Goal: Information Seeking & Learning: Learn about a topic

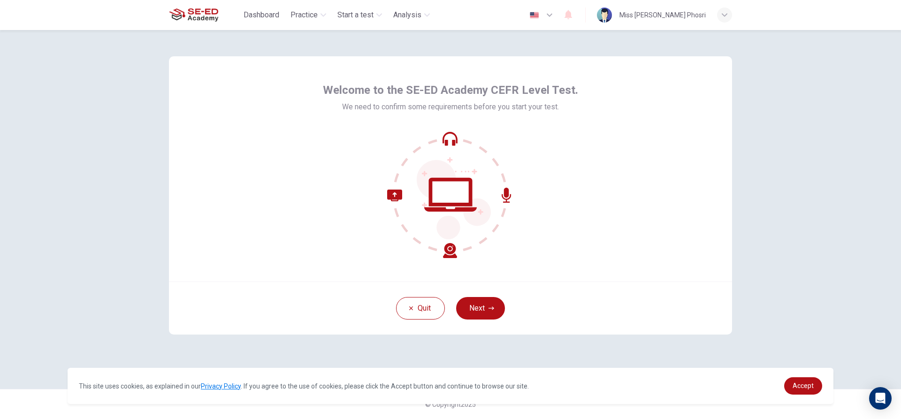
click at [449, 167] on icon at bounding box center [454, 199] width 74 height 79
click at [485, 317] on button "Next" at bounding box center [480, 308] width 49 height 23
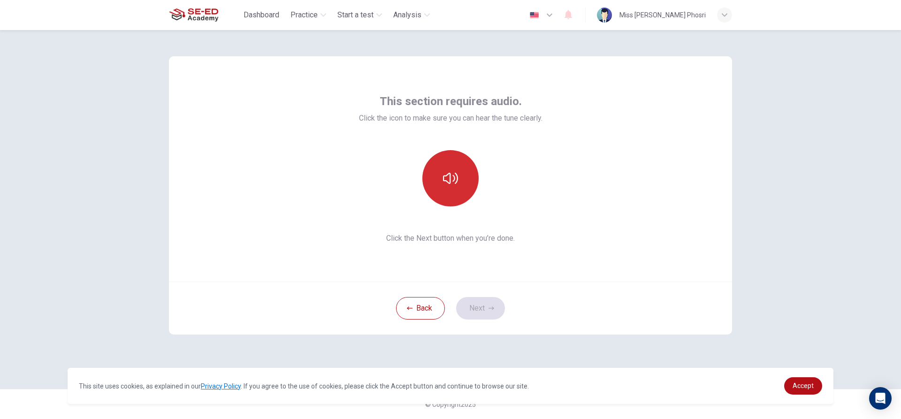
click at [466, 172] on button "button" at bounding box center [450, 178] width 56 height 56
click at [464, 172] on button "button" at bounding box center [450, 178] width 56 height 56
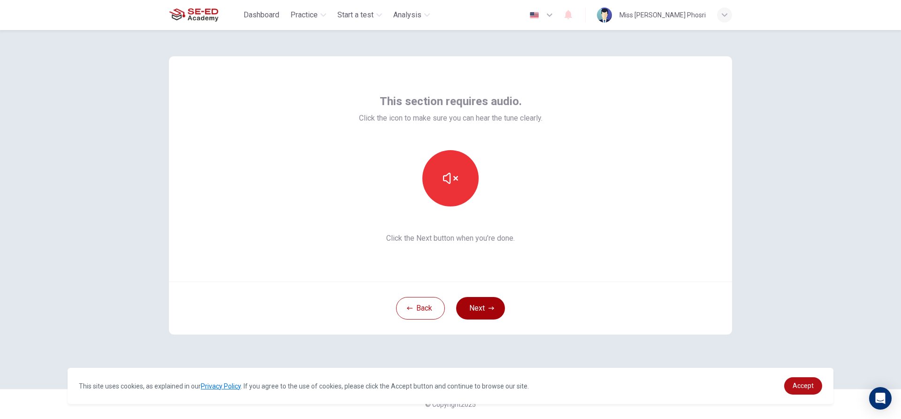
click at [488, 304] on button "Next" at bounding box center [480, 308] width 49 height 23
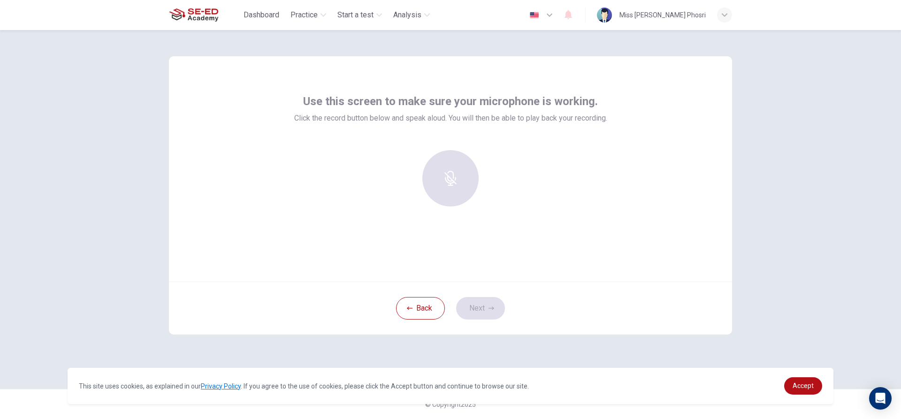
click at [427, 146] on div "Use this screen to make sure your microphone is working. Click the record butto…" at bounding box center [450, 154] width 313 height 120
click at [436, 160] on div at bounding box center [450, 178] width 101 height 56
click at [448, 168] on div at bounding box center [450, 178] width 101 height 56
click at [454, 182] on h6 "Record" at bounding box center [450, 186] width 21 height 11
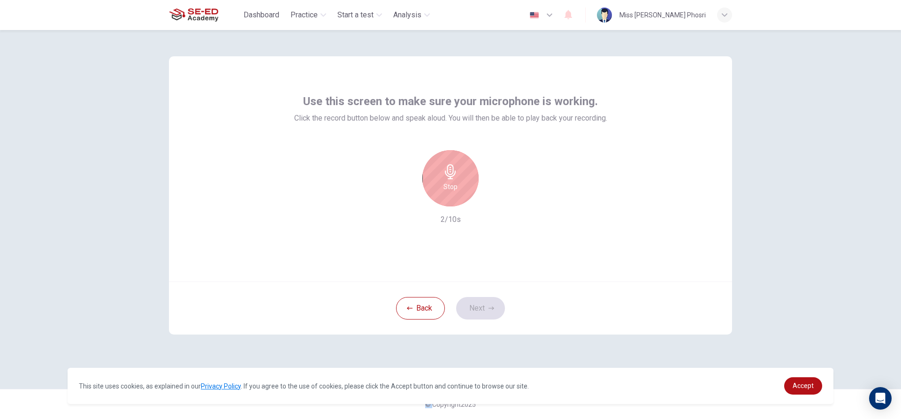
click at [454, 182] on h6 "Stop" at bounding box center [450, 186] width 14 height 11
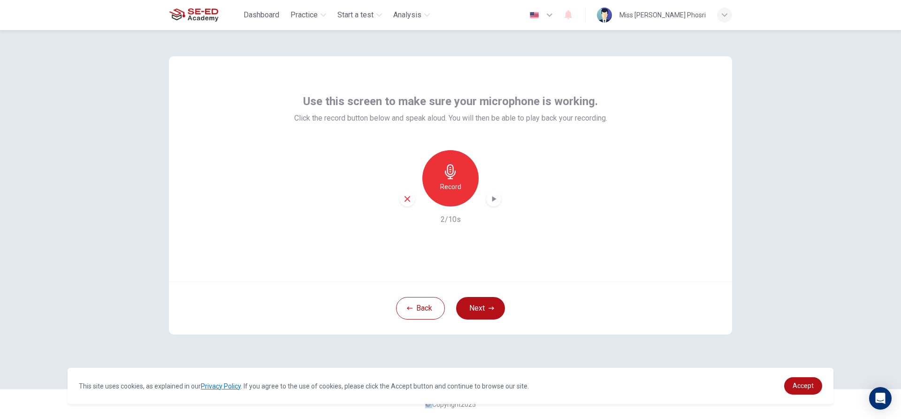
click at [495, 195] on icon "button" at bounding box center [493, 198] width 9 height 9
click at [409, 196] on icon "button" at bounding box center [407, 199] width 8 height 8
click at [444, 171] on icon "button" at bounding box center [450, 171] width 15 height 15
click at [493, 202] on icon "button" at bounding box center [493, 198] width 9 height 9
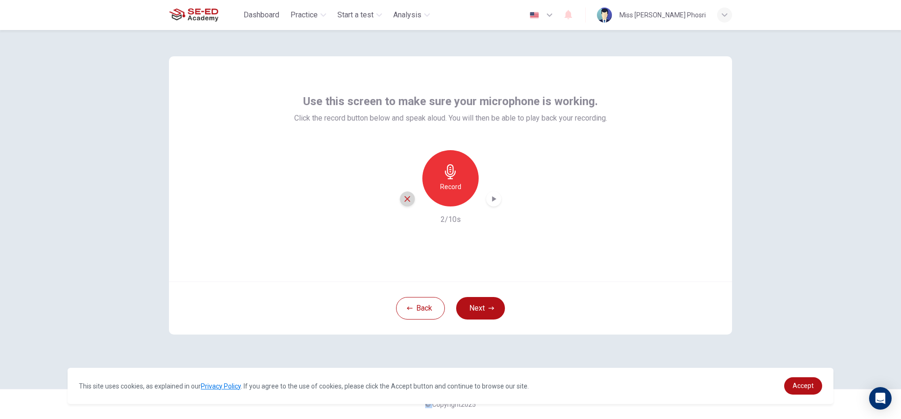
click at [407, 198] on icon "button" at bounding box center [407, 199] width 6 height 6
click at [452, 168] on icon "button" at bounding box center [450, 171] width 15 height 15
click at [452, 170] on icon "button" at bounding box center [450, 171] width 15 height 15
click at [498, 205] on div "button" at bounding box center [493, 198] width 15 height 15
click at [412, 198] on div "button" at bounding box center [407, 198] width 15 height 15
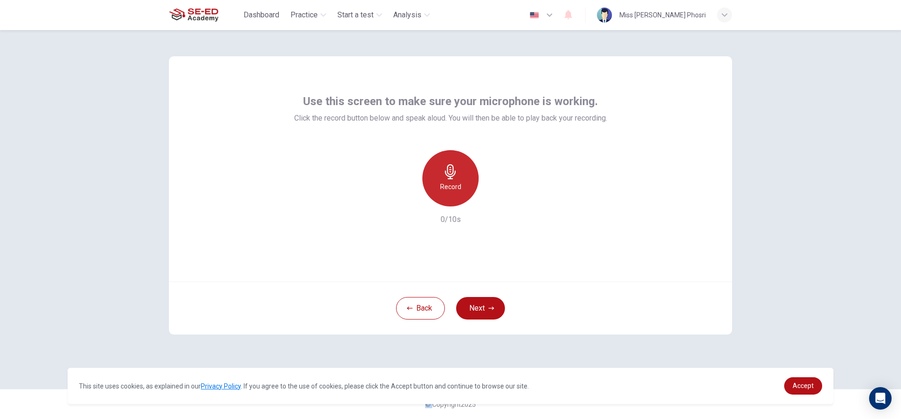
click at [455, 166] on icon "button" at bounding box center [450, 171] width 15 height 15
click at [492, 204] on div "button" at bounding box center [493, 198] width 15 height 15
click at [411, 201] on icon "button" at bounding box center [407, 199] width 8 height 8
click at [449, 169] on icon "button" at bounding box center [450, 171] width 11 height 15
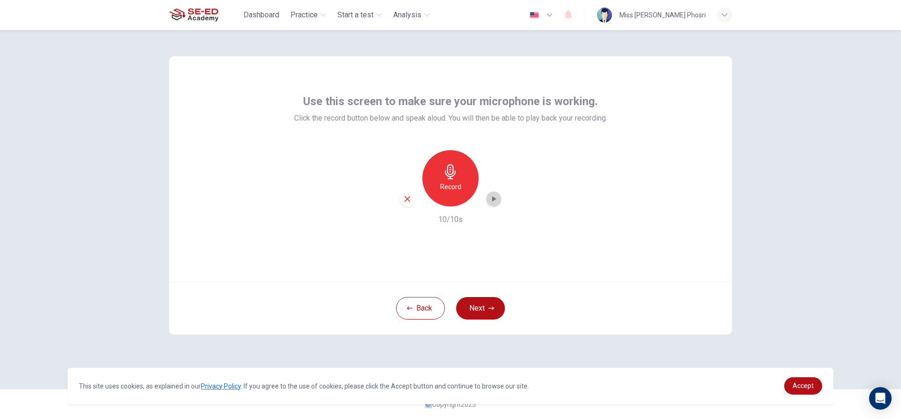
click at [498, 198] on icon "button" at bounding box center [493, 198] width 9 height 9
click at [404, 198] on icon "button" at bounding box center [407, 199] width 8 height 8
click at [464, 167] on div "Record" at bounding box center [450, 178] width 56 height 56
click at [449, 162] on div "Stop" at bounding box center [450, 178] width 56 height 56
click at [492, 204] on div "button" at bounding box center [493, 198] width 15 height 15
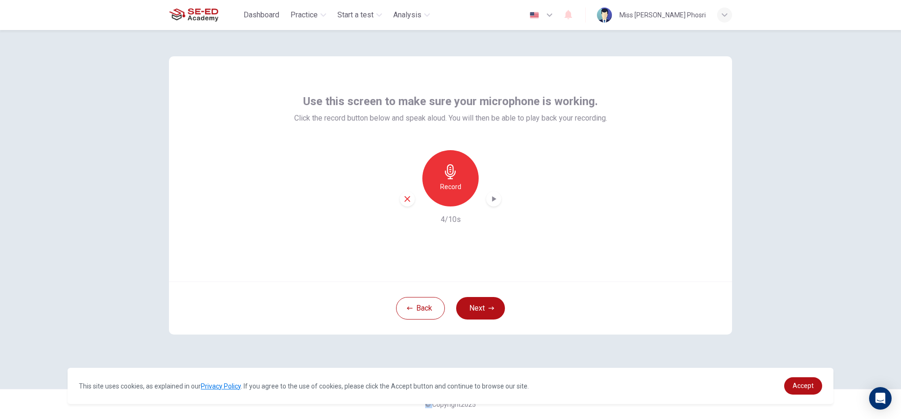
click at [411, 194] on div "button" at bounding box center [407, 198] width 15 height 15
click at [453, 173] on icon "button" at bounding box center [450, 171] width 11 height 15
click at [453, 172] on icon "button" at bounding box center [450, 171] width 11 height 15
click at [495, 196] on icon "button" at bounding box center [493, 198] width 9 height 9
click at [411, 199] on icon "button" at bounding box center [407, 199] width 8 height 8
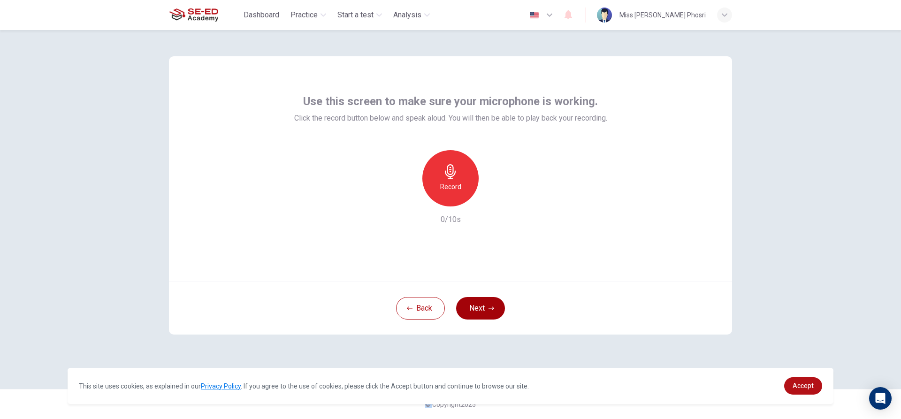
click at [483, 301] on button "Next" at bounding box center [480, 308] width 49 height 23
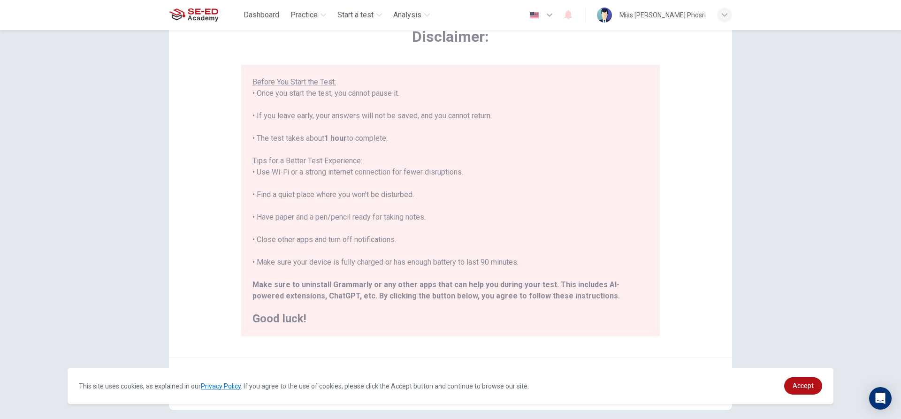
scroll to position [103, 0]
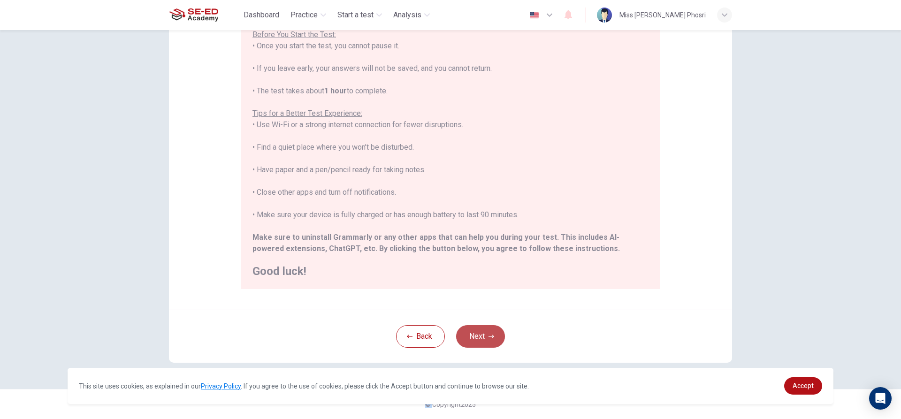
click at [470, 330] on button "Next" at bounding box center [480, 336] width 49 height 23
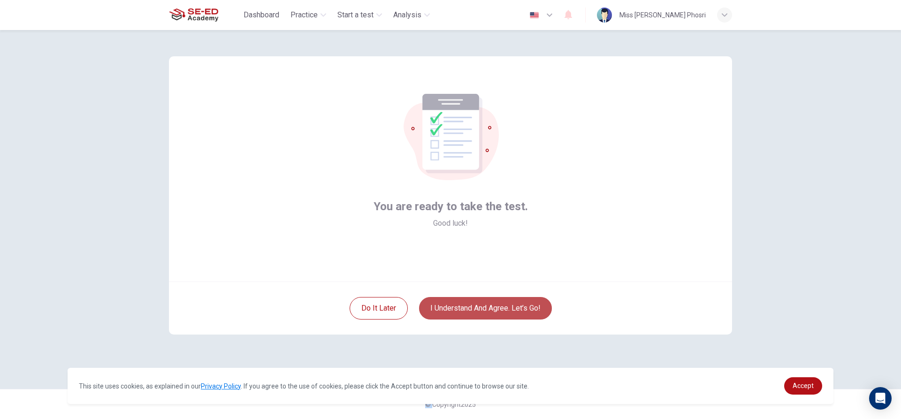
click at [481, 299] on button "I understand and agree. Let’s go!" at bounding box center [485, 308] width 133 height 23
click at [474, 304] on button "I understand and agree. Let’s go!" at bounding box center [485, 308] width 133 height 23
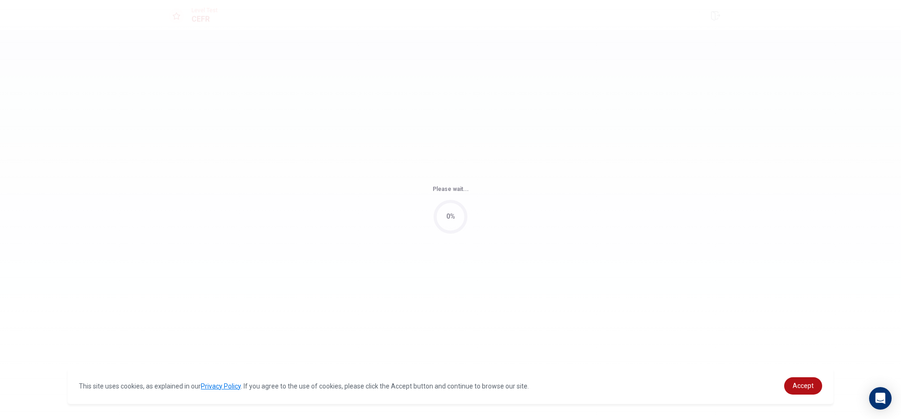
click at [474, 304] on div "Please wait... 0%" at bounding box center [450, 209] width 901 height 419
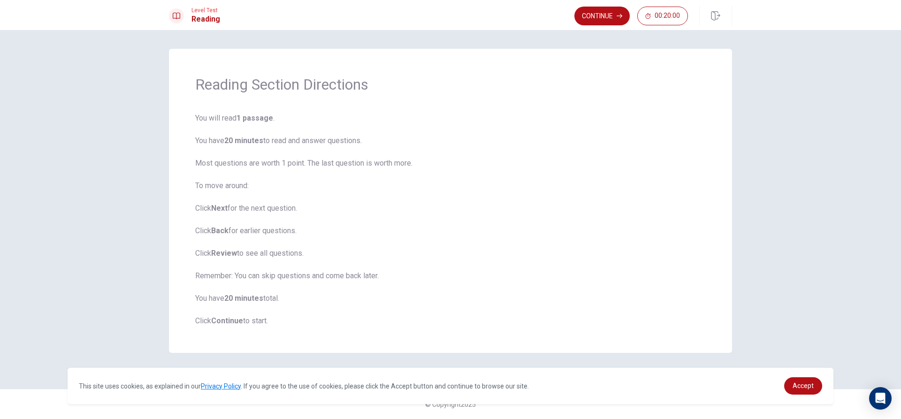
click at [895, 94] on div "Reading Section Directions You will read 1 passage . You have 20 minutes to rea…" at bounding box center [450, 224] width 901 height 389
click at [609, 13] on button "Continue" at bounding box center [601, 16] width 55 height 19
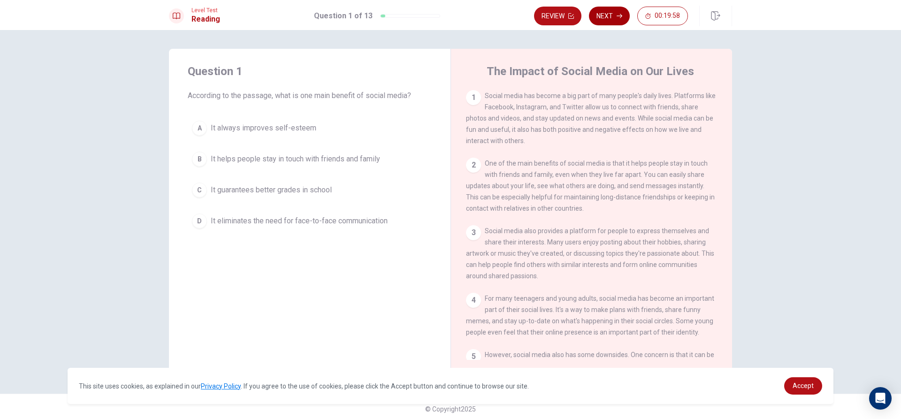
click at [592, 12] on button "Next" at bounding box center [609, 16] width 41 height 19
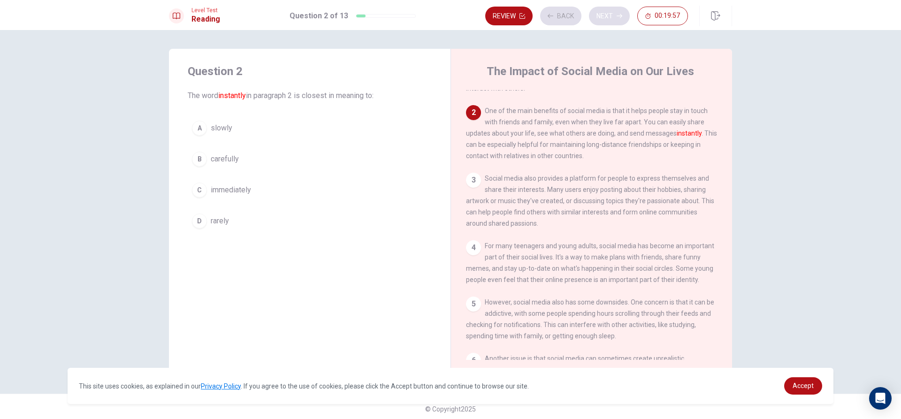
scroll to position [70, 0]
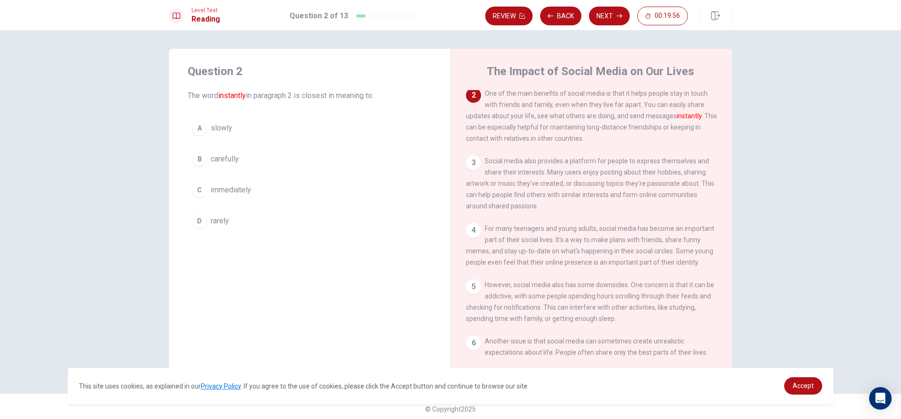
click at [609, 18] on button "Next" at bounding box center [609, 16] width 41 height 19
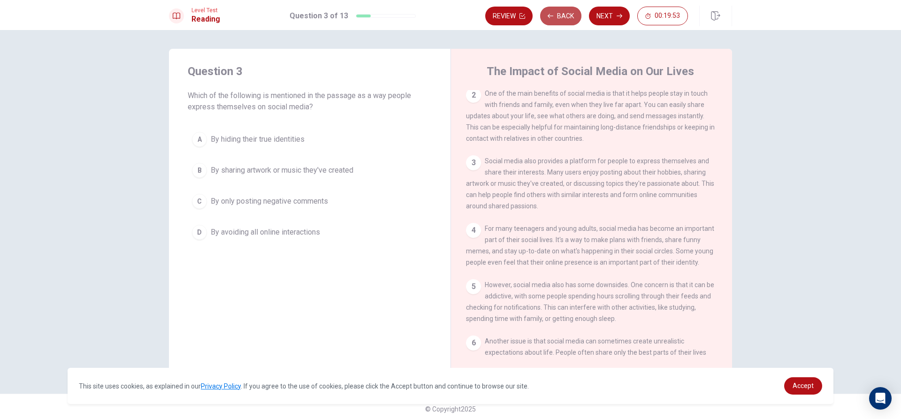
click at [563, 16] on button "Back" at bounding box center [560, 16] width 41 height 19
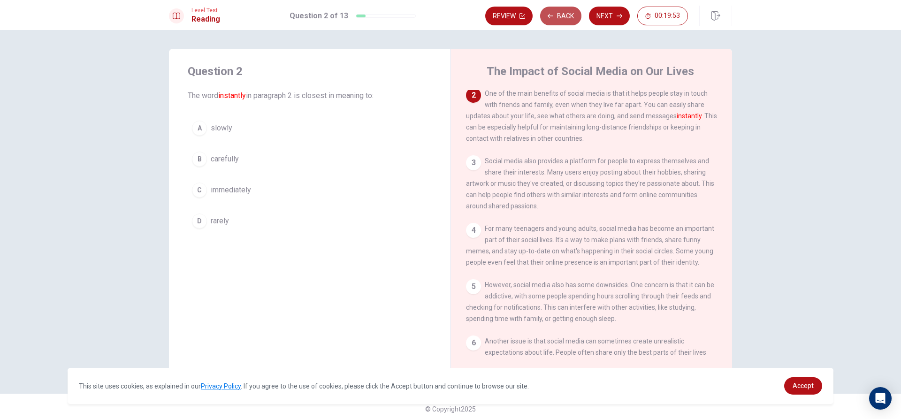
click at [563, 16] on button "Back" at bounding box center [560, 16] width 41 height 19
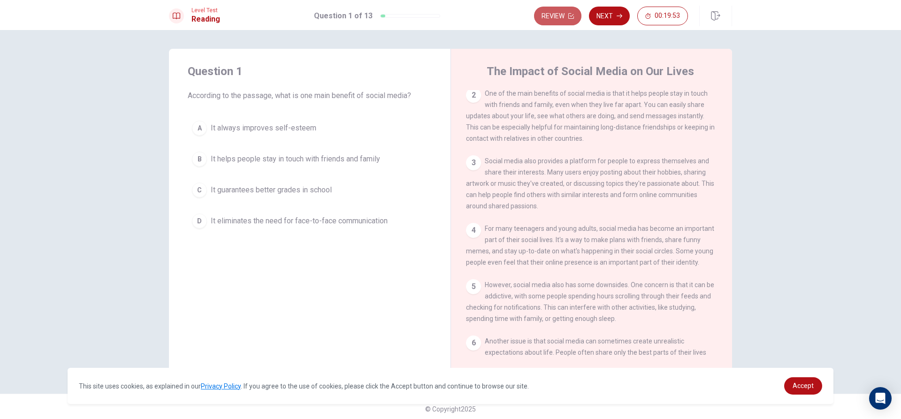
click at [563, 16] on button "Review" at bounding box center [557, 16] width 47 height 19
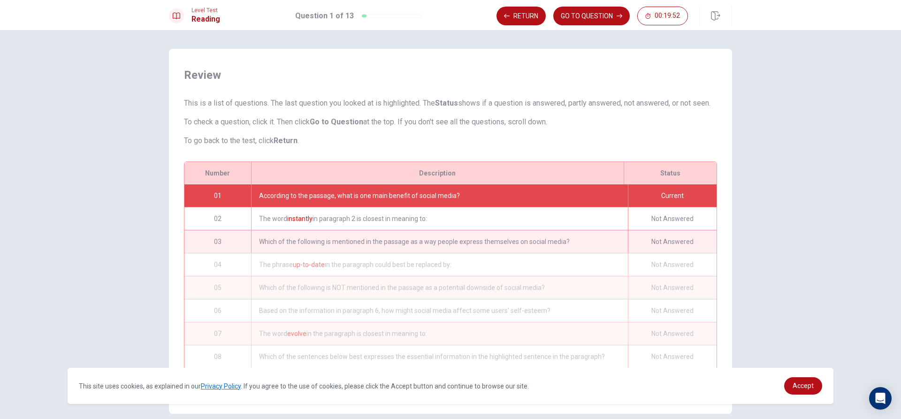
scroll to position [55, 0]
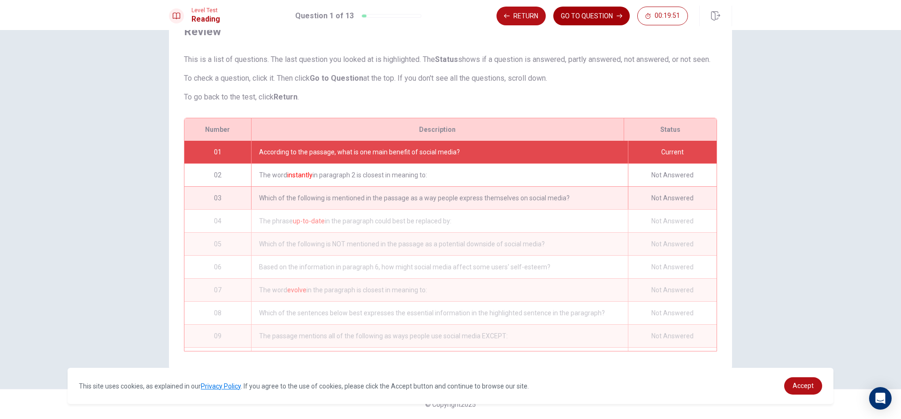
click at [593, 11] on button "GO TO QUESTION" at bounding box center [591, 16] width 76 height 19
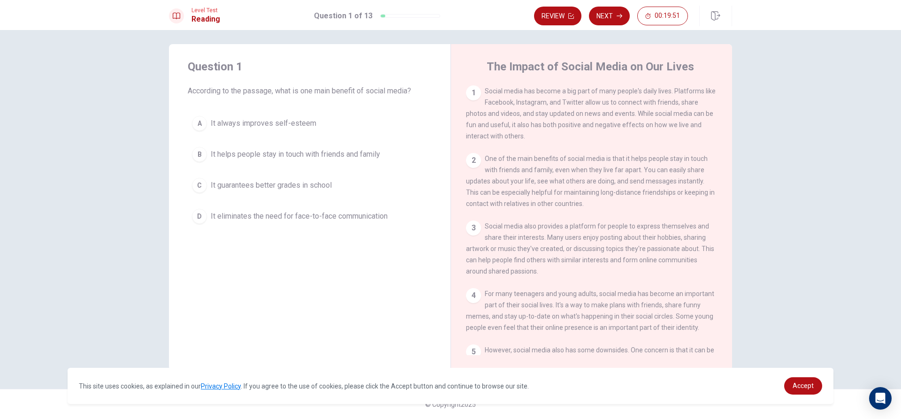
scroll to position [5, 0]
click at [202, 157] on div "B" at bounding box center [199, 154] width 15 height 15
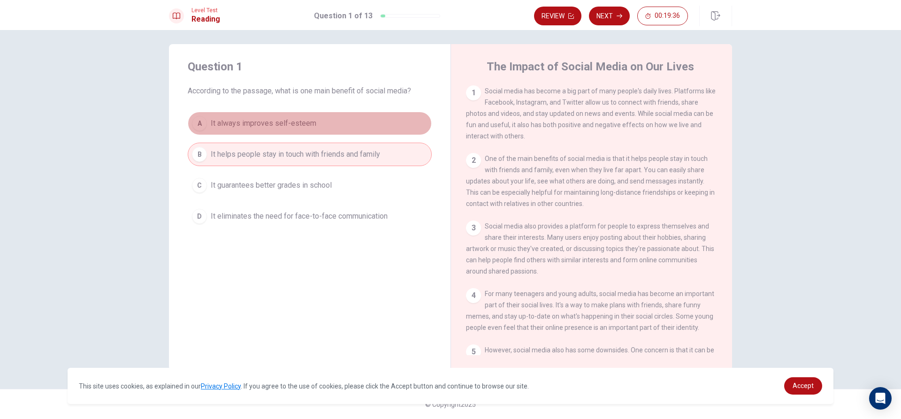
click at [199, 126] on div "A" at bounding box center [199, 123] width 15 height 15
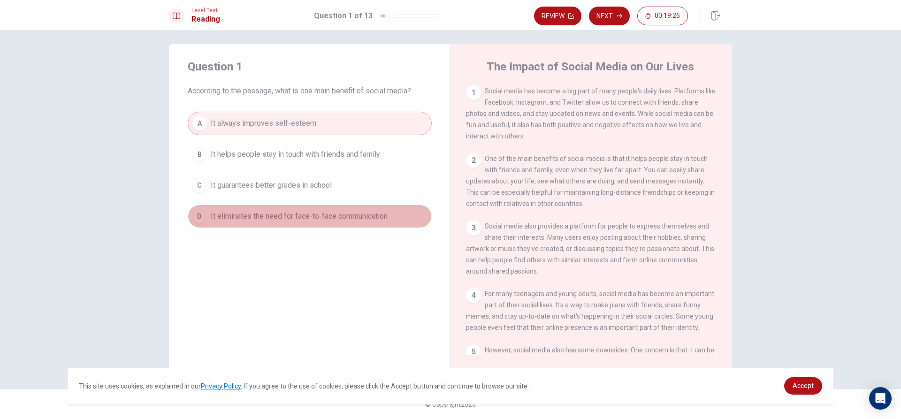
click at [273, 222] on button "D It eliminates the need for face-to-face communication" at bounding box center [310, 216] width 244 height 23
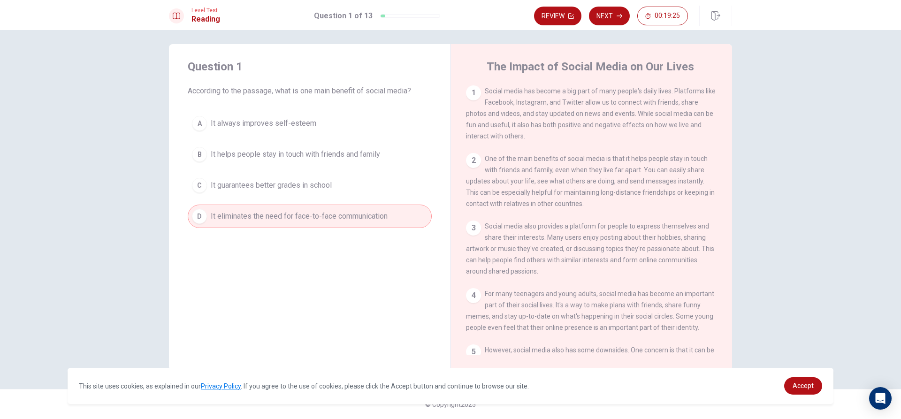
click at [257, 191] on button "C It guarantees better grades in school" at bounding box center [310, 185] width 244 height 23
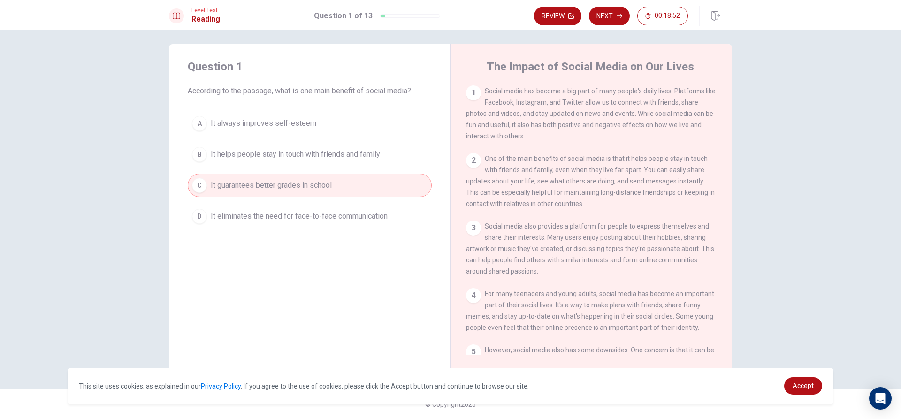
click at [285, 219] on span "It eliminates the need for face-to-face communication" at bounding box center [299, 216] width 177 height 11
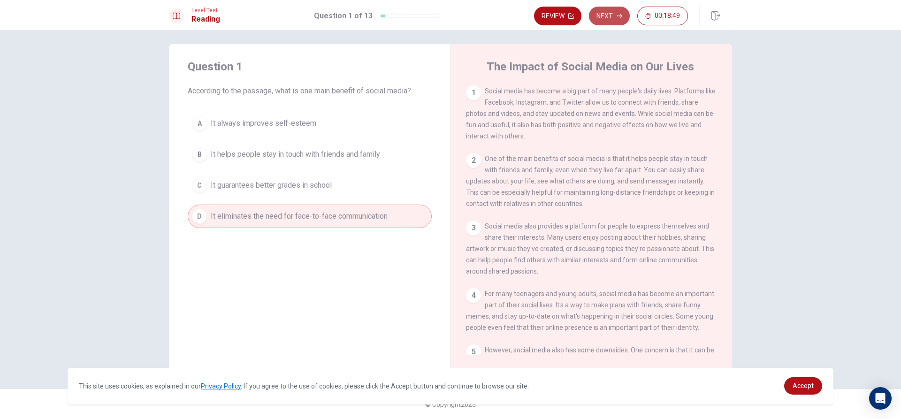
click at [606, 13] on button "Next" at bounding box center [609, 16] width 41 height 19
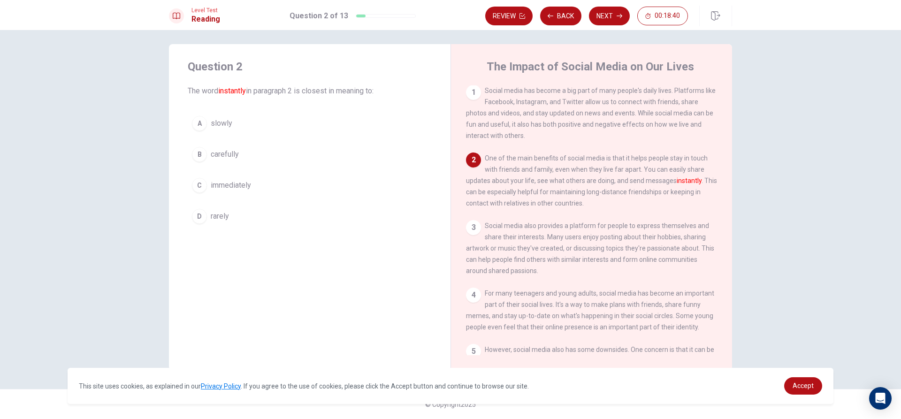
scroll to position [0, 0]
click at [561, 13] on button "Back" at bounding box center [560, 16] width 41 height 19
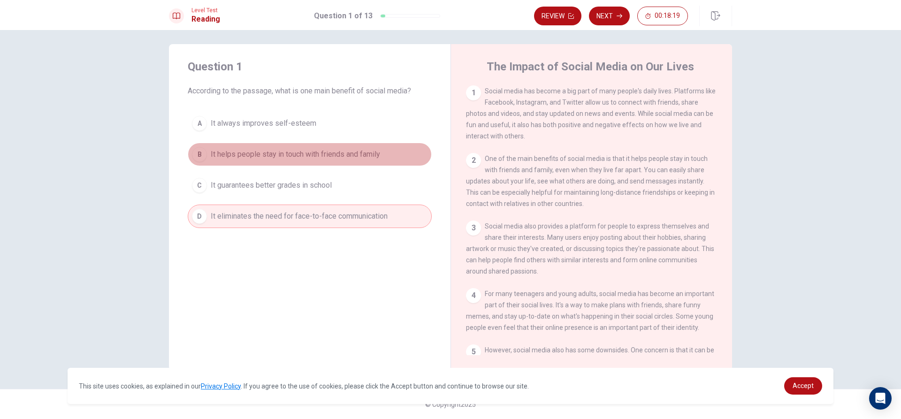
click at [317, 148] on button "B It helps people stay in touch with friends and family" at bounding box center [310, 154] width 244 height 23
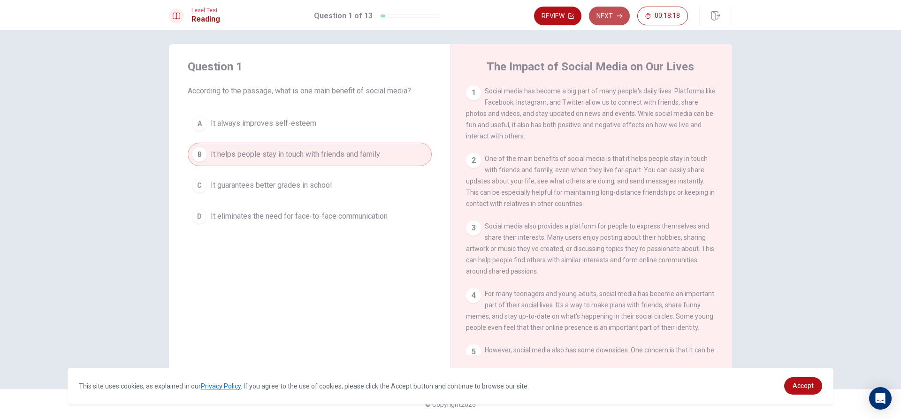
click at [614, 12] on button "Next" at bounding box center [609, 16] width 41 height 19
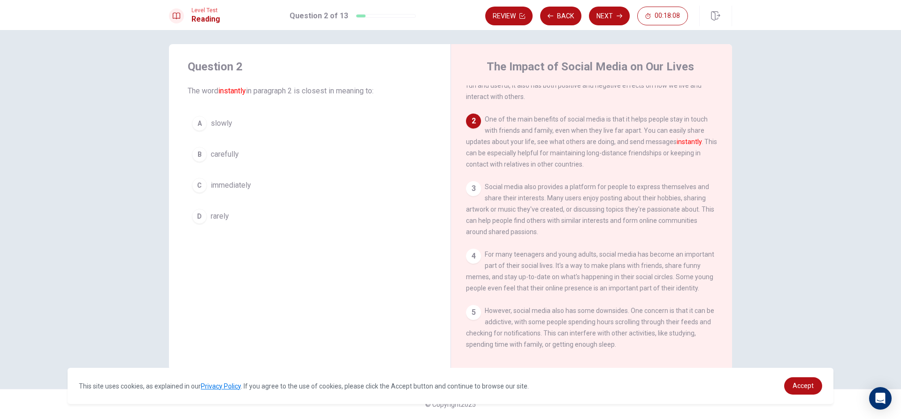
scroll to position [23, 0]
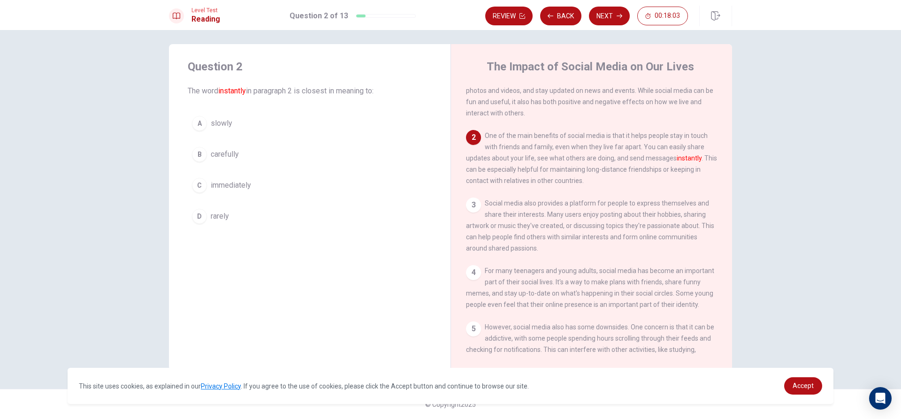
click at [267, 153] on button "B carefully" at bounding box center [310, 154] width 244 height 23
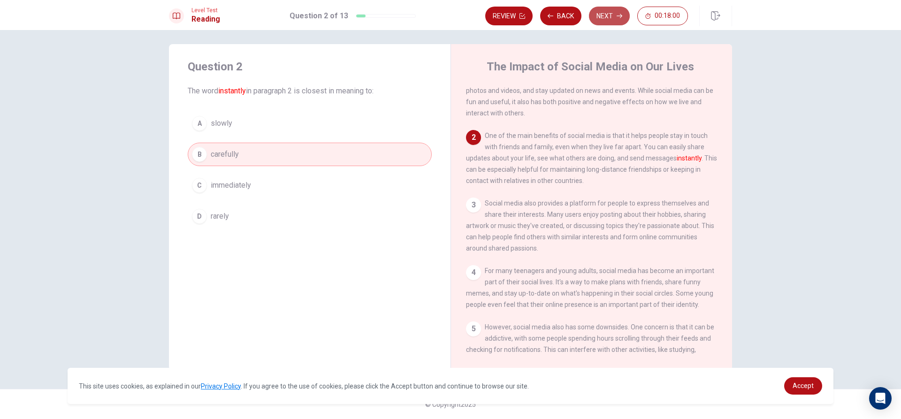
click at [611, 8] on button "Next" at bounding box center [609, 16] width 41 height 19
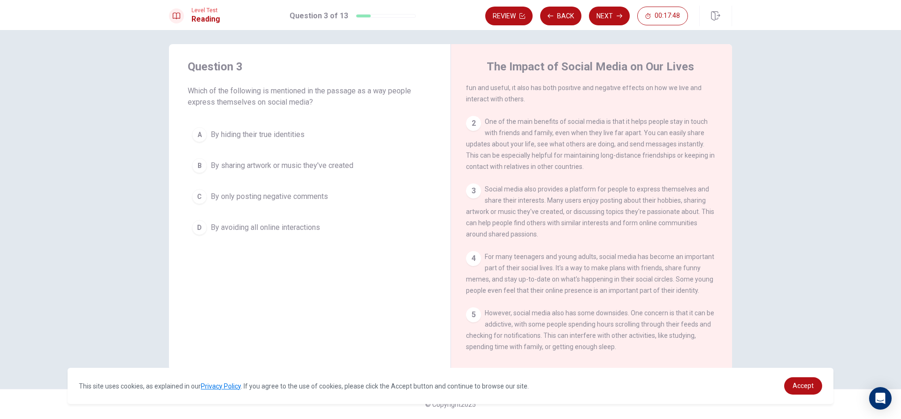
scroll to position [0, 0]
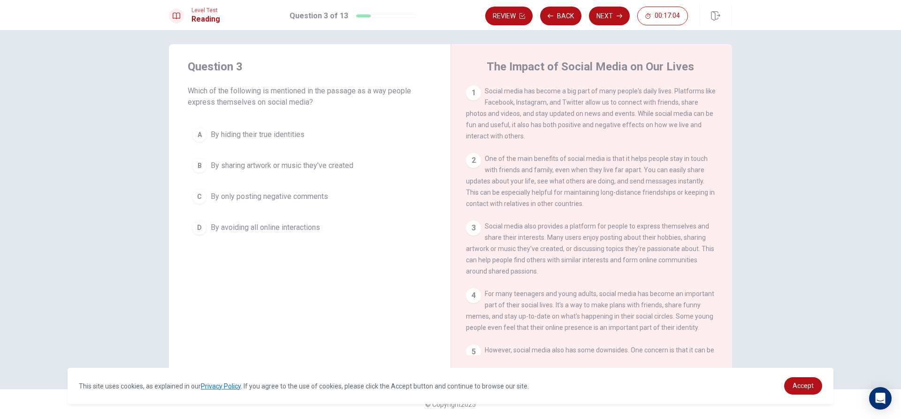
click at [283, 165] on span "By sharing artwork or music they've created" at bounding box center [282, 165] width 143 height 11
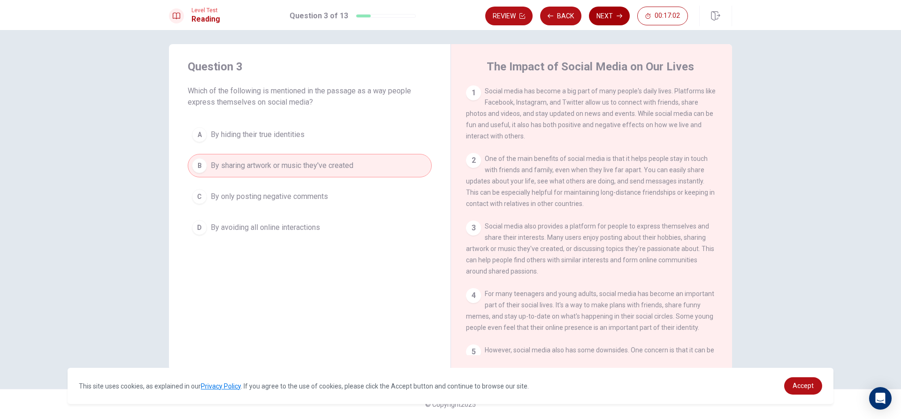
click at [620, 16] on icon "button" at bounding box center [619, 16] width 6 height 4
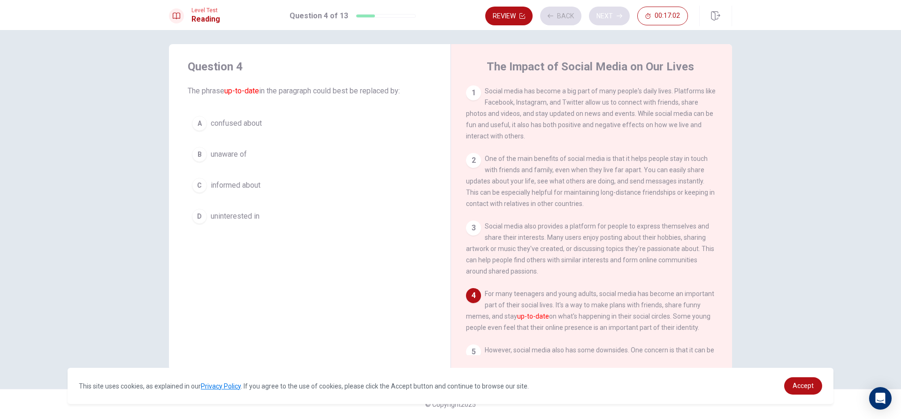
scroll to position [81, 0]
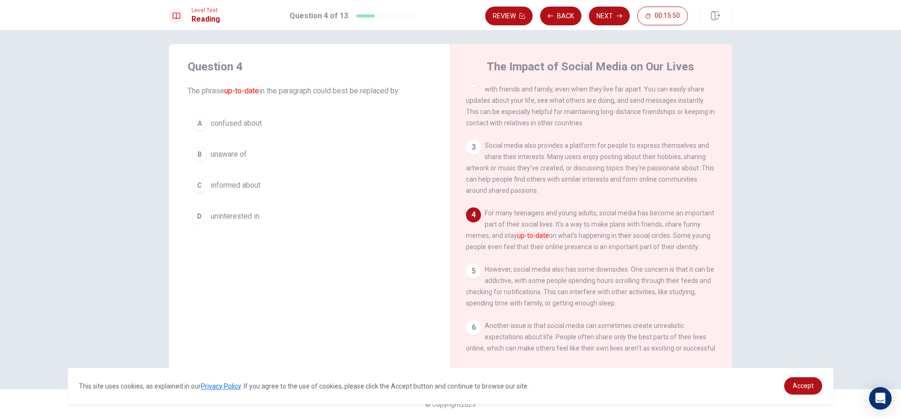
click at [255, 218] on span "uninterested in" at bounding box center [235, 216] width 49 height 11
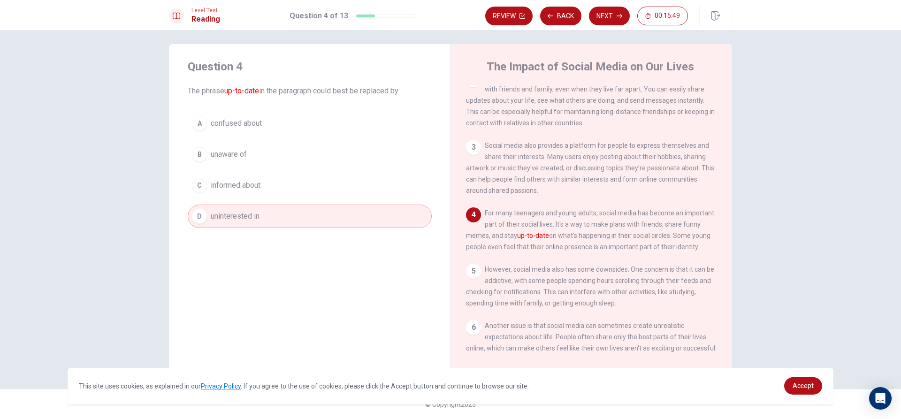
click at [604, 13] on button "Next" at bounding box center [609, 16] width 41 height 19
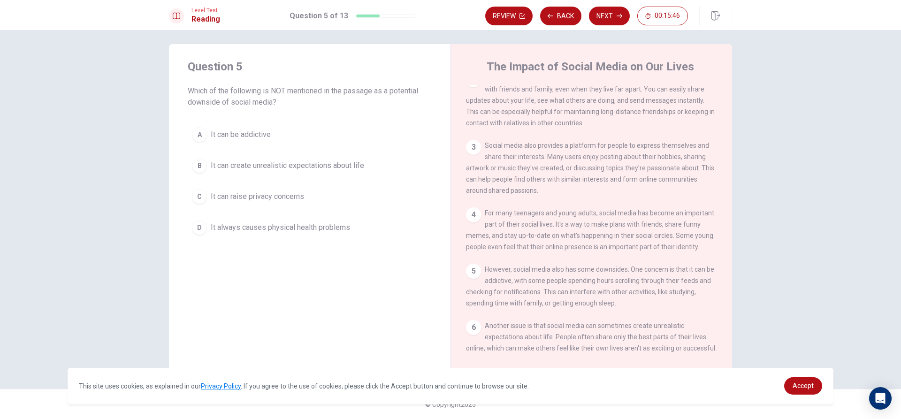
scroll to position [175, 0]
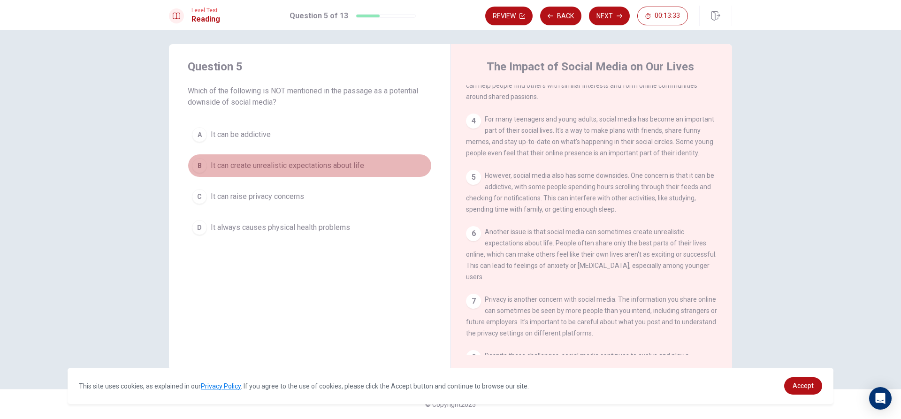
drag, startPoint x: 319, startPoint y: 164, endPoint x: 467, endPoint y: 68, distance: 176.9
click at [320, 163] on span "It can create unrealistic expectations about life" at bounding box center [287, 165] width 153 height 11
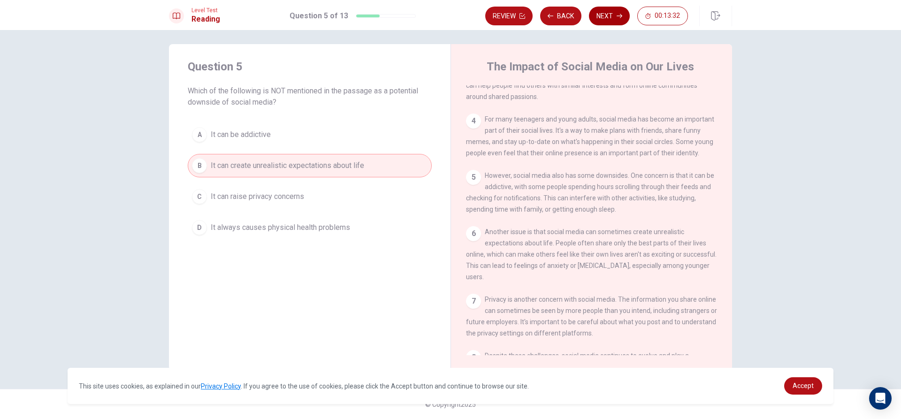
click at [608, 14] on button "Next" at bounding box center [609, 16] width 41 height 19
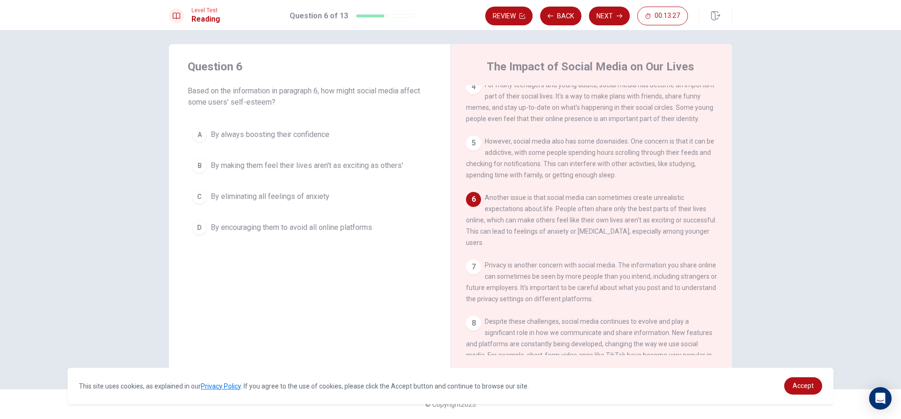
scroll to position [303, 0]
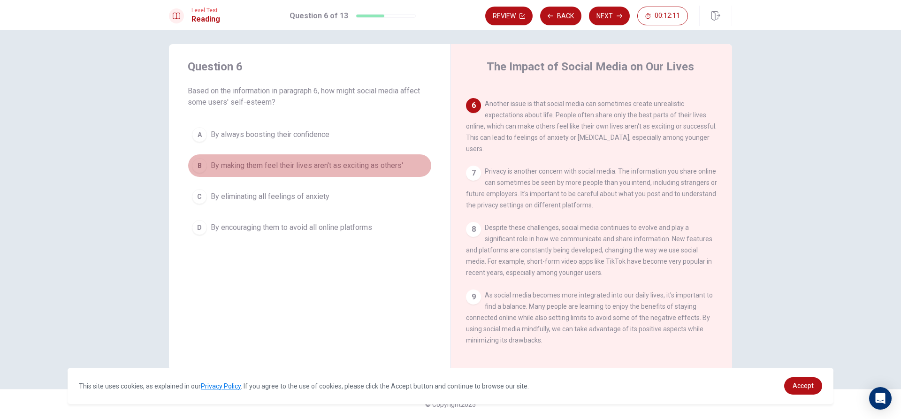
click at [376, 166] on span "By making them feel their lives aren't as exciting as others'" at bounding box center [307, 165] width 192 height 11
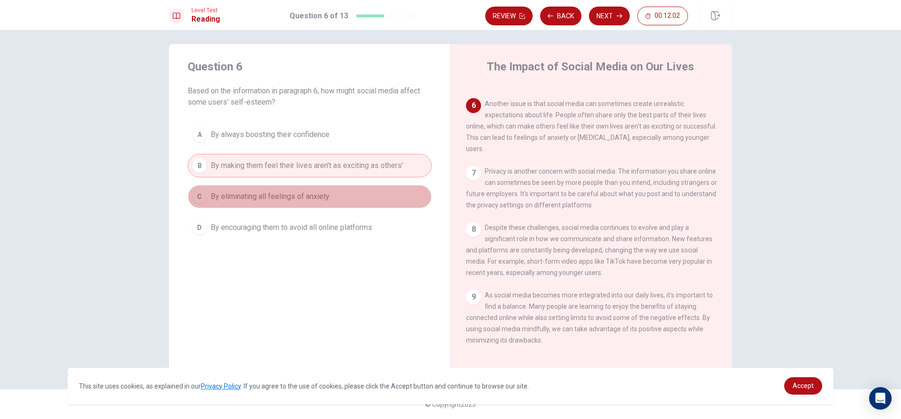
click at [279, 202] on button "C By eliminating all feelings of anxiety" at bounding box center [310, 196] width 244 height 23
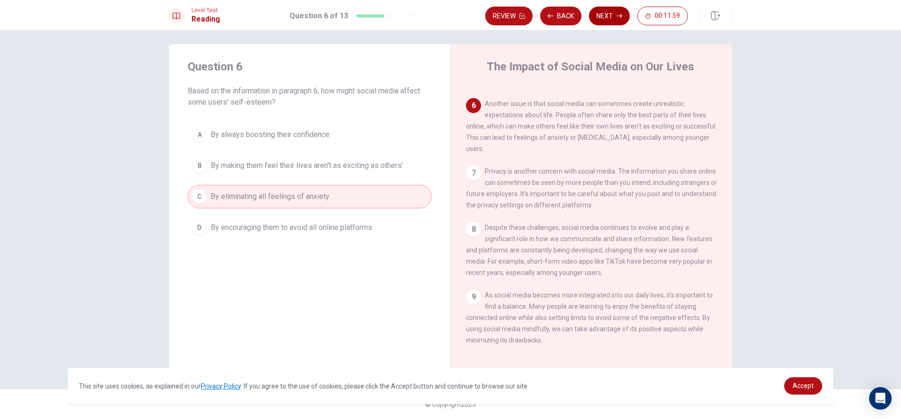
click at [607, 24] on button "Next" at bounding box center [609, 16] width 41 height 19
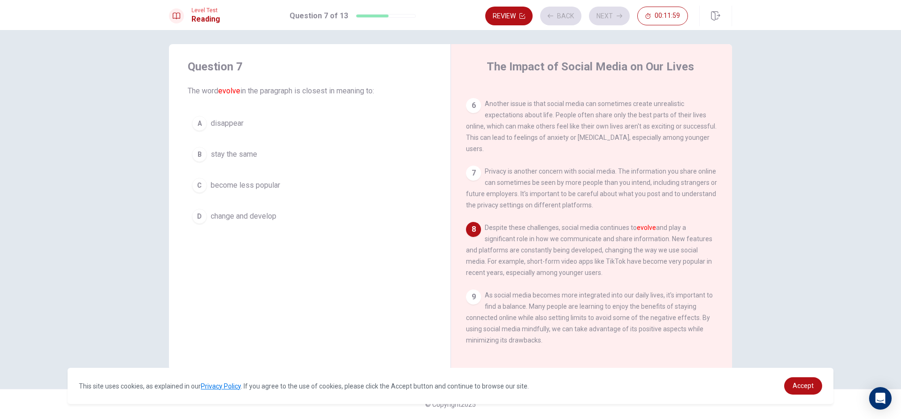
scroll to position [324, 0]
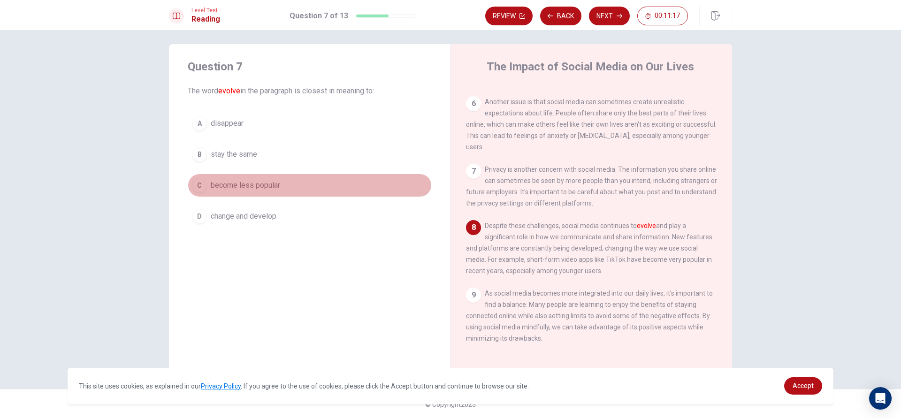
click at [260, 188] on span "become less popular" at bounding box center [245, 185] width 69 height 11
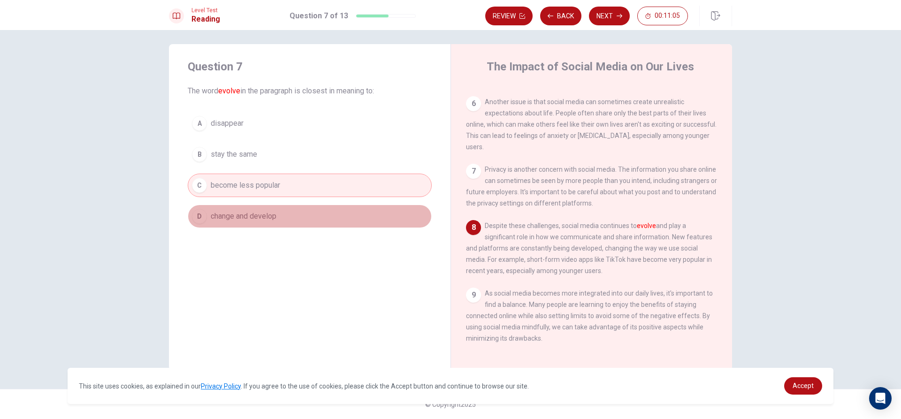
click at [243, 212] on span "change and develop" at bounding box center [244, 216] width 66 height 11
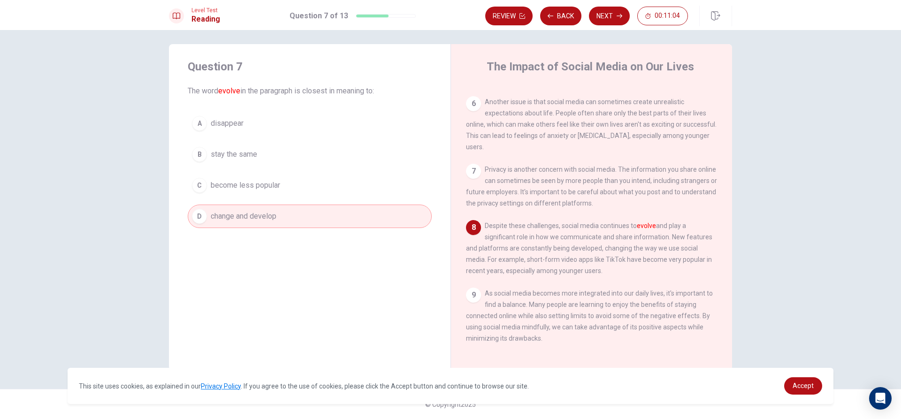
click at [286, 182] on button "C become less popular" at bounding box center [310, 185] width 244 height 23
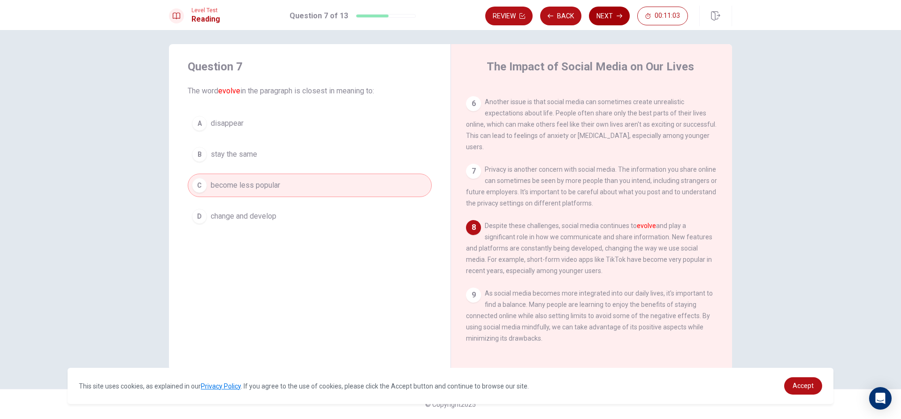
click at [614, 13] on button "Next" at bounding box center [609, 16] width 41 height 19
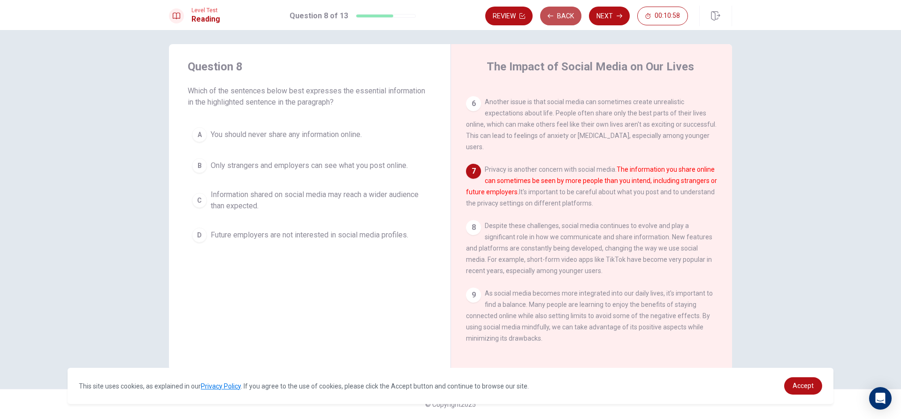
click at [577, 9] on button "Back" at bounding box center [560, 16] width 41 height 19
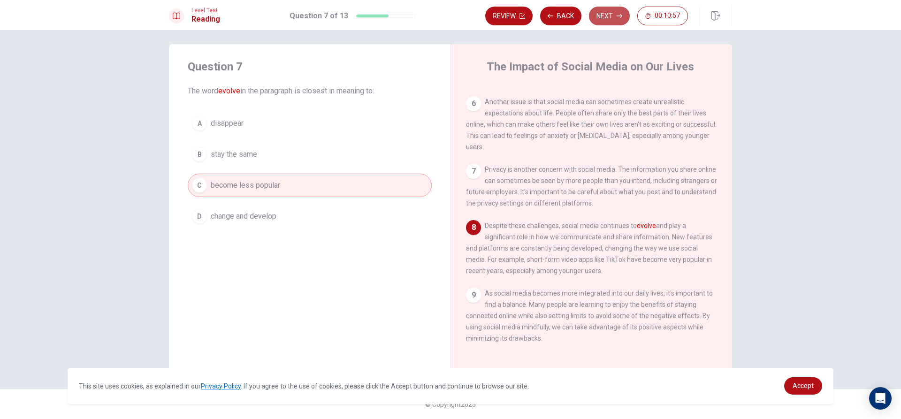
click at [593, 13] on button "Next" at bounding box center [609, 16] width 41 height 19
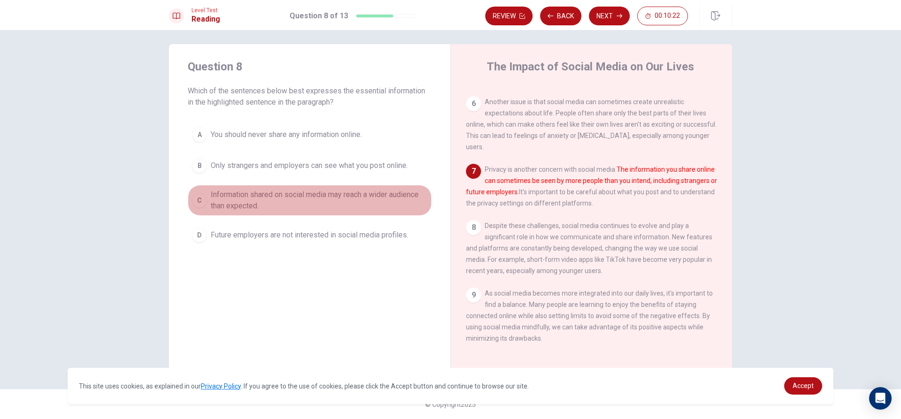
click at [317, 190] on span "Information shared on social media may reach a wider audience than expected." at bounding box center [319, 200] width 217 height 23
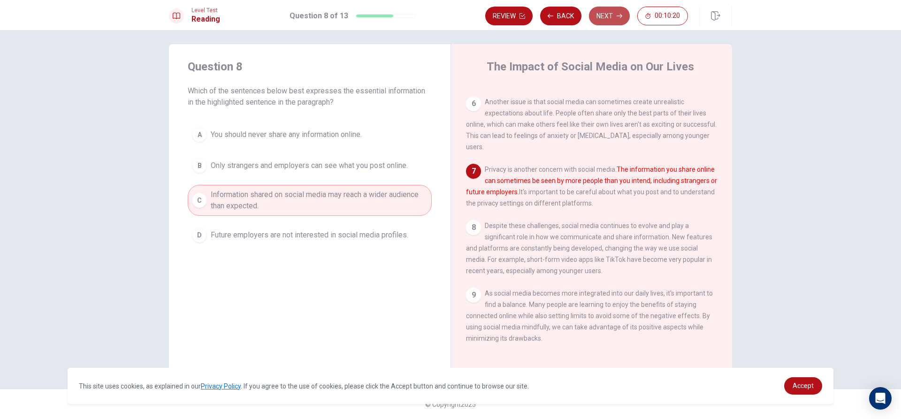
click at [608, 22] on button "Next" at bounding box center [609, 16] width 41 height 19
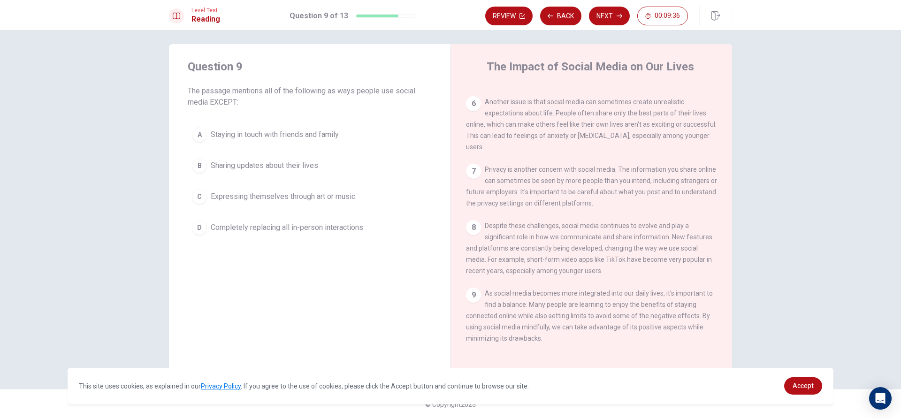
click at [263, 227] on span "Completely replacing all in-person interactions" at bounding box center [287, 227] width 152 height 11
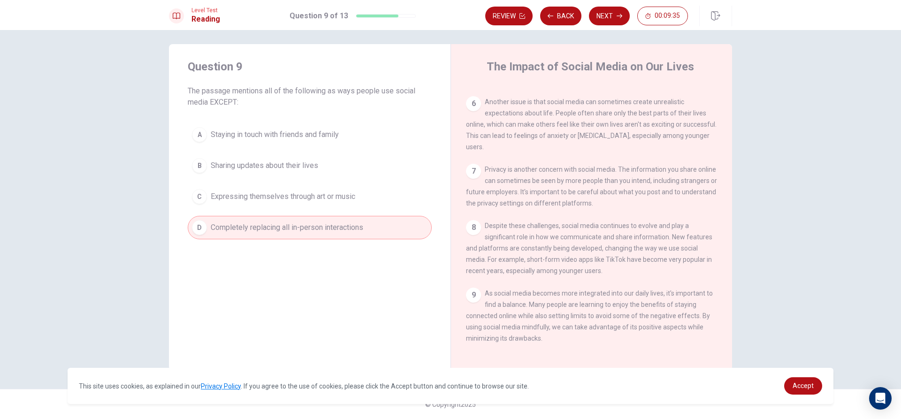
click at [242, 168] on span "Sharing updates about their lives" at bounding box center [264, 165] width 107 height 11
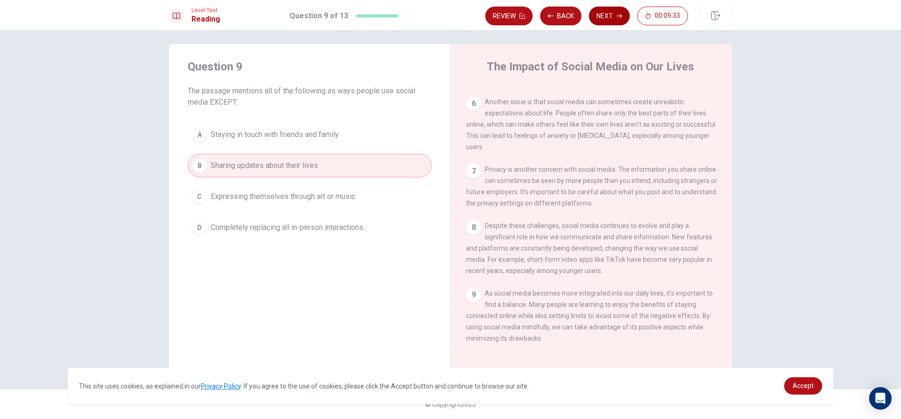
click at [609, 12] on button "Next" at bounding box center [609, 16] width 41 height 19
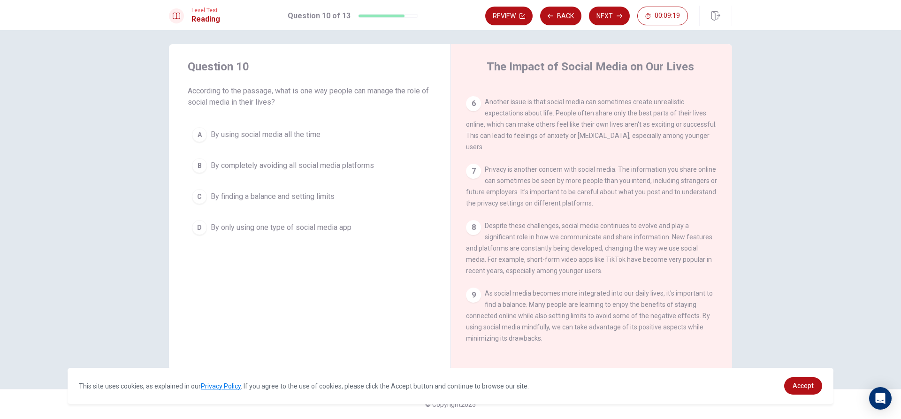
drag, startPoint x: 300, startPoint y: 165, endPoint x: 307, endPoint y: 161, distance: 7.6
click at [307, 161] on span "By completely avoiding all social media platforms" at bounding box center [292, 165] width 163 height 11
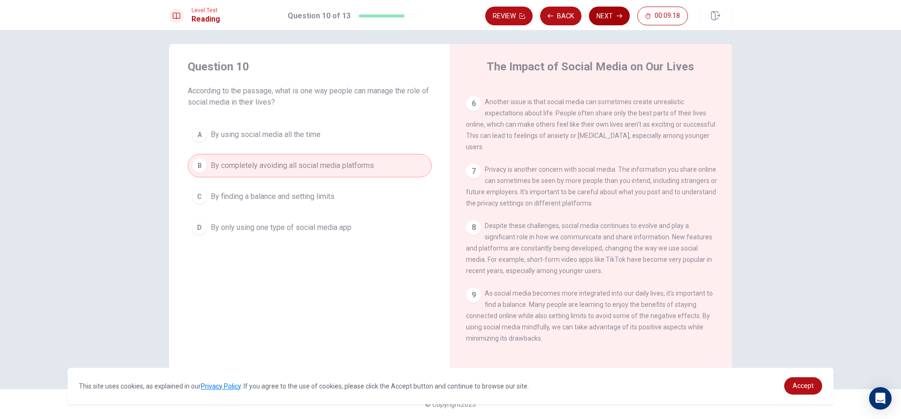
click at [603, 9] on button "Next" at bounding box center [609, 16] width 41 height 19
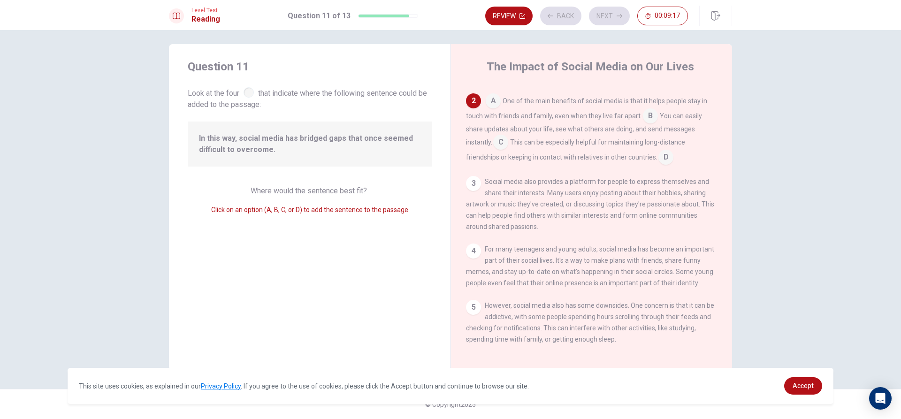
scroll to position [70, 0]
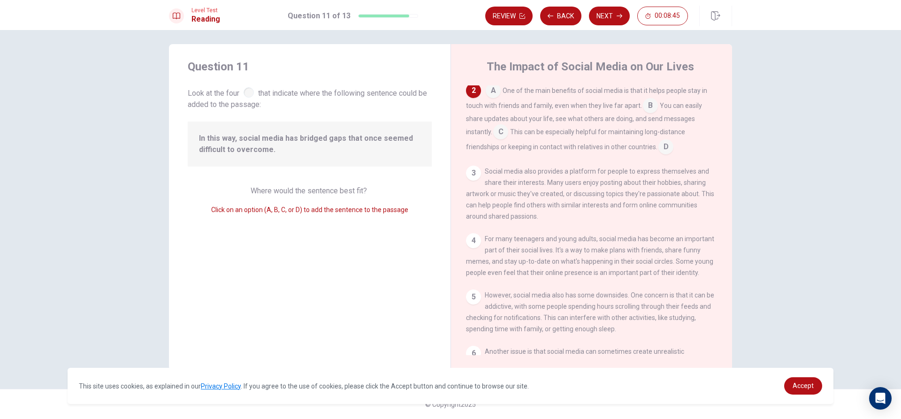
click at [648, 103] on input at bounding box center [650, 106] width 15 height 15
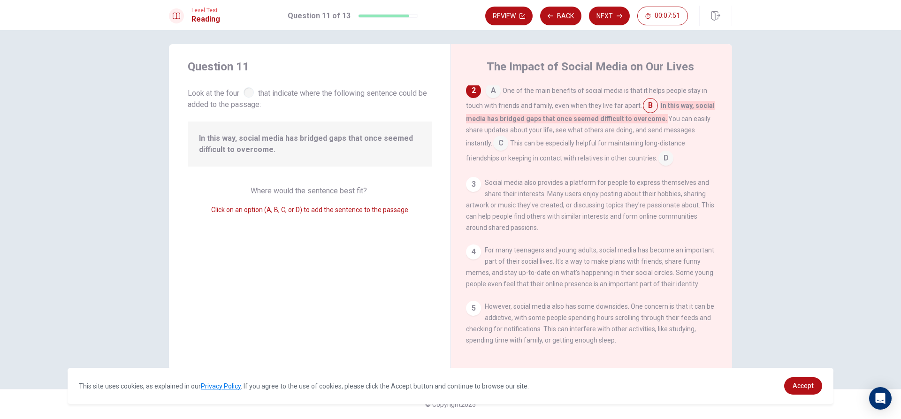
click at [598, 0] on div "Level Test Reading Question 11 of 13 Review Back Next 00:07:51" at bounding box center [450, 15] width 901 height 30
click at [625, 16] on button "Next" at bounding box center [609, 16] width 41 height 19
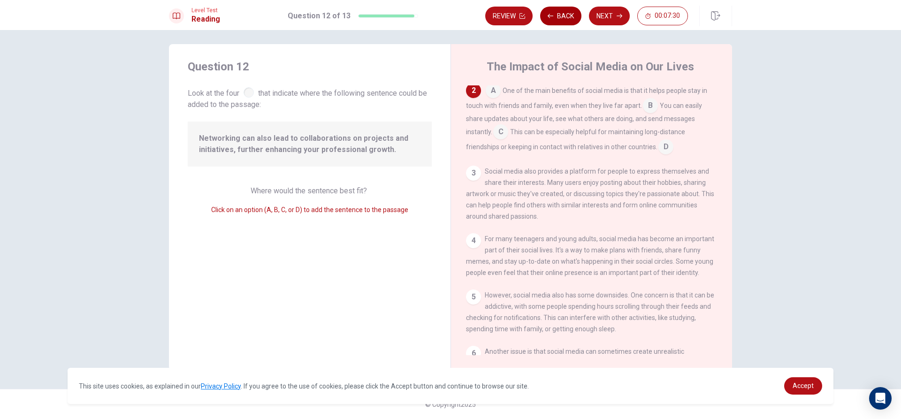
click at [562, 16] on button "Back" at bounding box center [560, 16] width 41 height 19
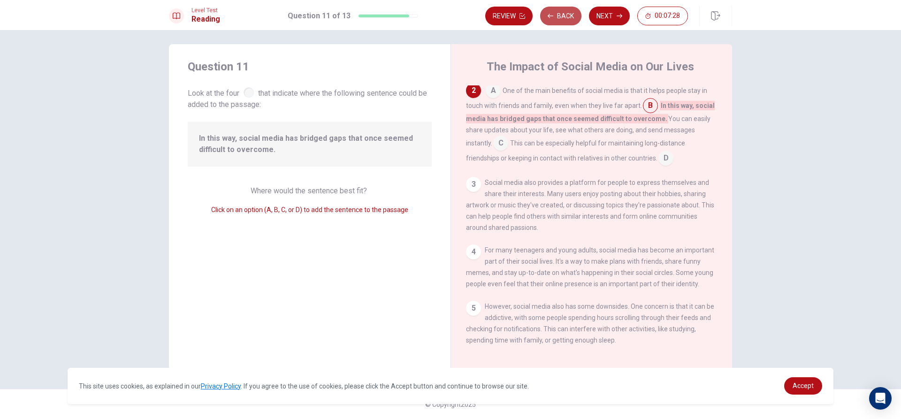
click at [564, 15] on button "Back" at bounding box center [560, 16] width 41 height 19
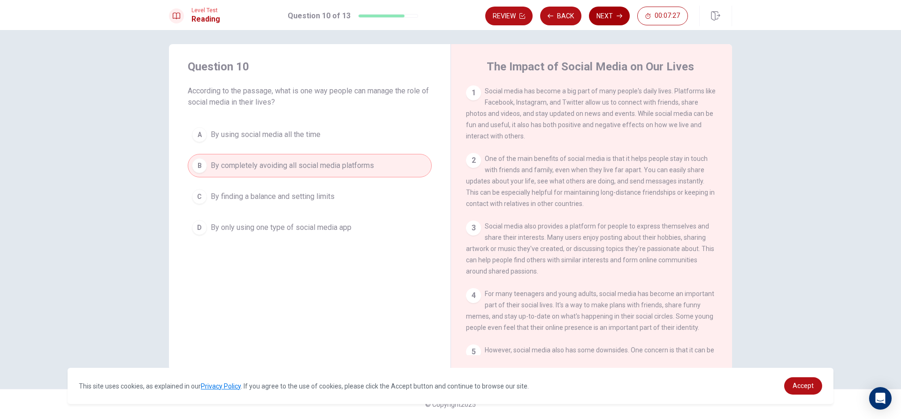
click at [609, 12] on button "Next" at bounding box center [609, 16] width 41 height 19
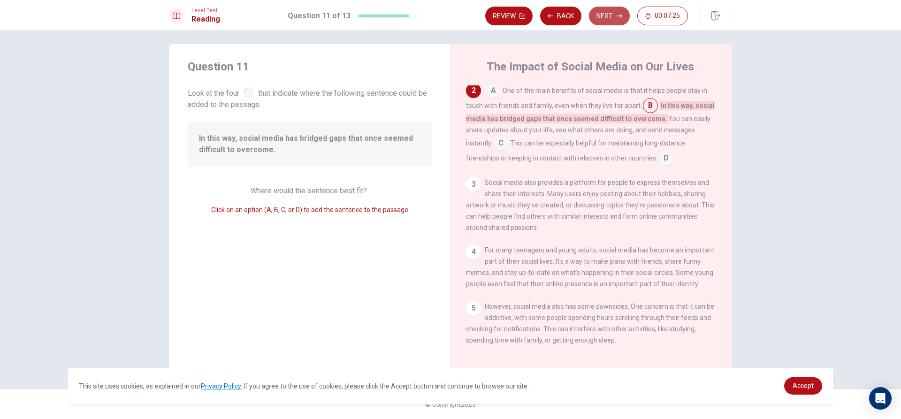
click at [610, 12] on button "Next" at bounding box center [609, 16] width 41 height 19
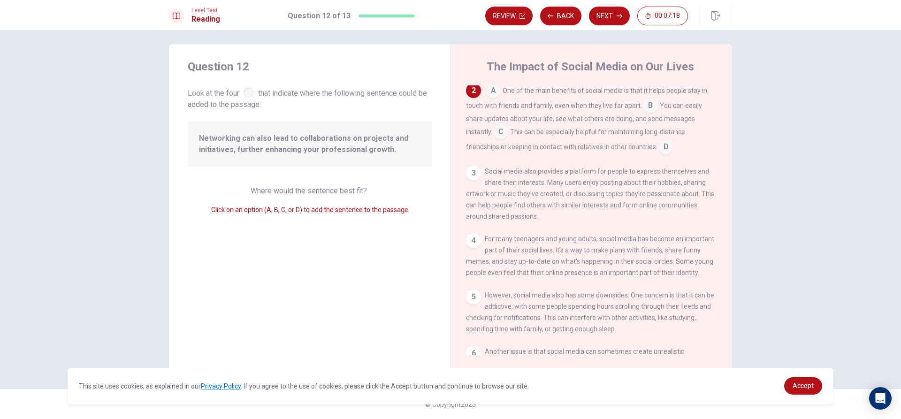
click at [497, 133] on input at bounding box center [500, 132] width 15 height 15
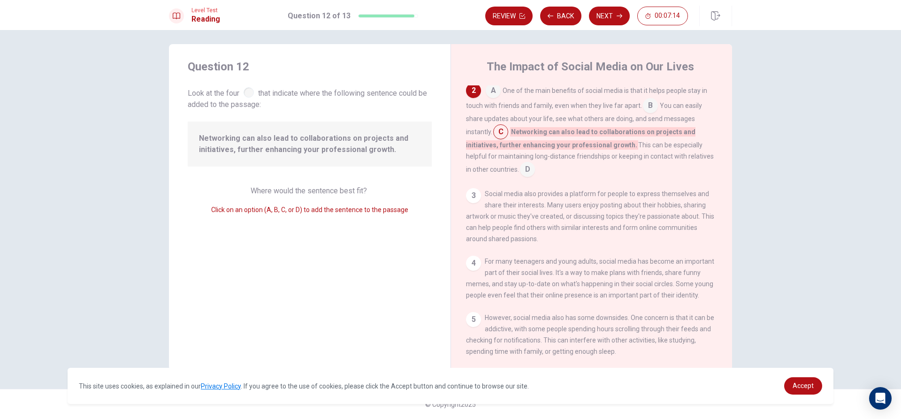
click at [520, 173] on input at bounding box center [527, 170] width 15 height 15
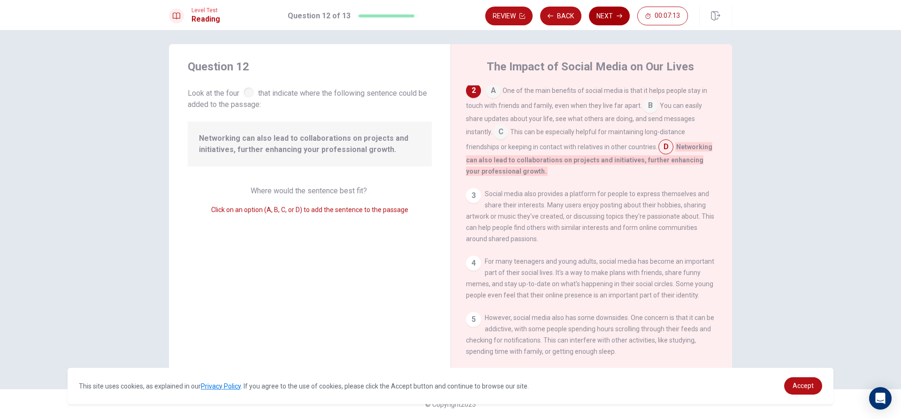
click at [611, 13] on button "Next" at bounding box center [609, 16] width 41 height 19
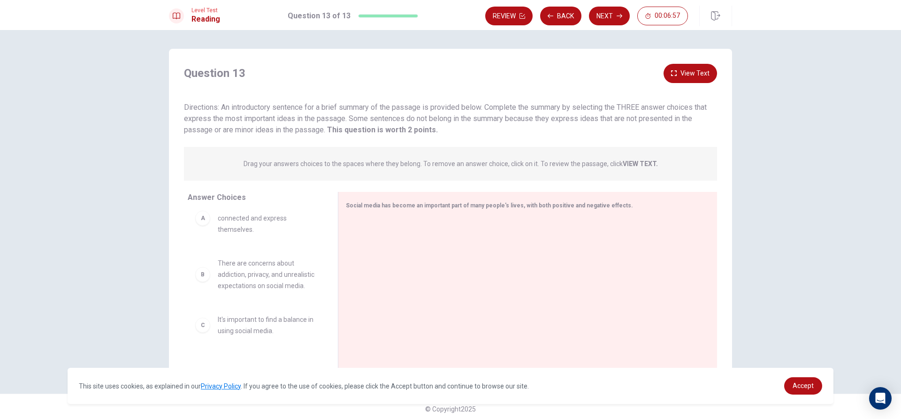
scroll to position [0, 0]
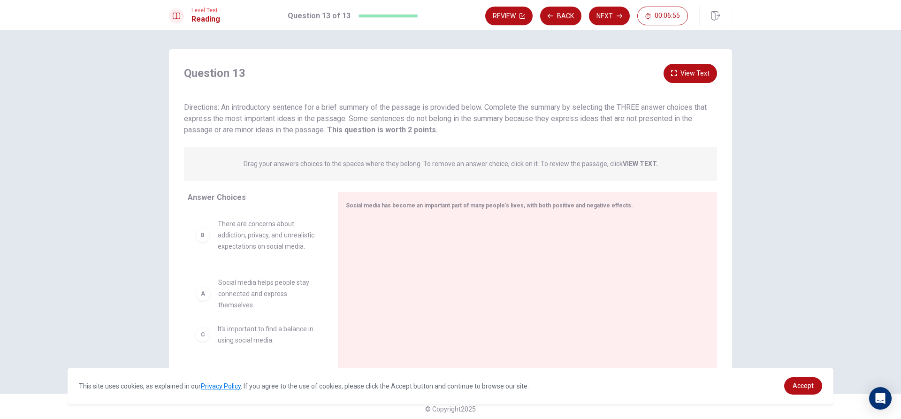
drag, startPoint x: 230, startPoint y: 224, endPoint x: 233, endPoint y: 287, distance: 62.9
drag, startPoint x: 234, startPoint y: 301, endPoint x: 395, endPoint y: 267, distance: 164.4
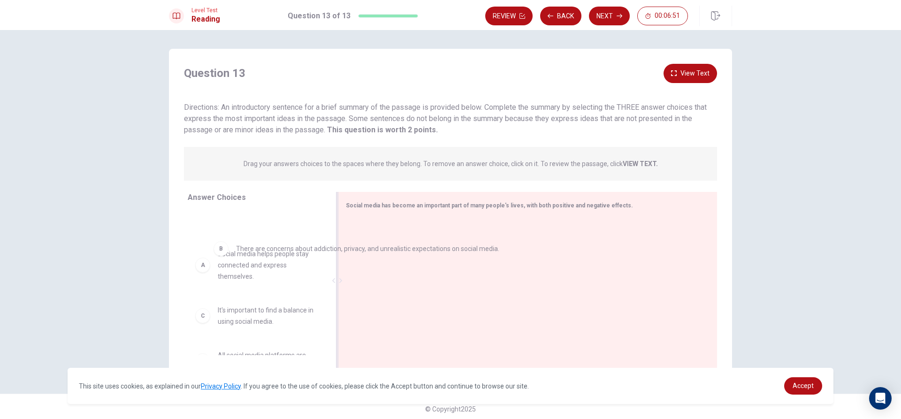
drag, startPoint x: 374, startPoint y: 243, endPoint x: 208, endPoint y: 256, distance: 167.1
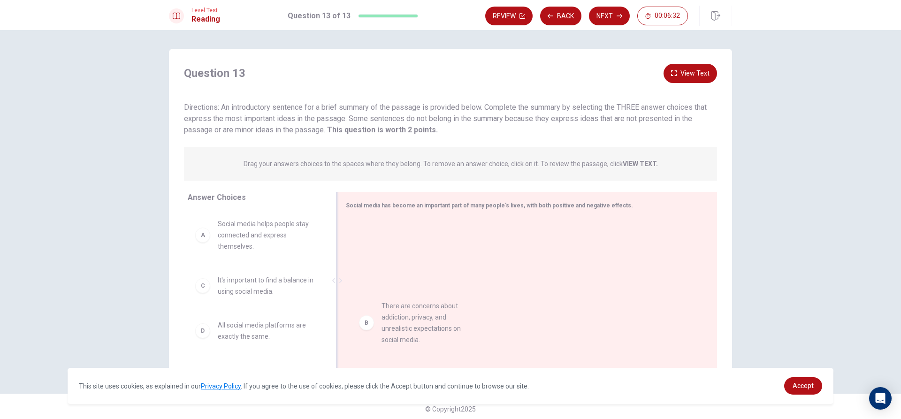
drag, startPoint x: 273, startPoint y: 283, endPoint x: 457, endPoint y: 308, distance: 185.7
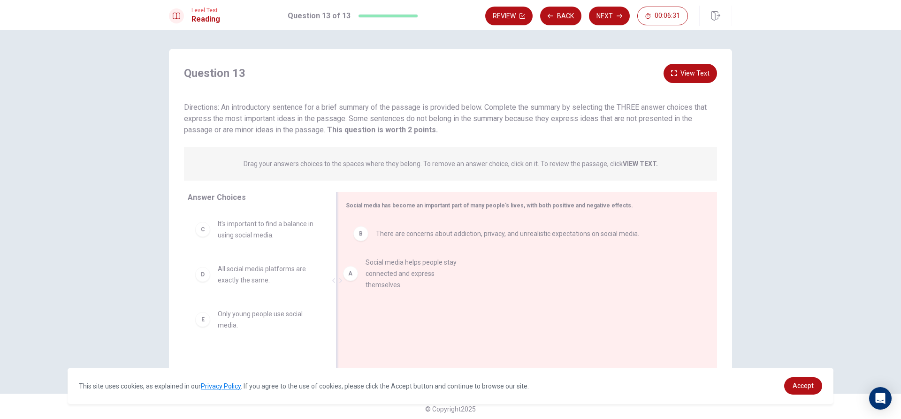
drag, startPoint x: 306, startPoint y: 231, endPoint x: 466, endPoint y: 269, distance: 164.9
drag, startPoint x: 232, startPoint y: 282, endPoint x: 373, endPoint y: 317, distance: 144.5
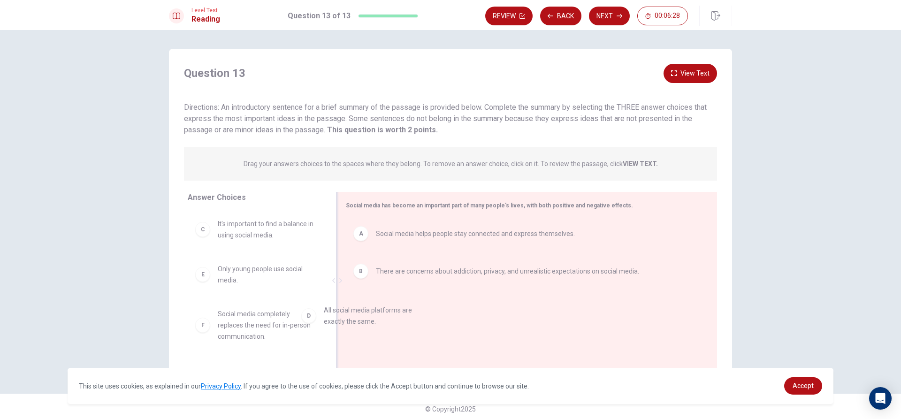
drag, startPoint x: 283, startPoint y: 296, endPoint x: 401, endPoint y: 324, distance: 121.2
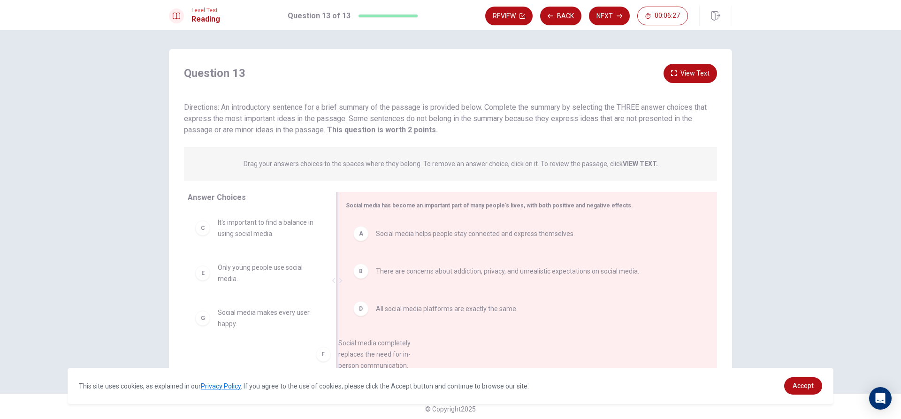
drag, startPoint x: 391, startPoint y: 353, endPoint x: 396, endPoint y: 353, distance: 5.2
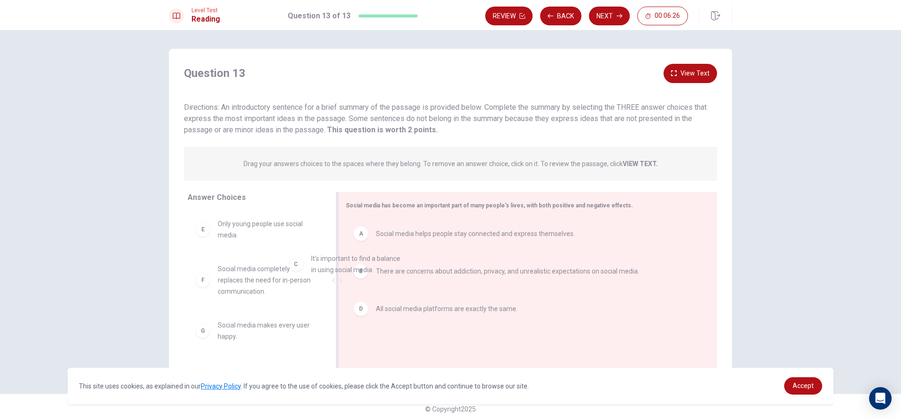
drag, startPoint x: 223, startPoint y: 245, endPoint x: 456, endPoint y: 337, distance: 250.4
drag, startPoint x: 283, startPoint y: 238, endPoint x: 412, endPoint y: 350, distance: 170.0
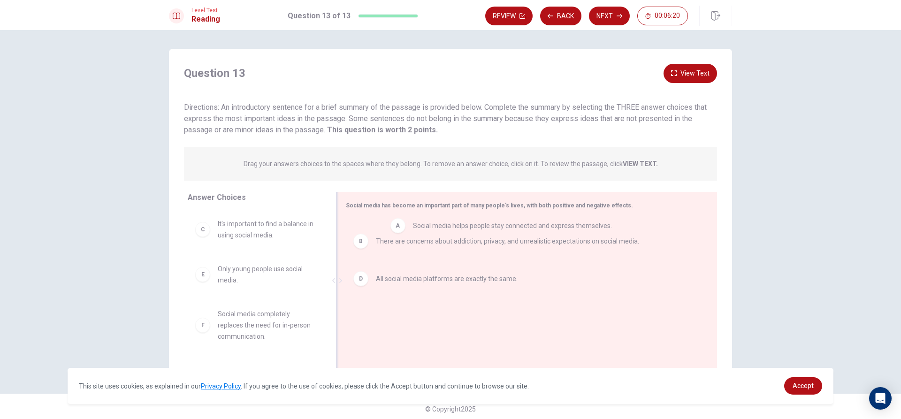
drag, startPoint x: 378, startPoint y: 234, endPoint x: 395, endPoint y: 233, distance: 17.4
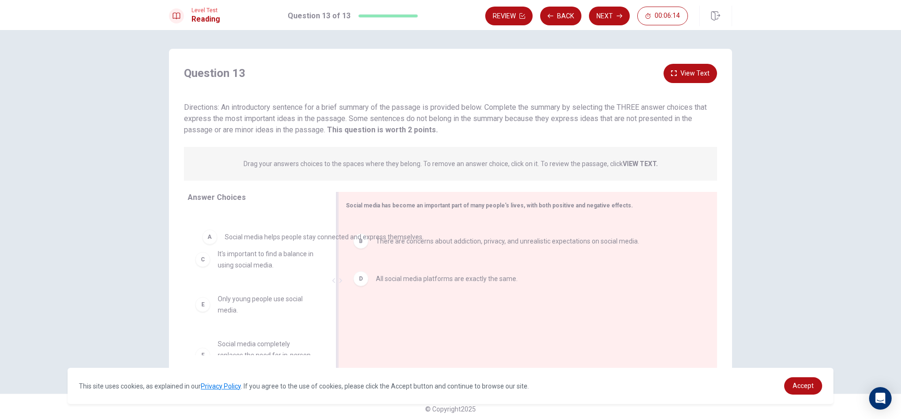
drag, startPoint x: 523, startPoint y: 238, endPoint x: 362, endPoint y: 236, distance: 160.5
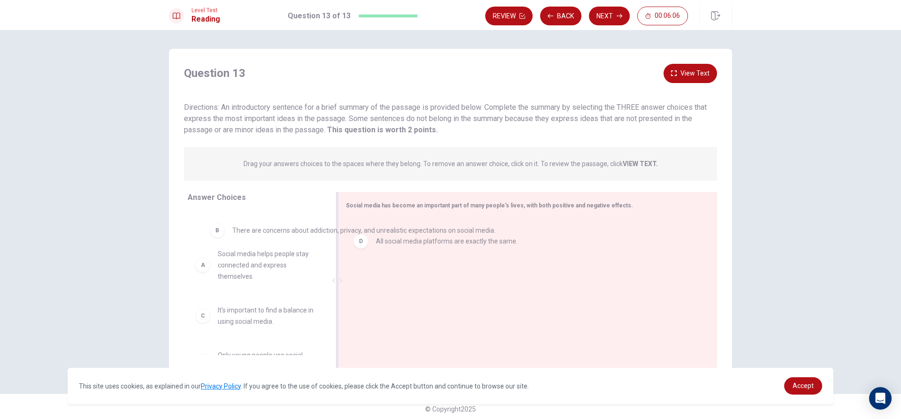
drag, startPoint x: 496, startPoint y: 238, endPoint x: 359, endPoint y: 240, distance: 137.5
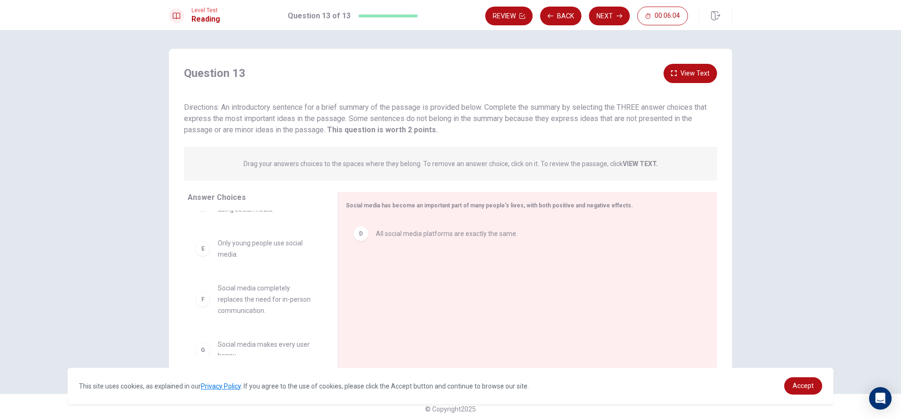
scroll to position [163, 0]
drag, startPoint x: 256, startPoint y: 322, endPoint x: 282, endPoint y: 322, distance: 25.3
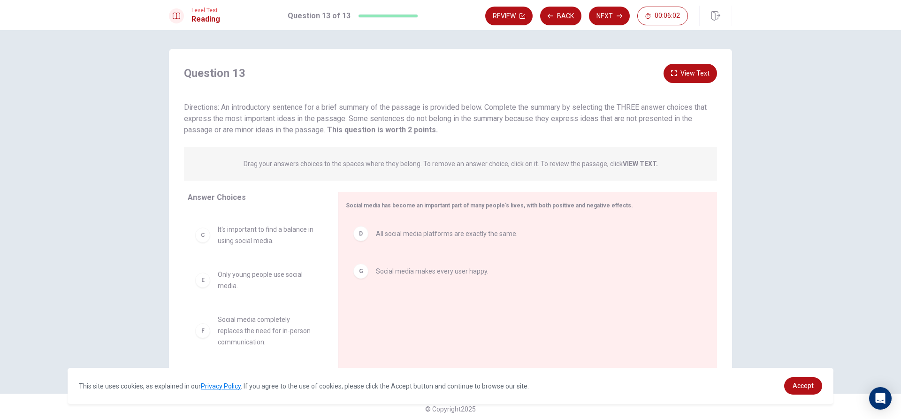
scroll to position [118, 0]
drag, startPoint x: 237, startPoint y: 297, endPoint x: 348, endPoint y: 297, distance: 110.7
click at [380, 304] on div "Answer Choices A Social media helps people stay connected and express themselve…" at bounding box center [450, 283] width 563 height 182
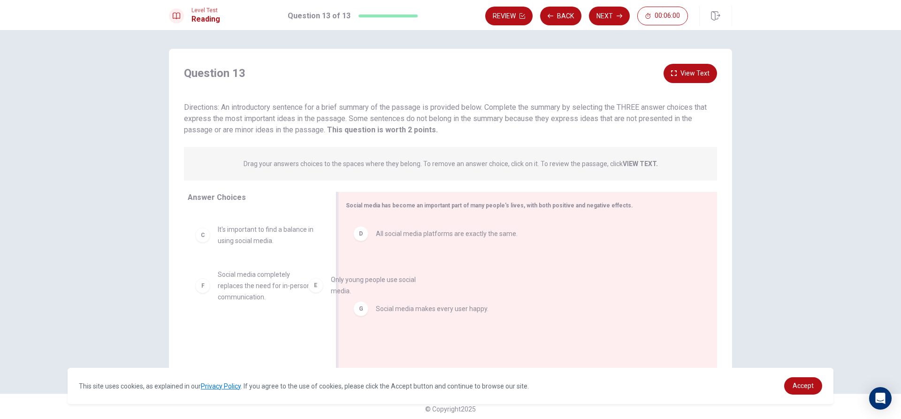
drag, startPoint x: 292, startPoint y: 289, endPoint x: 415, endPoint y: 293, distance: 123.5
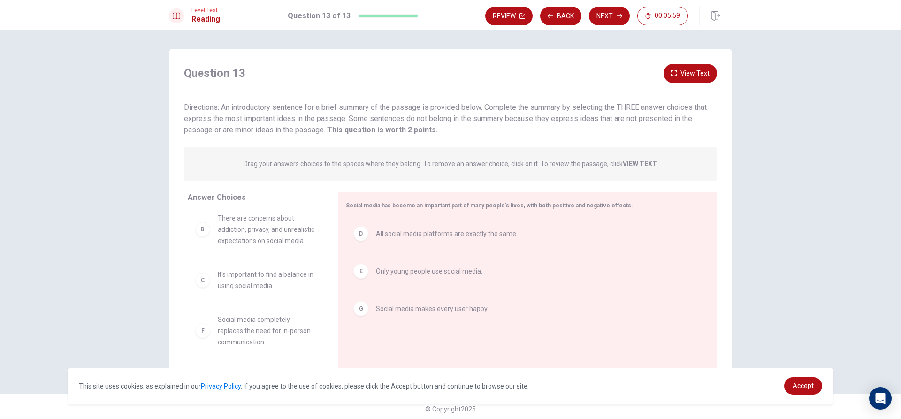
scroll to position [73, 0]
drag, startPoint x: 288, startPoint y: 290, endPoint x: 479, endPoint y: 297, distance: 191.5
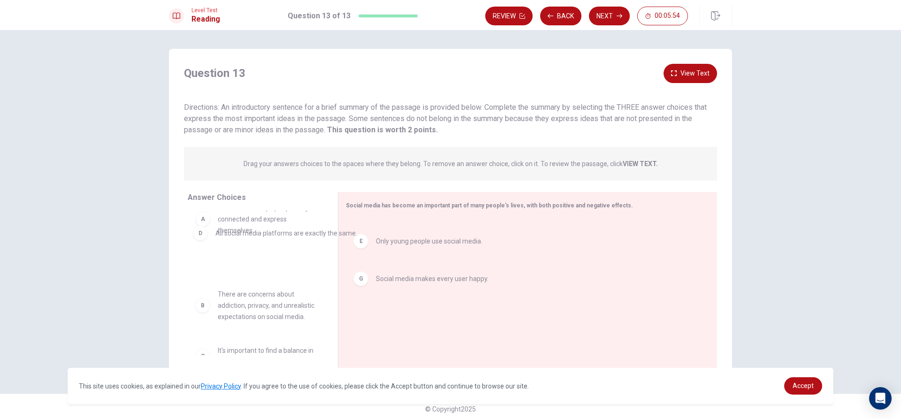
drag, startPoint x: 411, startPoint y: 236, endPoint x: 242, endPoint y: 233, distance: 169.4
drag, startPoint x: 393, startPoint y: 225, endPoint x: 266, endPoint y: 247, distance: 129.0
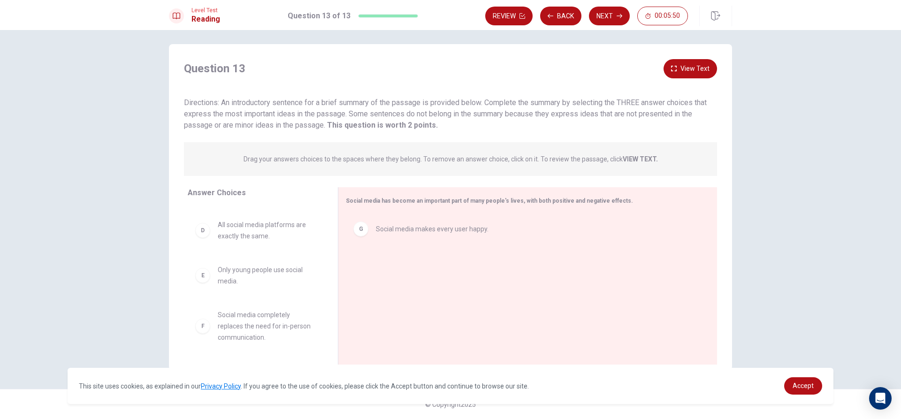
scroll to position [163, 0]
drag, startPoint x: 404, startPoint y: 227, endPoint x: 286, endPoint y: 232, distance: 118.3
drag, startPoint x: 255, startPoint y: 282, endPoint x: 422, endPoint y: 245, distance: 171.2
drag, startPoint x: 399, startPoint y: 286, endPoint x: 341, endPoint y: 276, distance: 58.9
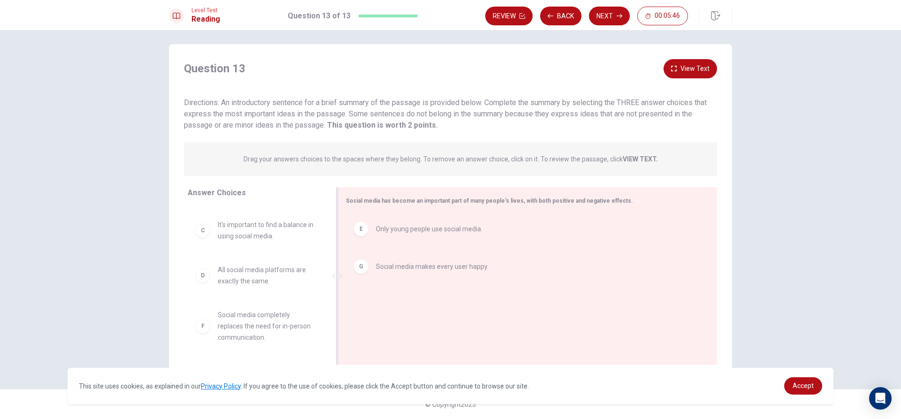
click at [341, 276] on div "E Only young people use social media. G Social media makes every user happy." at bounding box center [523, 277] width 371 height 126
drag, startPoint x: 394, startPoint y: 275, endPoint x: 371, endPoint y: 263, distance: 26.2
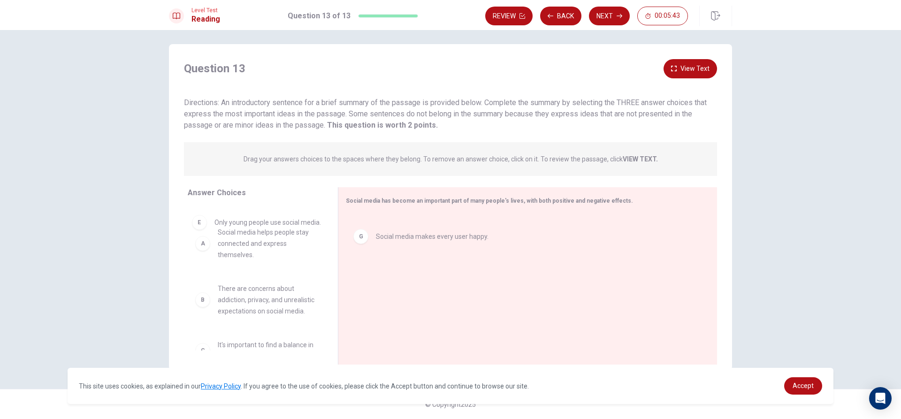
scroll to position [0, 0]
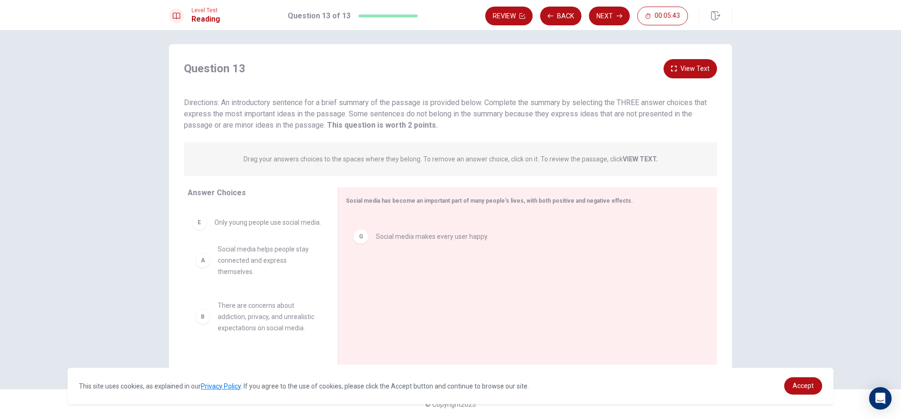
drag, startPoint x: 419, startPoint y: 233, endPoint x: 255, endPoint y: 228, distance: 163.8
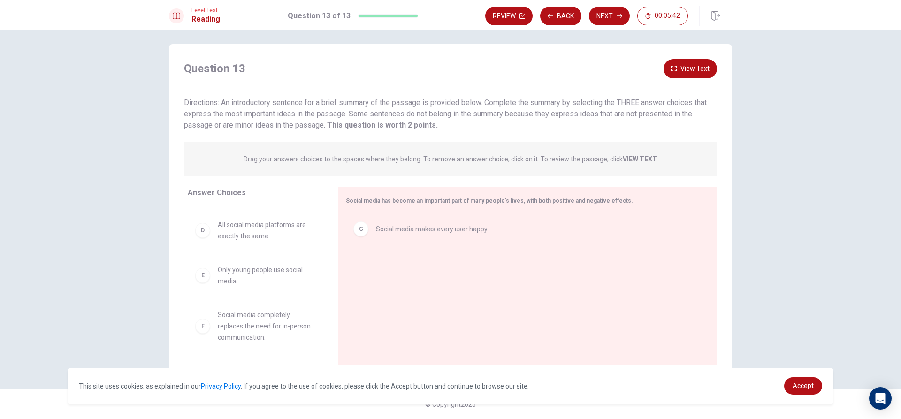
scroll to position [163, 0]
drag, startPoint x: 251, startPoint y: 329, endPoint x: 412, endPoint y: 266, distance: 173.4
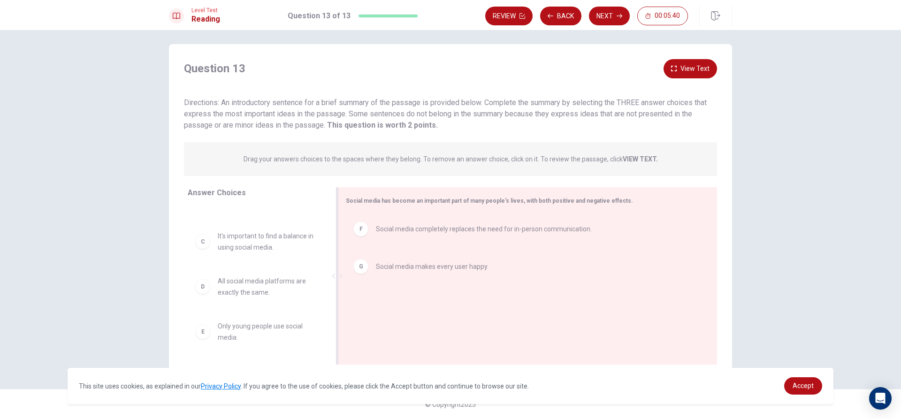
scroll to position [107, 0]
drag, startPoint x: 400, startPoint y: 282, endPoint x: 274, endPoint y: 290, distance: 125.5
drag, startPoint x: 392, startPoint y: 269, endPoint x: 279, endPoint y: 269, distance: 113.1
drag, startPoint x: 369, startPoint y: 281, endPoint x: 215, endPoint y: 299, distance: 155.0
drag, startPoint x: 335, startPoint y: 300, endPoint x: 221, endPoint y: 335, distance: 118.7
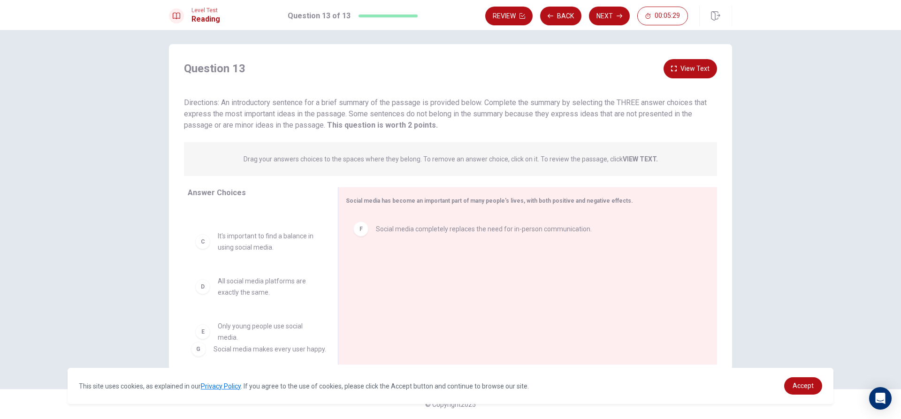
drag, startPoint x: 360, startPoint y: 269, endPoint x: 196, endPoint y: 362, distance: 188.0
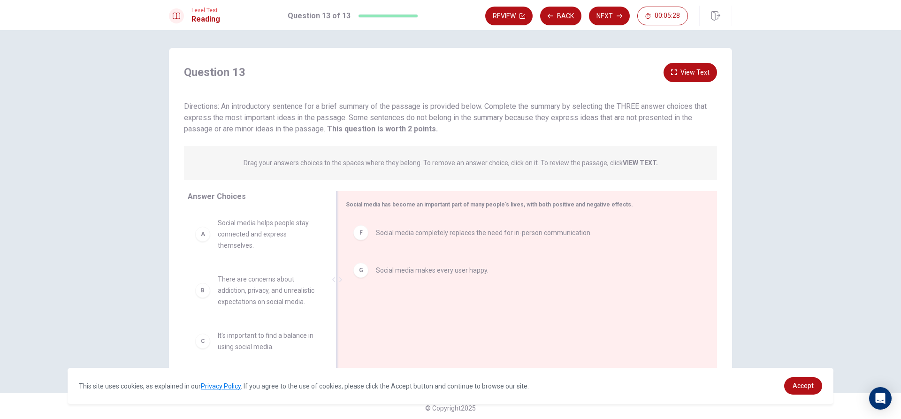
scroll to position [0, 0]
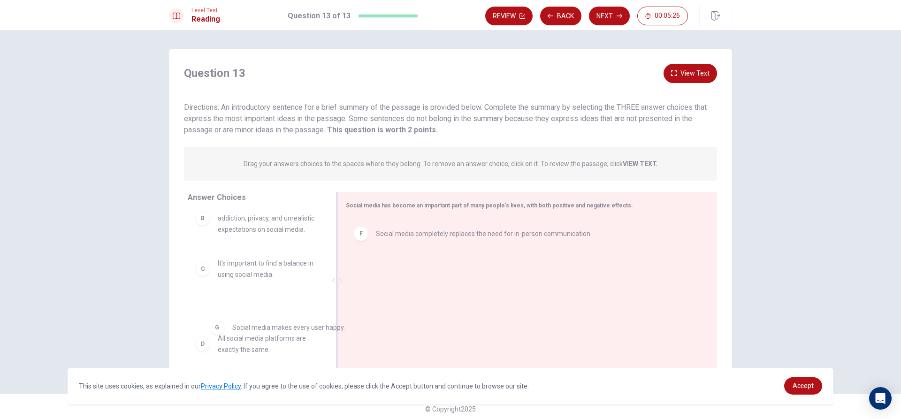
drag, startPoint x: 353, startPoint y: 288, endPoint x: 215, endPoint y: 333, distance: 145.1
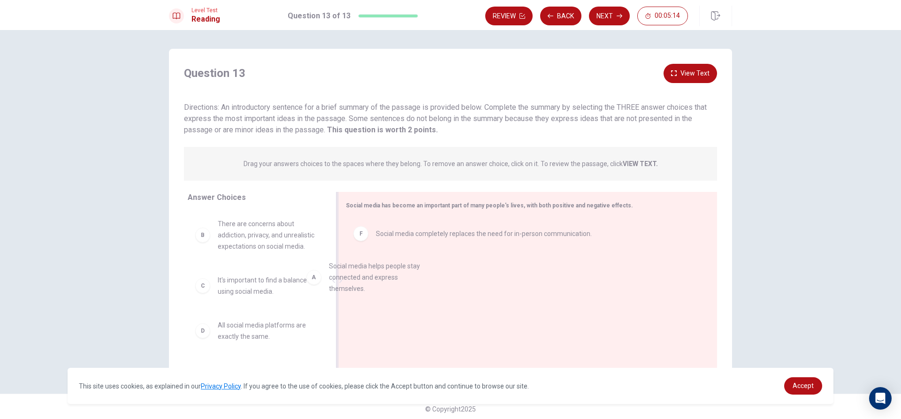
drag, startPoint x: 265, startPoint y: 237, endPoint x: 449, endPoint y: 287, distance: 190.5
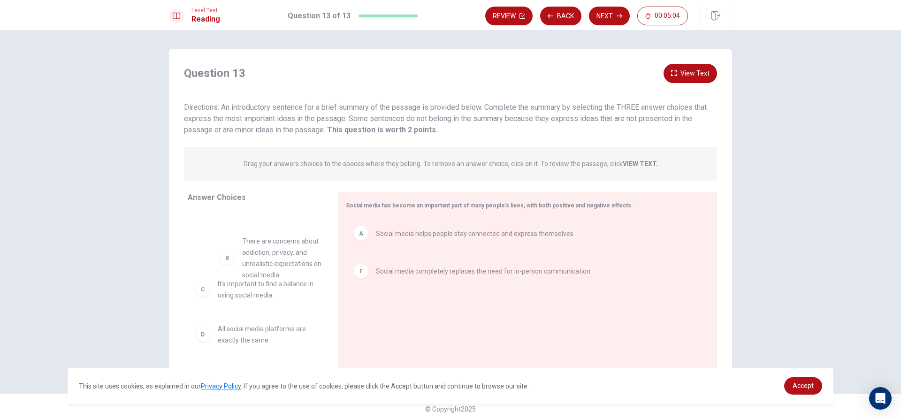
drag, startPoint x: 255, startPoint y: 245, endPoint x: 283, endPoint y: 268, distance: 36.0
drag, startPoint x: 276, startPoint y: 290, endPoint x: 400, endPoint y: 302, distance: 124.9
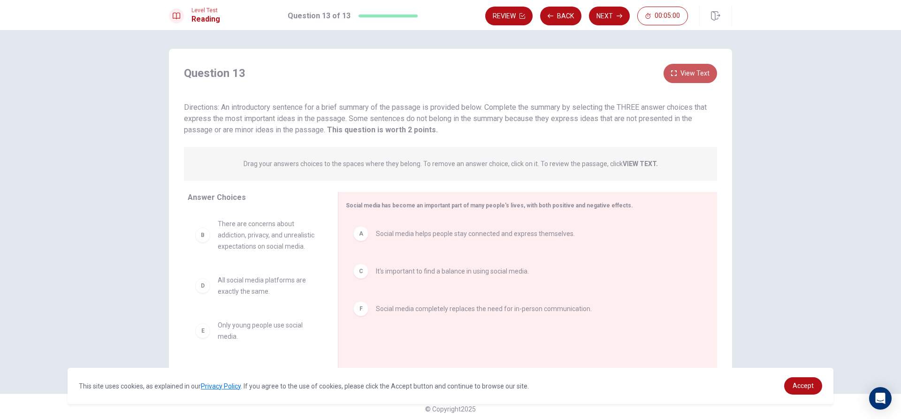
click at [685, 74] on button "View Text" at bounding box center [689, 73] width 53 height 19
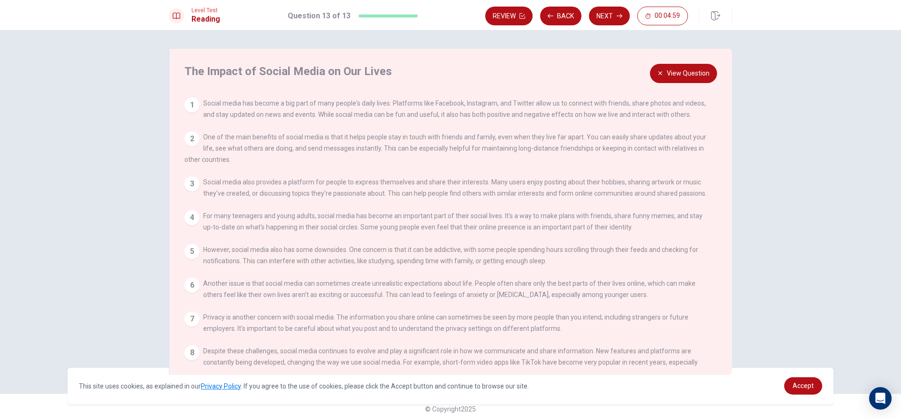
click at [685, 74] on button "View Question" at bounding box center [683, 73] width 67 height 19
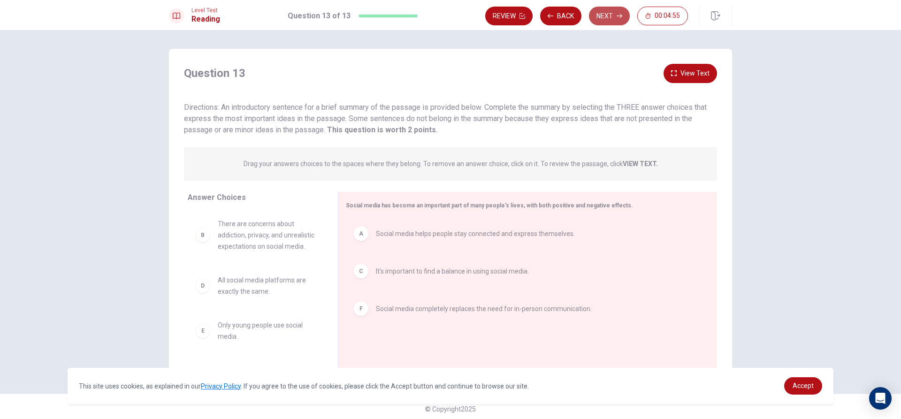
click at [618, 17] on icon "button" at bounding box center [619, 16] width 6 height 6
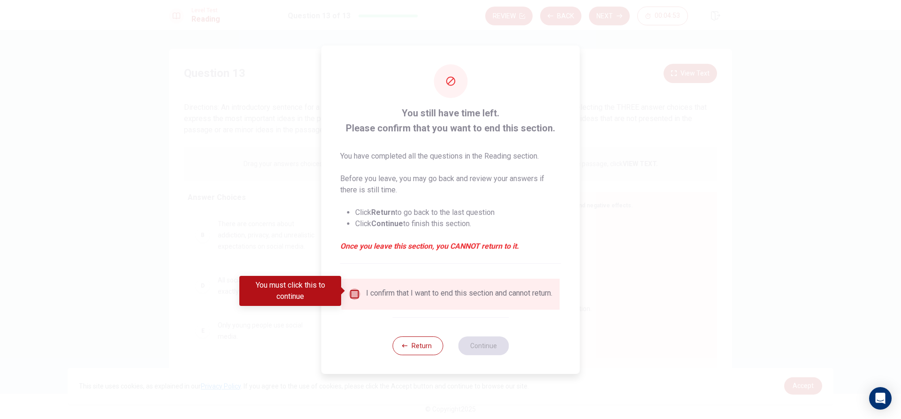
click at [353, 289] on input "You must click this to continue" at bounding box center [354, 294] width 11 height 11
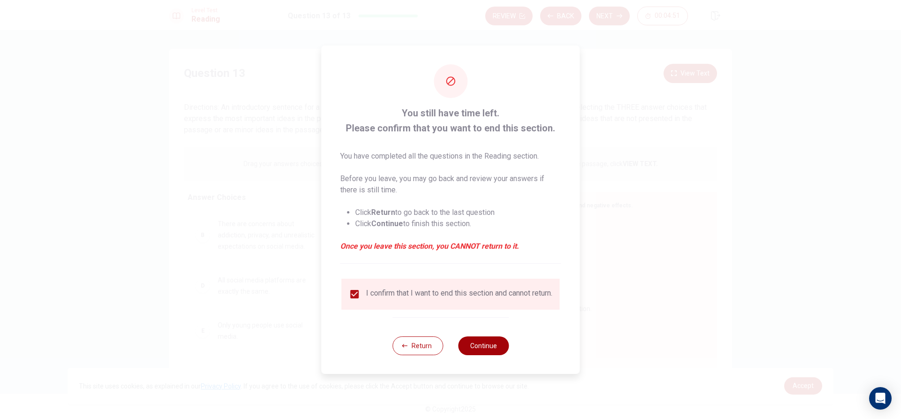
click at [489, 351] on button "Continue" at bounding box center [483, 345] width 51 height 19
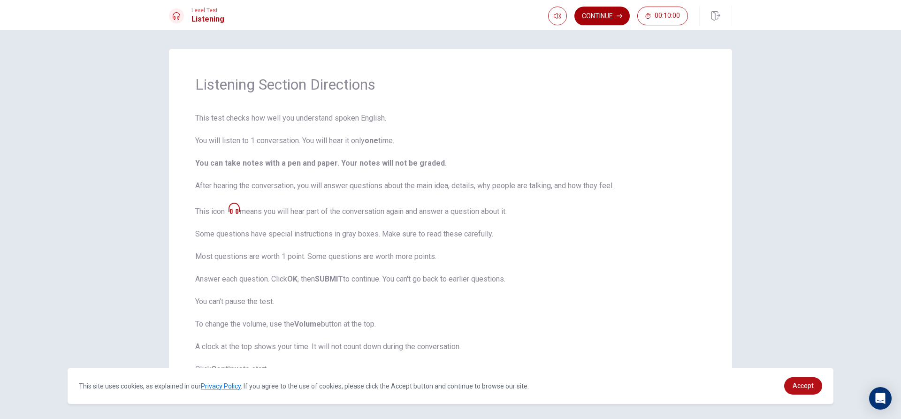
click at [602, 17] on button "Continue" at bounding box center [601, 16] width 55 height 19
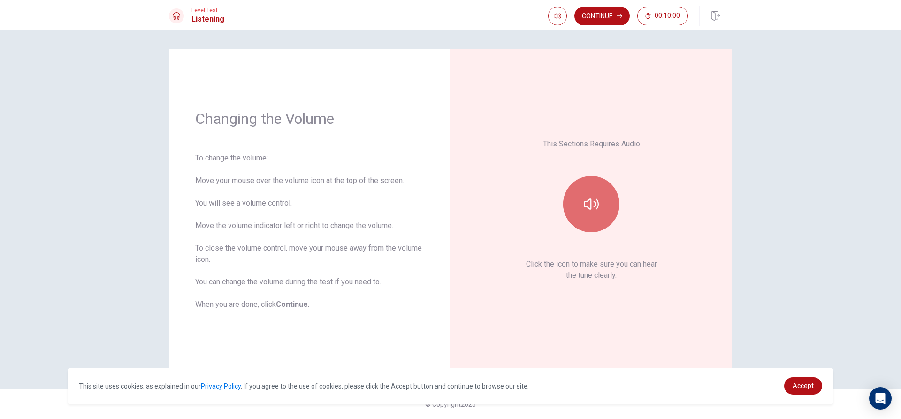
click at [587, 224] on button "button" at bounding box center [591, 204] width 56 height 56
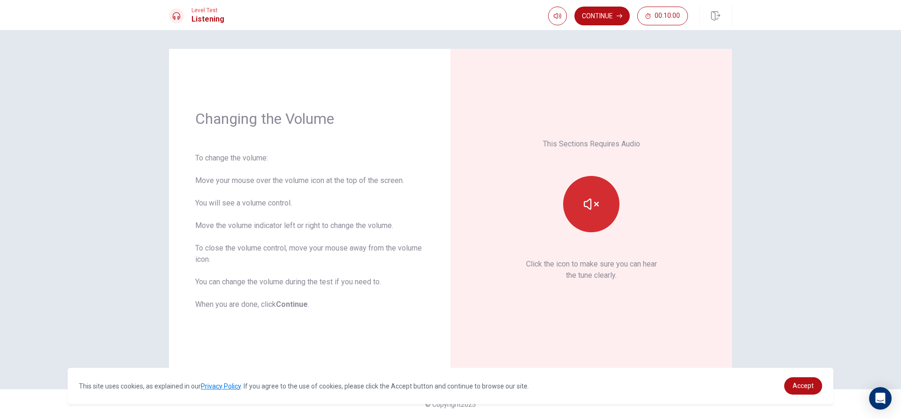
click at [587, 224] on button "button" at bounding box center [591, 204] width 56 height 56
click at [587, 227] on button "button" at bounding box center [591, 204] width 56 height 56
click at [618, 15] on icon "button" at bounding box center [619, 16] width 6 height 6
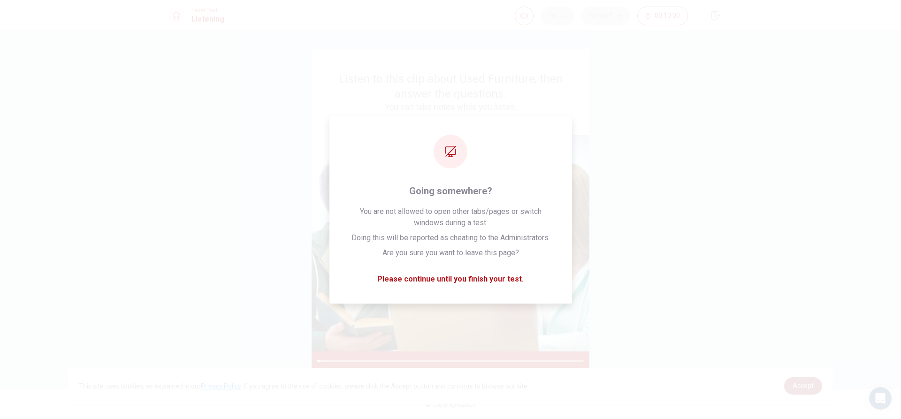
click at [811, 383] on span "Accept" at bounding box center [802, 386] width 21 height 8
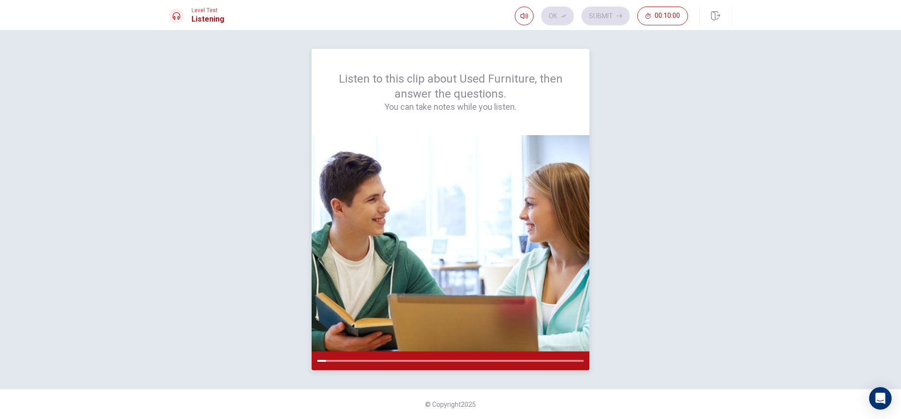
drag, startPoint x: 323, startPoint y: 358, endPoint x: 312, endPoint y: 364, distance: 12.6
click at [312, 364] on div at bounding box center [451, 360] width 278 height 19
drag, startPoint x: 322, startPoint y: 358, endPoint x: 309, endPoint y: 359, distance: 13.2
click at [309, 359] on div "Listen to this clip about Used Furniture, then answer the questions. You can ta…" at bounding box center [450, 209] width 563 height 321
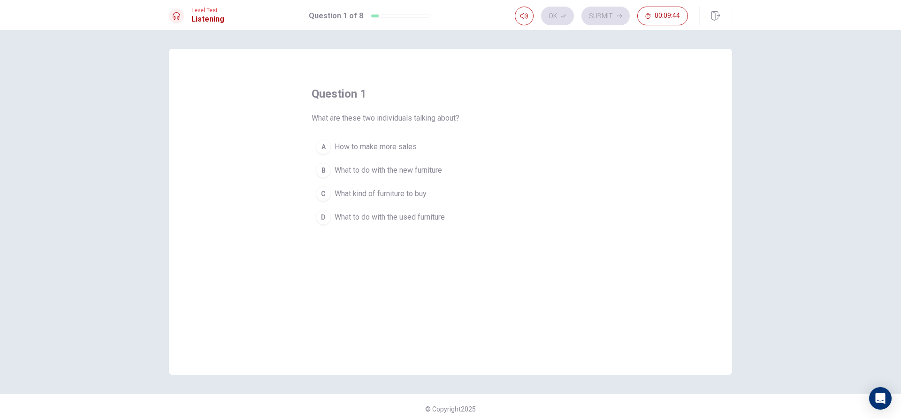
click at [408, 171] on span "What to do with the new furniture" at bounding box center [388, 170] width 107 height 11
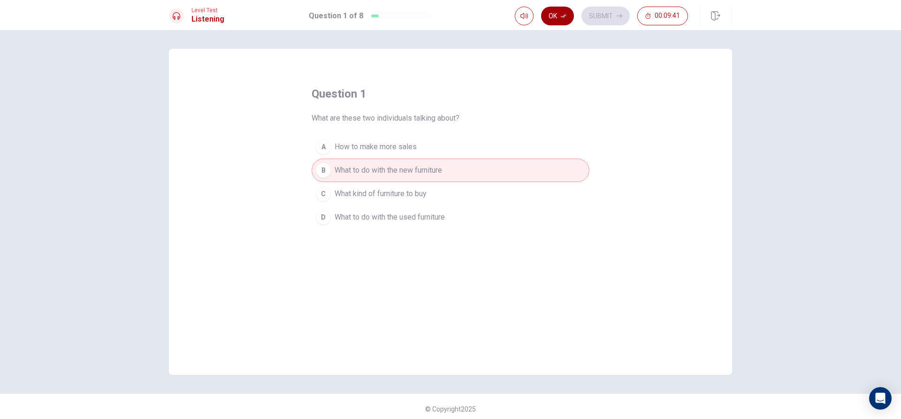
click at [545, 13] on button "Ok" at bounding box center [557, 16] width 33 height 19
click at [611, 15] on button "Submit" at bounding box center [605, 16] width 48 height 19
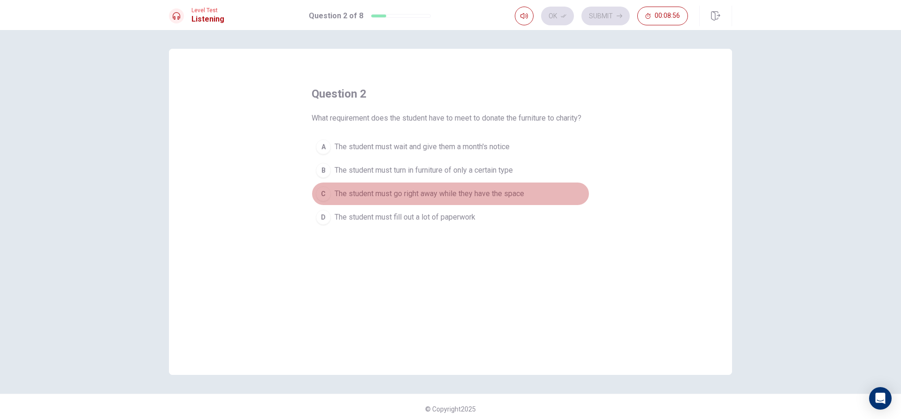
click at [468, 198] on span "The student must go right away while they have the space" at bounding box center [430, 193] width 190 height 11
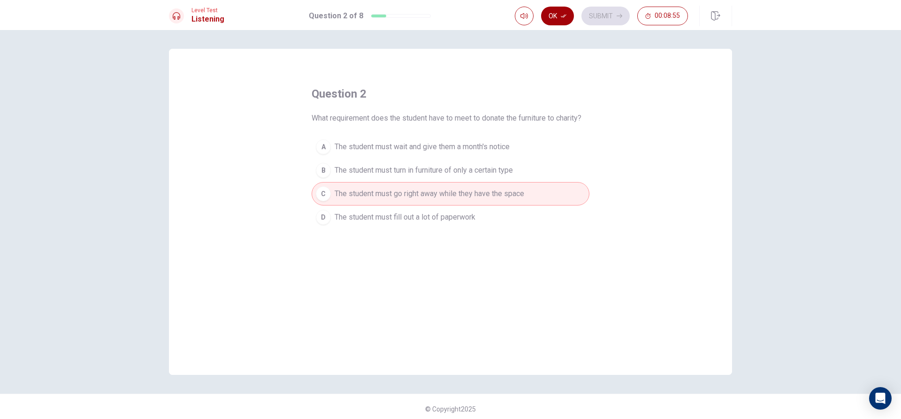
click at [559, 10] on button "Ok" at bounding box center [557, 16] width 33 height 19
click at [604, 13] on button "Submit" at bounding box center [605, 16] width 48 height 19
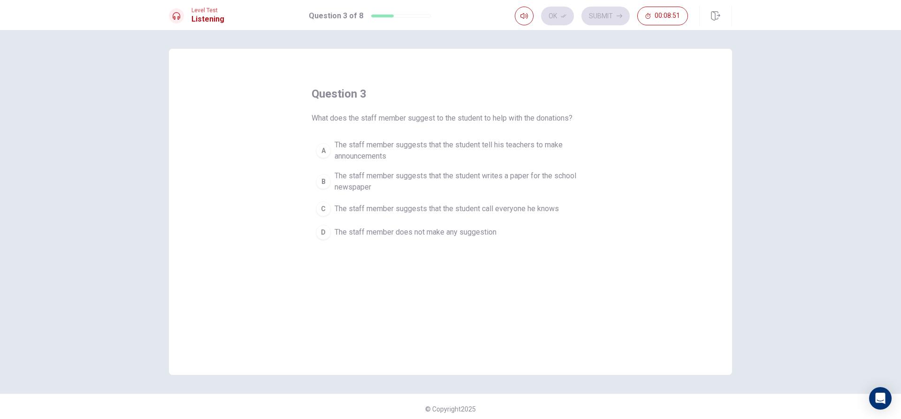
click at [607, 24] on div "Ok Submit 00:08:51" at bounding box center [601, 16] width 173 height 19
drag, startPoint x: 176, startPoint y: 22, endPoint x: 182, endPoint y: 20, distance: 5.5
click at [179, 21] on div at bounding box center [176, 15] width 15 height 15
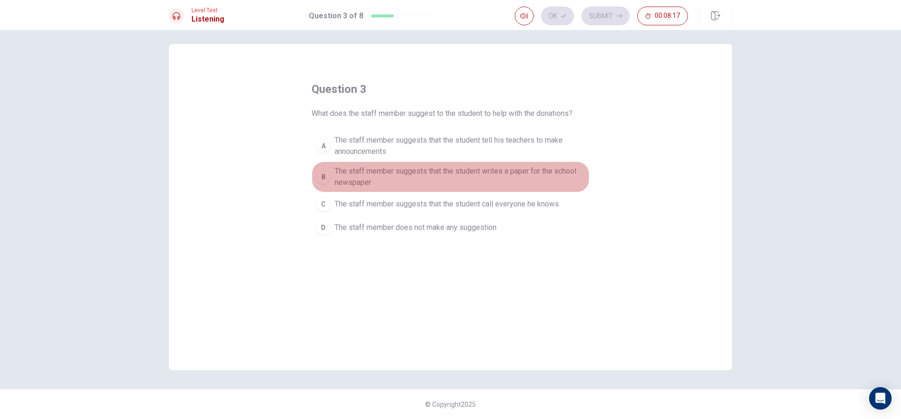
click at [325, 174] on div "B" at bounding box center [323, 176] width 15 height 15
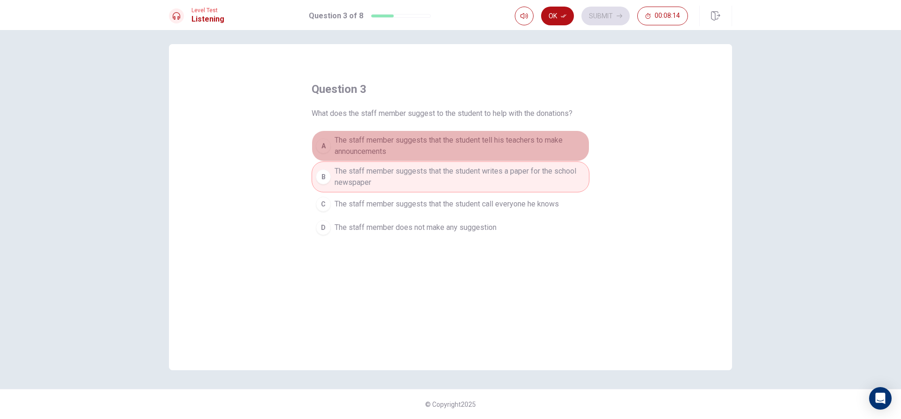
click at [469, 142] on span "The staff member suggests that the student tell his teachers to make announceme…" at bounding box center [460, 146] width 251 height 23
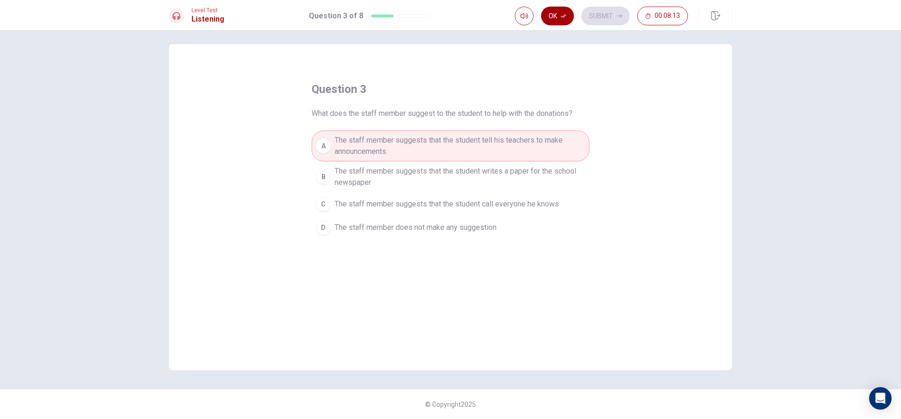
click at [552, 11] on button "Ok" at bounding box center [557, 16] width 33 height 19
click at [614, 19] on button "Submit" at bounding box center [605, 16] width 48 height 19
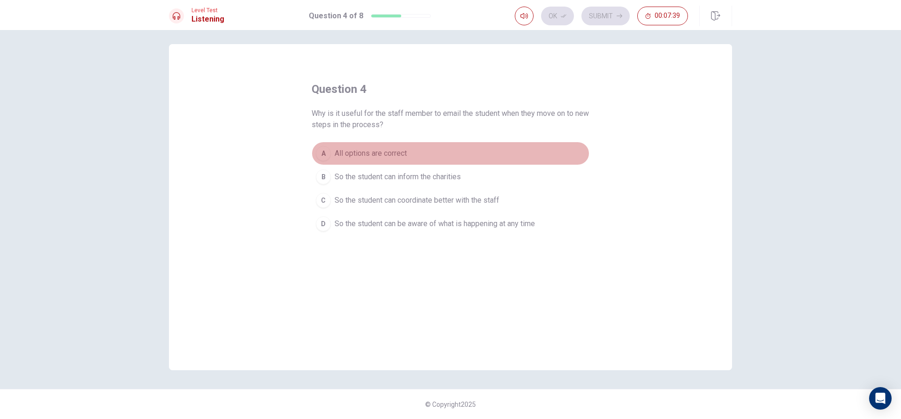
click at [356, 149] on span "All options are correct" at bounding box center [371, 153] width 72 height 11
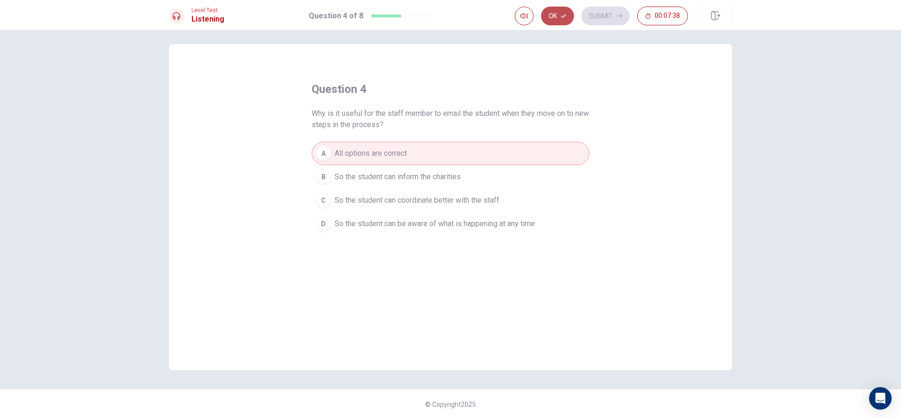
click at [567, 14] on button "Ok" at bounding box center [557, 16] width 33 height 19
click at [594, 17] on button "Submit" at bounding box center [605, 16] width 48 height 19
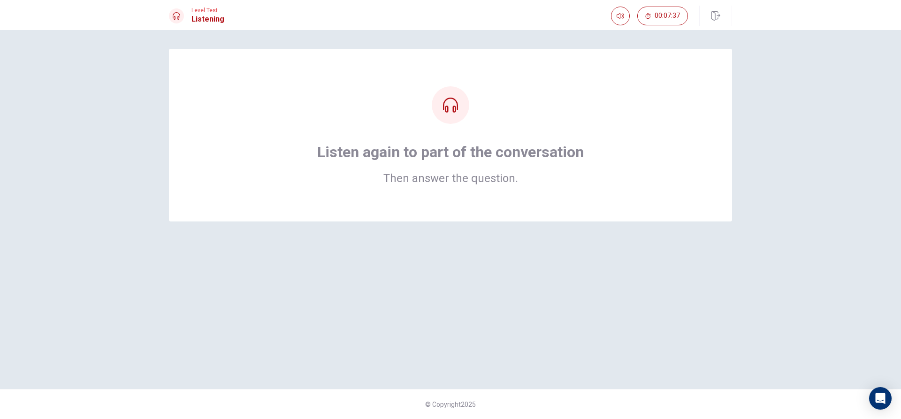
scroll to position [0, 0]
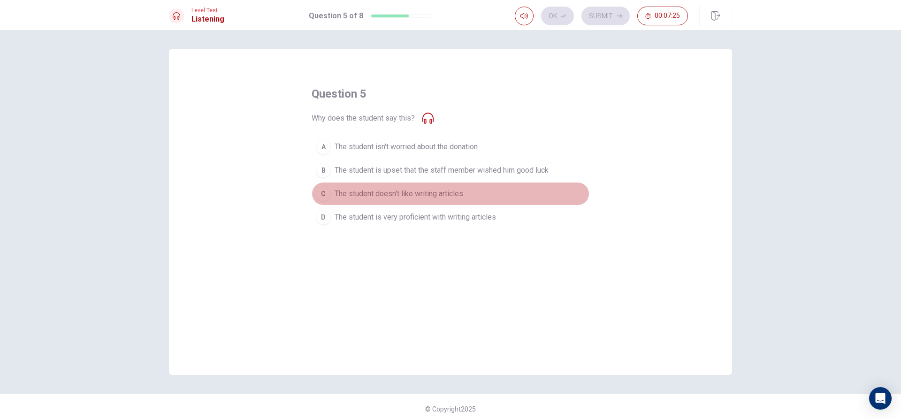
click at [433, 186] on button "C The student doesn't like writing articles" at bounding box center [451, 193] width 278 height 23
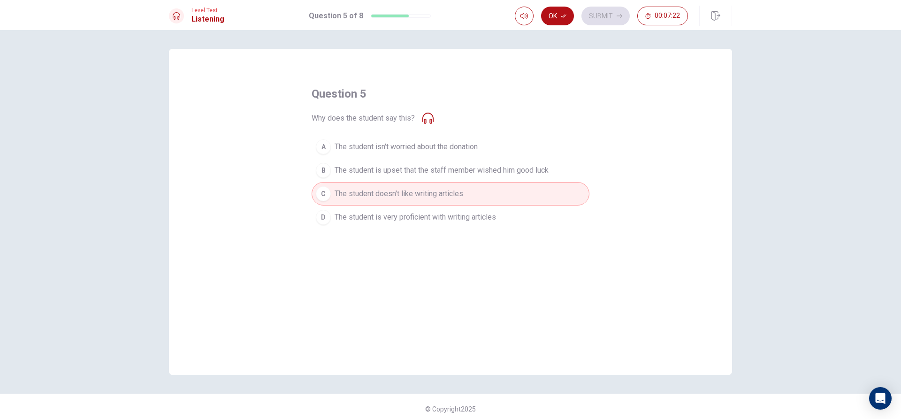
click at [419, 115] on div "Why does the student say this?" at bounding box center [373, 118] width 122 height 11
click at [566, 11] on button "Ok" at bounding box center [557, 16] width 33 height 19
click at [611, 20] on button "Submit" at bounding box center [605, 16] width 48 height 19
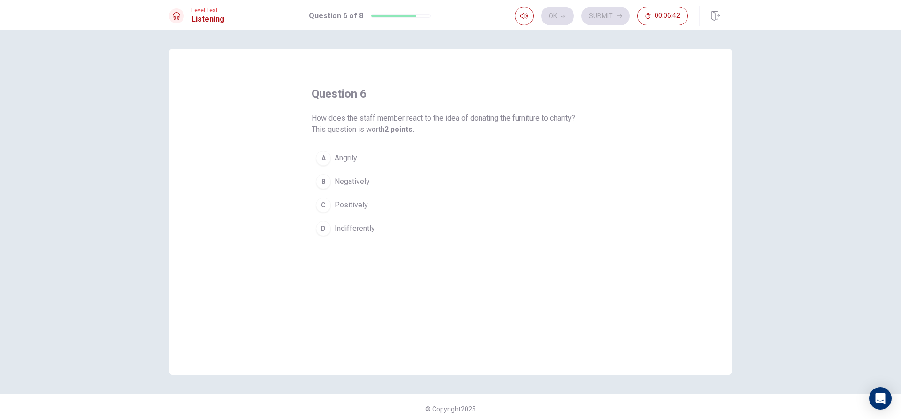
click at [373, 205] on button "C Positively" at bounding box center [451, 204] width 278 height 23
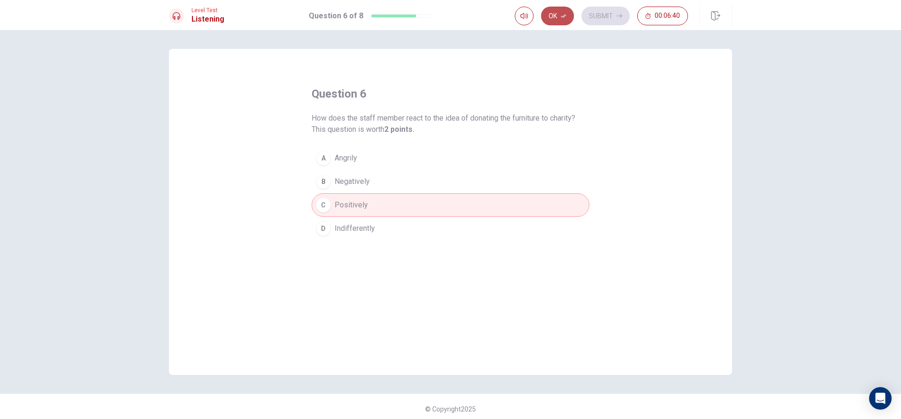
click at [567, 14] on button "Ok" at bounding box center [557, 16] width 33 height 19
click at [601, 22] on button "Submit" at bounding box center [605, 16] width 48 height 19
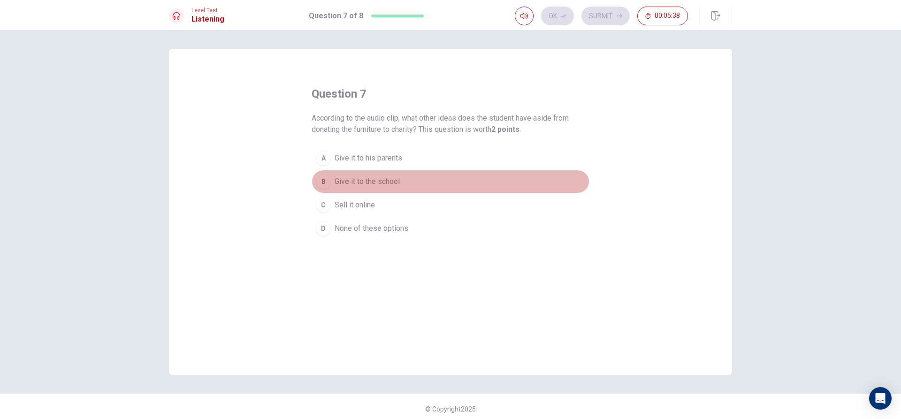
click at [394, 174] on button "B Give it to the school" at bounding box center [451, 181] width 278 height 23
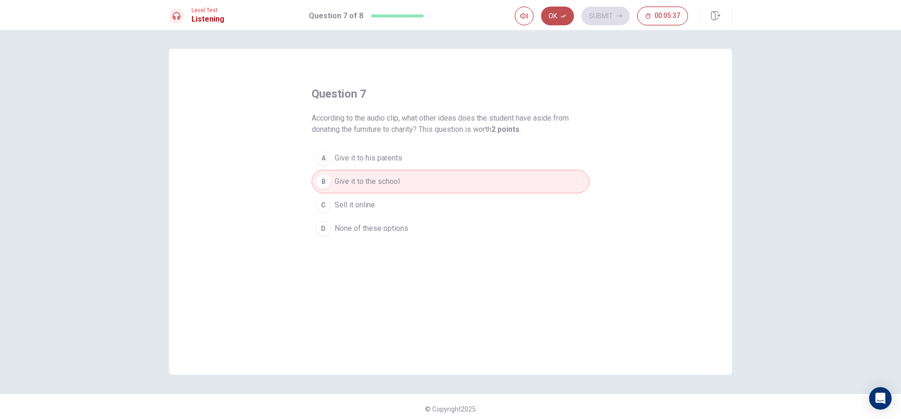
click at [559, 11] on button "Ok" at bounding box center [557, 16] width 33 height 19
click at [609, 23] on button "Submit" at bounding box center [605, 16] width 48 height 19
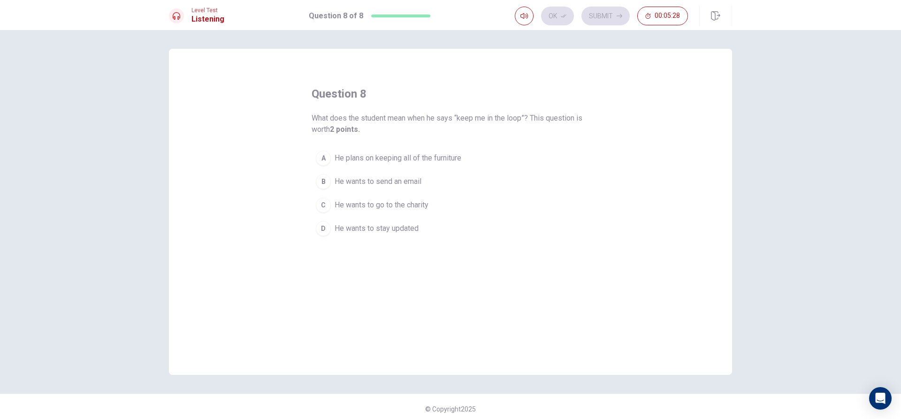
click at [469, 157] on button "A He plans on keeping all of the furniture" at bounding box center [451, 157] width 278 height 23
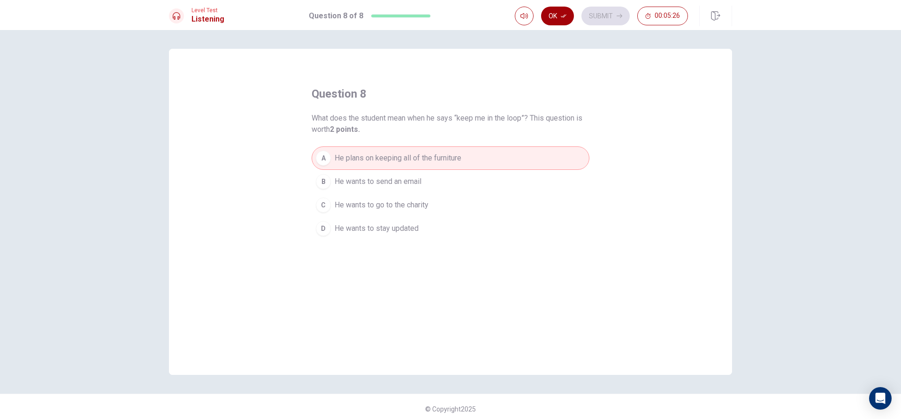
click at [569, 15] on button "Ok" at bounding box center [557, 16] width 33 height 19
click at [588, 13] on button "Submit" at bounding box center [605, 16] width 48 height 19
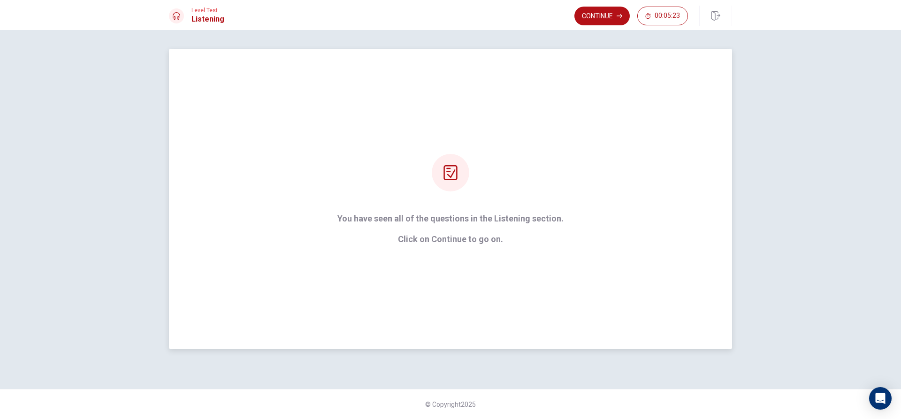
click at [444, 206] on div "You have seen all of the questions in the Listening section. Click on Continue …" at bounding box center [450, 199] width 252 height 90
click at [462, 246] on div "You have seen all of the questions in the Listening section. Click on Continue …" at bounding box center [450, 199] width 563 height 300
click at [465, 233] on strong "You have seen all of the questions in the Listening section. Click on Continue …" at bounding box center [450, 229] width 226 height 30
click at [460, 236] on p "Click on Continue to go on." at bounding box center [450, 239] width 226 height 9
drag, startPoint x: 460, startPoint y: 236, endPoint x: 465, endPoint y: 173, distance: 62.6
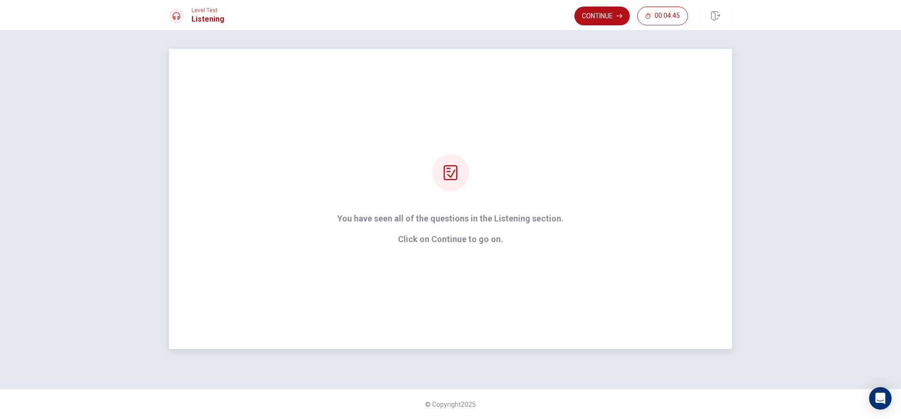
click at [460, 234] on strong "You have seen all of the questions in the Listening section. Click on Continue …" at bounding box center [450, 229] width 226 height 30
click at [465, 172] on div at bounding box center [451, 173] width 38 height 38
click at [458, 173] on div at bounding box center [451, 173] width 38 height 38
click at [614, 21] on button "Continue" at bounding box center [601, 16] width 55 height 19
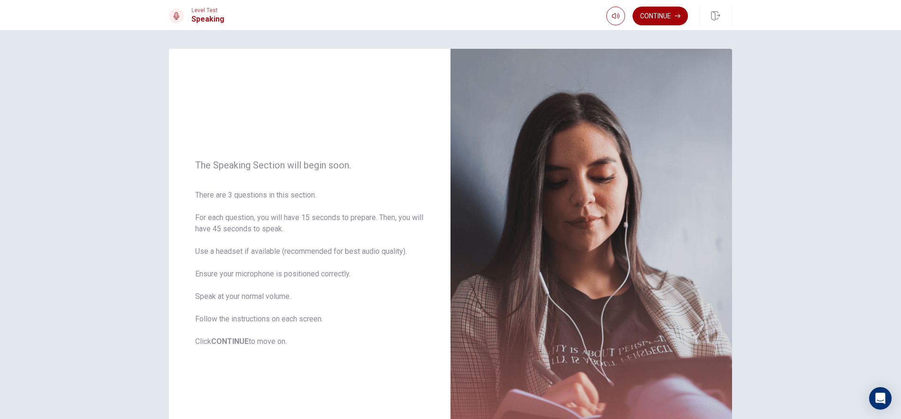
click at [677, 19] on button "Continue" at bounding box center [659, 16] width 55 height 19
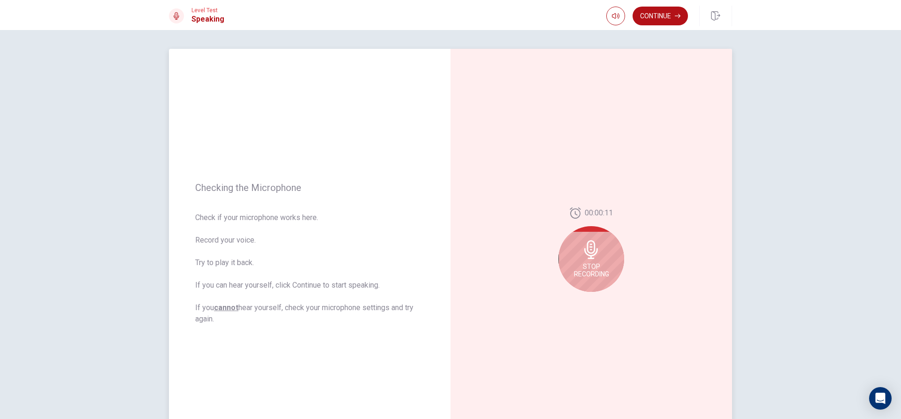
drag, startPoint x: 594, startPoint y: 242, endPoint x: 587, endPoint y: 248, distance: 9.3
click at [587, 248] on icon at bounding box center [591, 249] width 19 height 19
click at [587, 248] on icon at bounding box center [593, 252] width 19 height 19
click at [599, 300] on icon "Play Audio" at bounding box center [601, 300] width 4 height 6
click at [579, 305] on button "Record Again" at bounding box center [580, 299] width 13 height 13
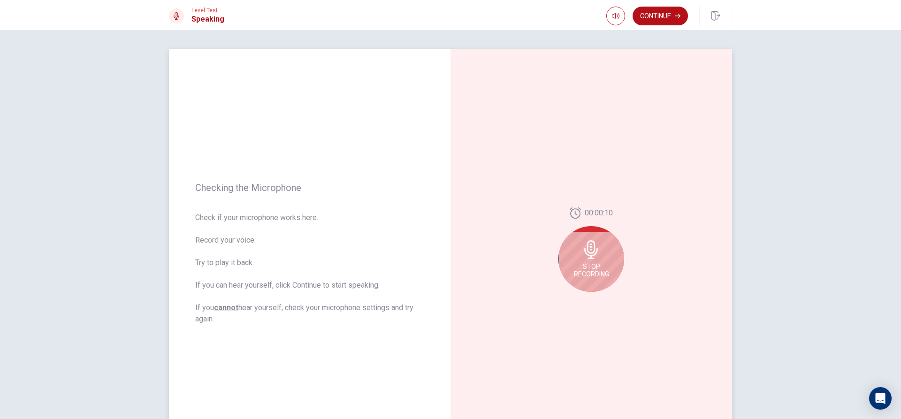
click at [566, 248] on div "Stop Recording" at bounding box center [591, 259] width 66 height 66
click at [598, 293] on button "Play Audio" at bounding box center [601, 299] width 13 height 13
click at [574, 301] on button "Record Again" at bounding box center [580, 299] width 13 height 13
click at [578, 244] on div "Stop Recording" at bounding box center [591, 259] width 66 height 66
click at [586, 247] on icon at bounding box center [593, 252] width 19 height 19
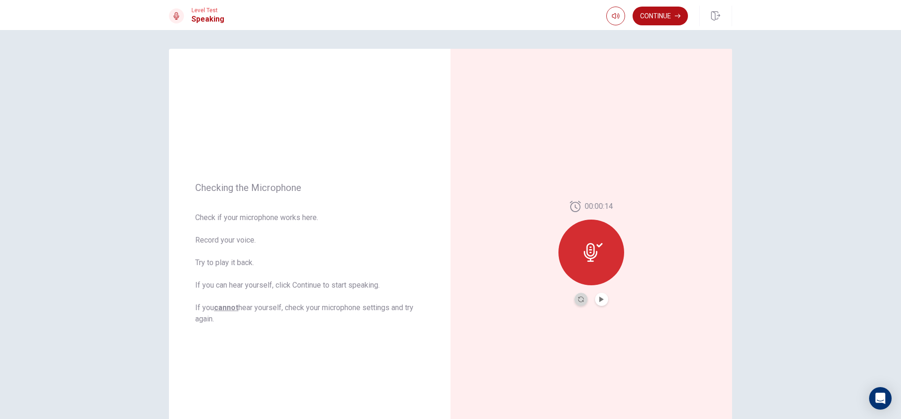
click at [579, 304] on button "Record Again" at bounding box center [580, 299] width 13 height 13
click at [591, 260] on div "Stop Recording" at bounding box center [591, 259] width 66 height 66
click at [578, 299] on icon "Record Again" at bounding box center [581, 300] width 6 height 6
click at [600, 266] on span "Stop Recording" at bounding box center [591, 270] width 35 height 15
click at [600, 298] on icon "Play Audio" at bounding box center [602, 300] width 6 height 6
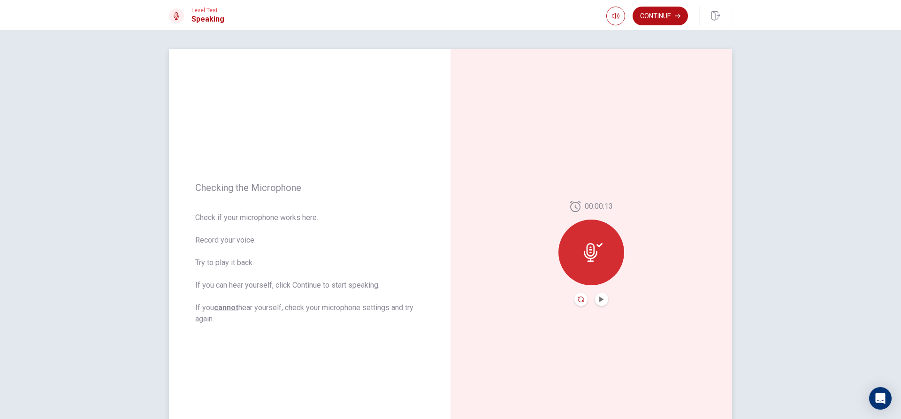
click at [578, 297] on icon "Record Again" at bounding box center [581, 300] width 6 height 6
click at [589, 252] on icon at bounding box center [591, 249] width 14 height 19
click at [599, 304] on button "Play Audio" at bounding box center [601, 299] width 13 height 13
click at [583, 299] on button "Record Again" at bounding box center [580, 299] width 13 height 13
click at [598, 278] on div "Stop Recording" at bounding box center [589, 290] width 61 height 25
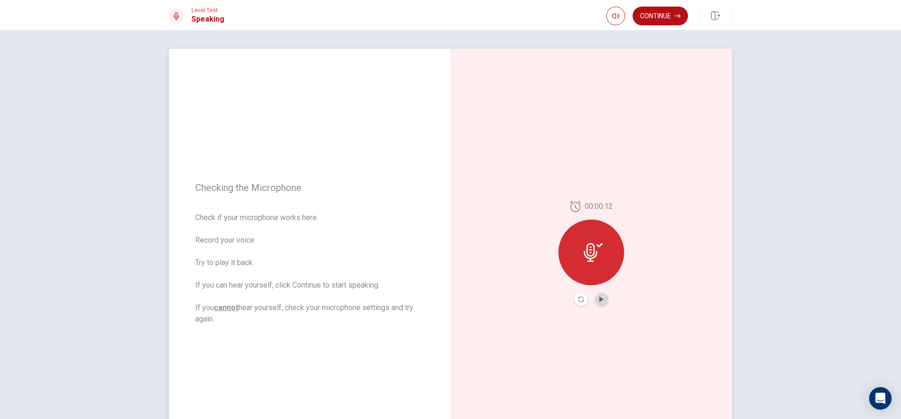
click at [596, 294] on button "Play Audio" at bounding box center [601, 299] width 13 height 13
click at [578, 297] on icon "Record Again" at bounding box center [581, 300] width 6 height 6
click at [590, 255] on icon at bounding box center [591, 249] width 14 height 19
click at [587, 242] on div at bounding box center [591, 253] width 66 height 66
click at [584, 257] on icon at bounding box center [591, 252] width 14 height 19
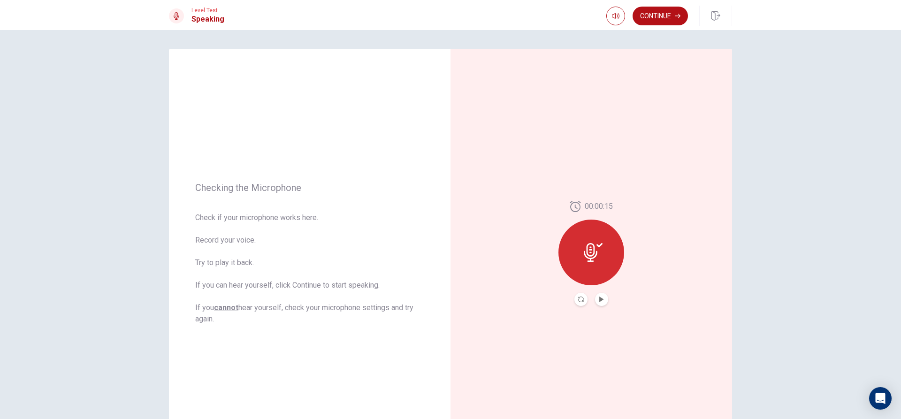
click at [578, 304] on button "Record Again" at bounding box center [580, 299] width 13 height 13
click at [593, 255] on icon at bounding box center [591, 249] width 14 height 19
click at [603, 299] on button "Play Audio" at bounding box center [601, 299] width 13 height 13
click at [580, 300] on icon "Record Again" at bounding box center [581, 300] width 6 height 6
click at [583, 260] on div "Stop Recording" at bounding box center [591, 259] width 66 height 66
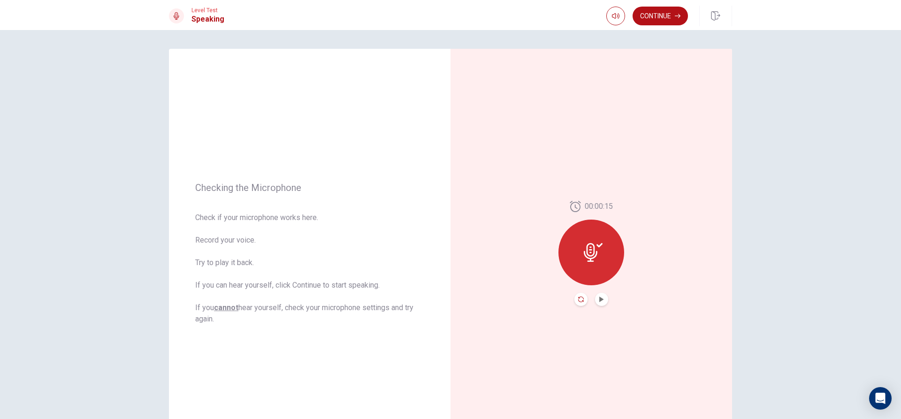
click at [578, 297] on icon "Record Again" at bounding box center [581, 300] width 6 height 6
click at [600, 272] on span "Stop Recording" at bounding box center [591, 270] width 35 height 15
click at [602, 297] on button "Play Audio" at bounding box center [601, 299] width 13 height 13
click at [579, 298] on icon "Record Again" at bounding box center [581, 300] width 6 height 6
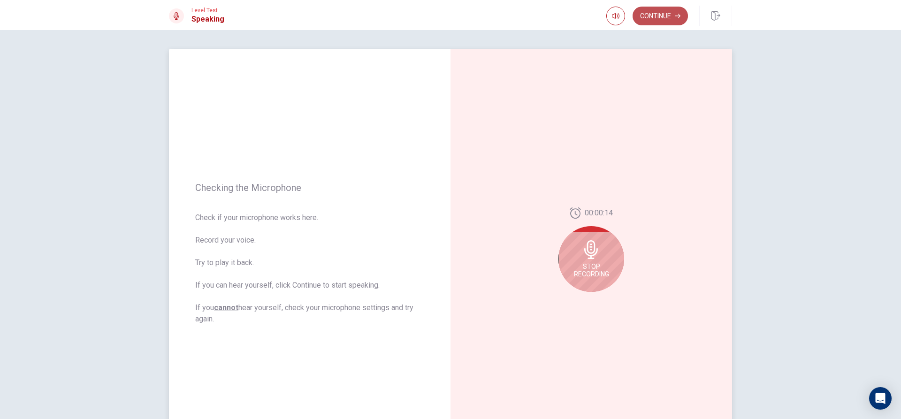
click at [671, 20] on button "Continue" at bounding box center [659, 16] width 55 height 19
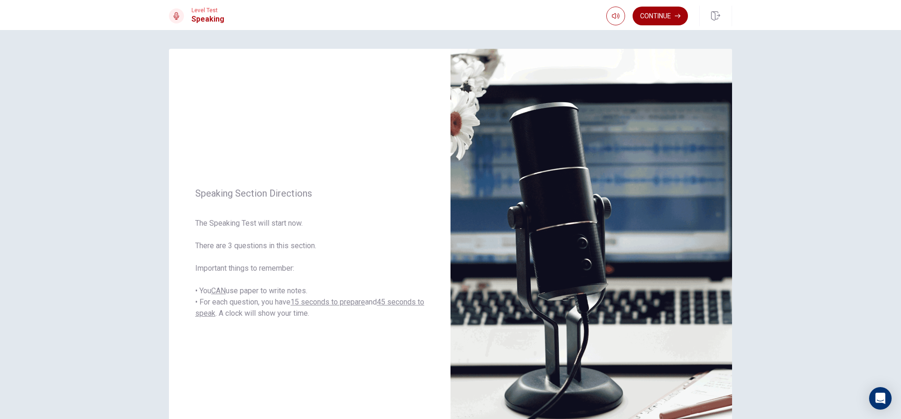
click at [661, 18] on button "Continue" at bounding box center [659, 16] width 55 height 19
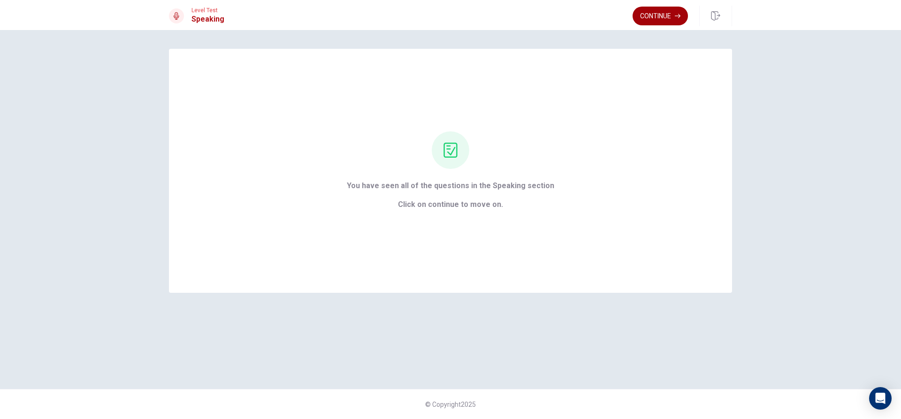
click at [687, 15] on button "Continue" at bounding box center [659, 16] width 55 height 19
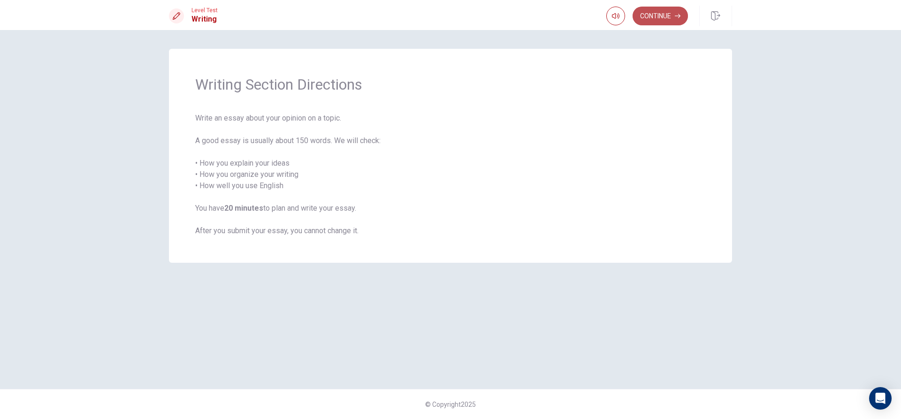
click at [646, 14] on button "Continue" at bounding box center [659, 16] width 55 height 19
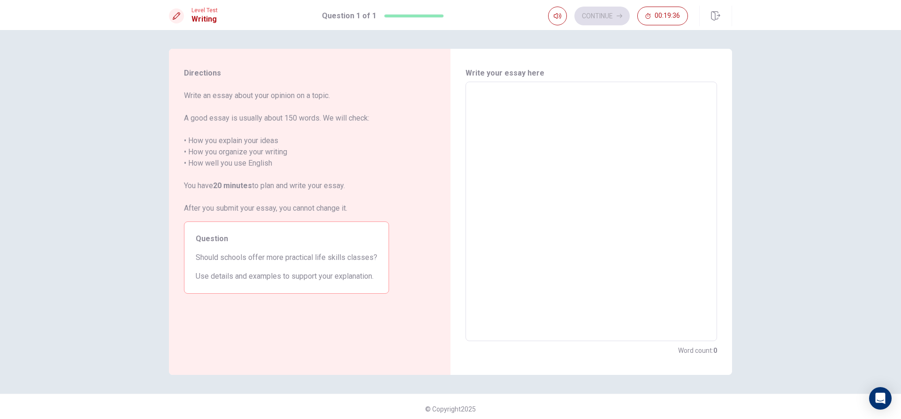
click at [509, 118] on textarea at bounding box center [591, 212] width 238 height 244
type textarea "I"
type textarea "x"
type textarea "I"
type textarea "x"
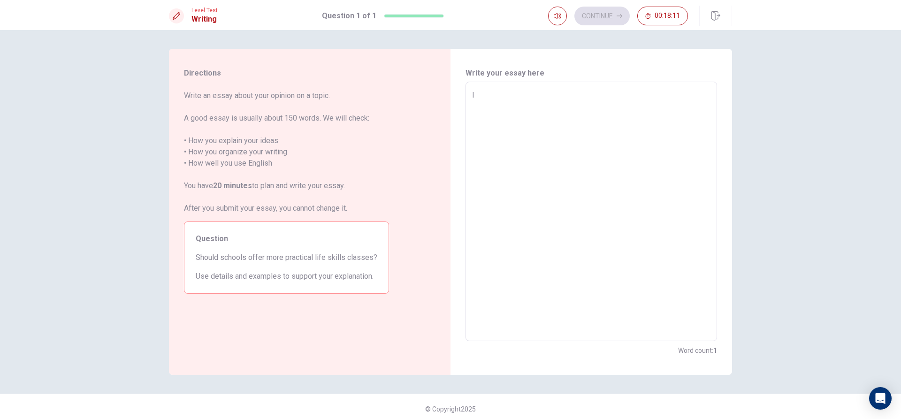
type textarea "I t"
type textarea "x"
type textarea "I th"
type textarea "x"
type textarea "I thi"
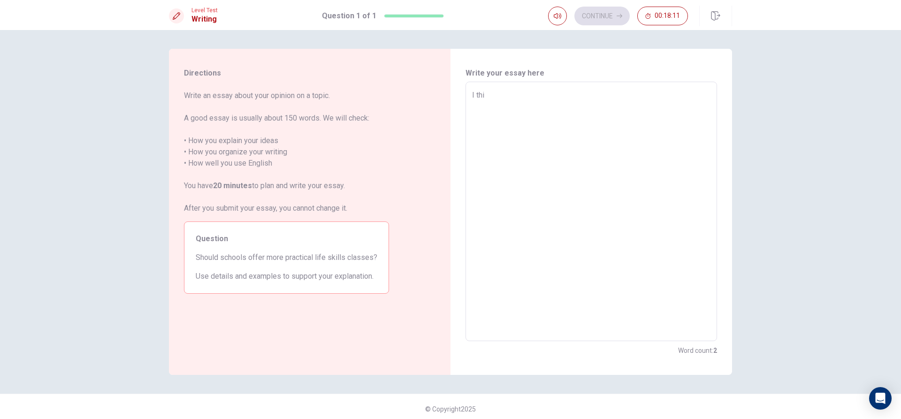
type textarea "x"
type textarea "I thia"
type textarea "x"
type textarea "I thian"
type textarea "x"
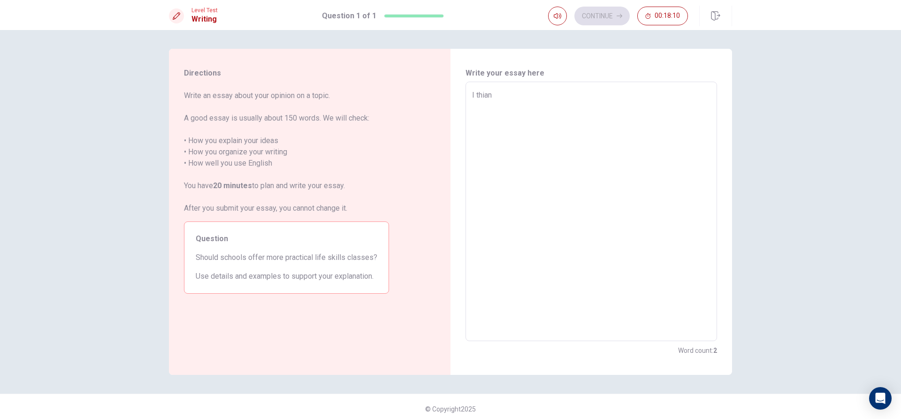
type textarea "I thiank"
type textarea "x"
type textarea "I thiank"
type textarea "x"
type textarea "I thiank s"
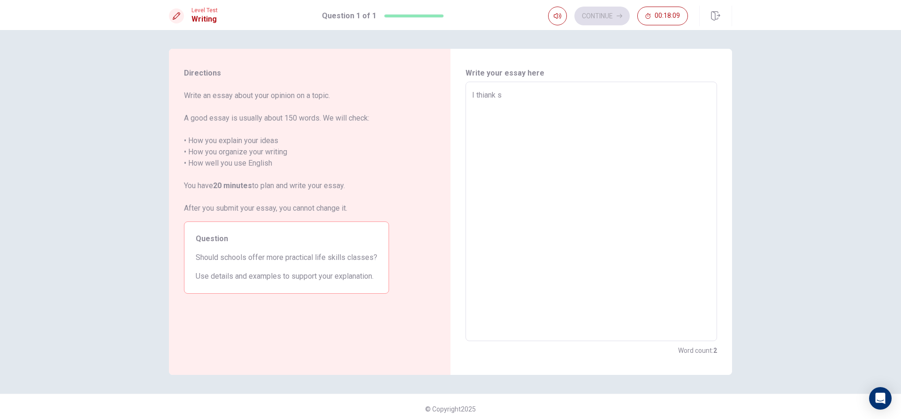
type textarea "x"
type textarea "I thiank sc"
type textarea "x"
type textarea "I thiank sch"
type textarea "x"
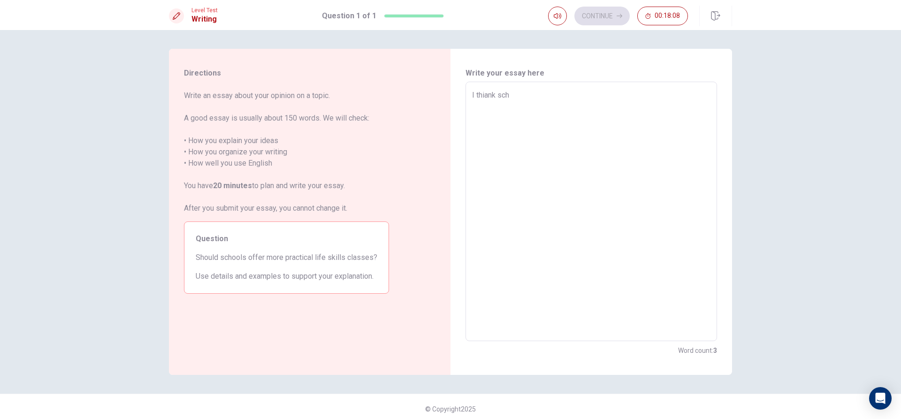
type textarea "I thiank schh"
type textarea "x"
type textarea "I thiank schho"
type textarea "x"
type textarea "I thiank schh"
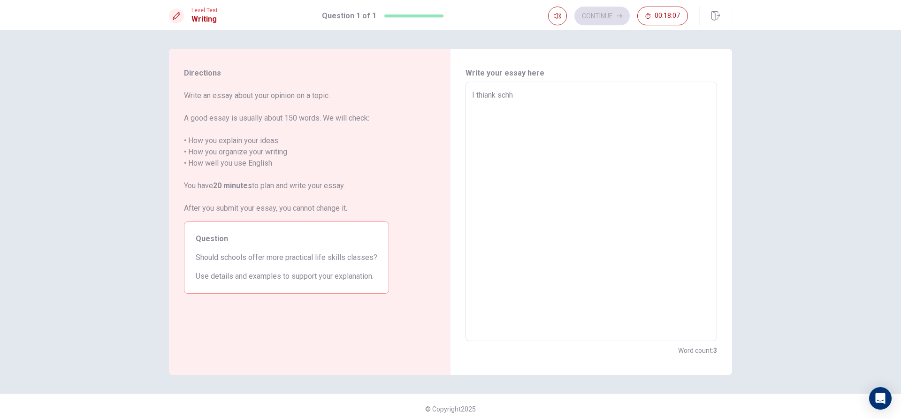
type textarea "x"
type textarea "I thiank sch"
type textarea "x"
type textarea "I thiank scho"
type textarea "x"
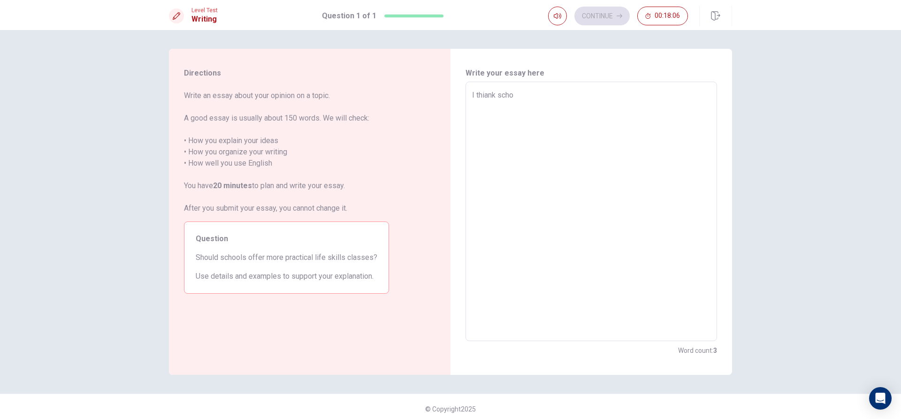
type textarea "I thiank schoo"
type textarea "x"
type textarea "I thiank school"
type textarea "x"
type textarea "I thiank school"
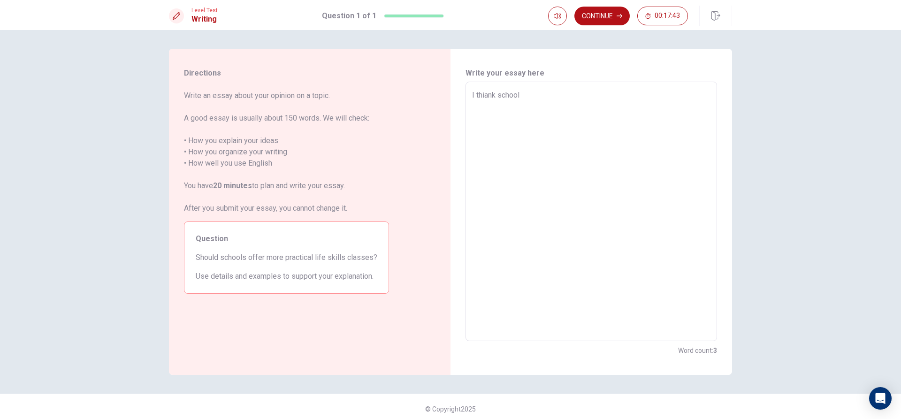
type textarea "x"
type textarea "I thiank school h"
type textarea "x"
type textarea "I thiank school ha"
type textarea "x"
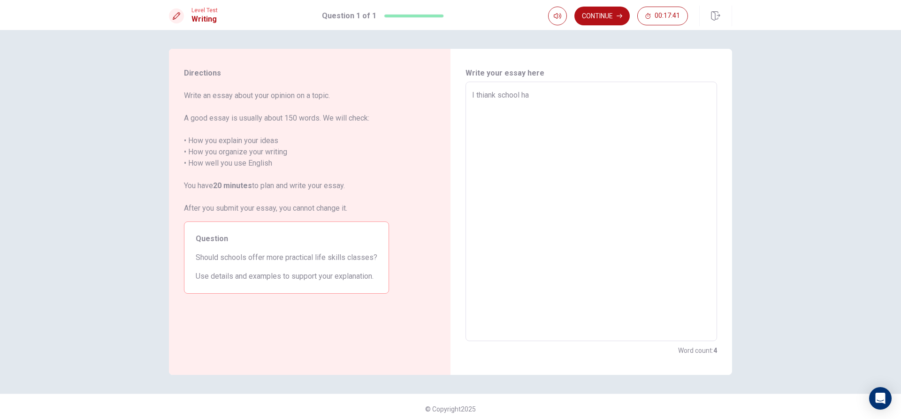
type textarea "I thiank school hav"
type textarea "x"
type textarea "I thiank school have"
type textarea "x"
type textarea "I thiank school have"
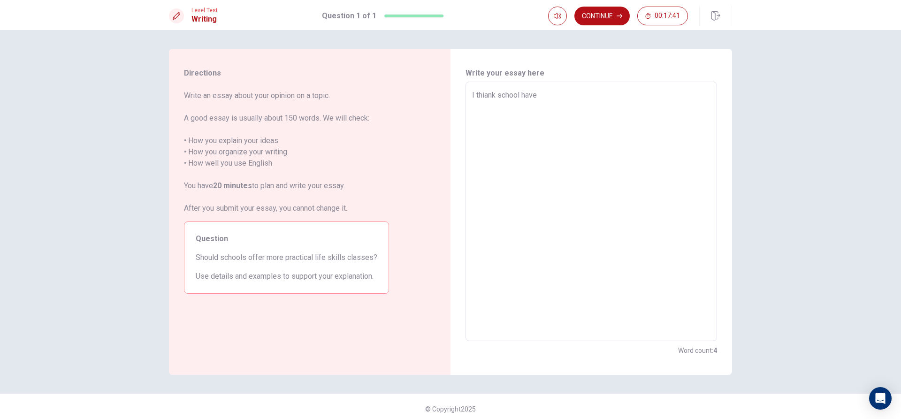
type textarea "x"
type textarea "I thiank school have m"
type textarea "x"
type textarea "I thiank school have mo"
type textarea "x"
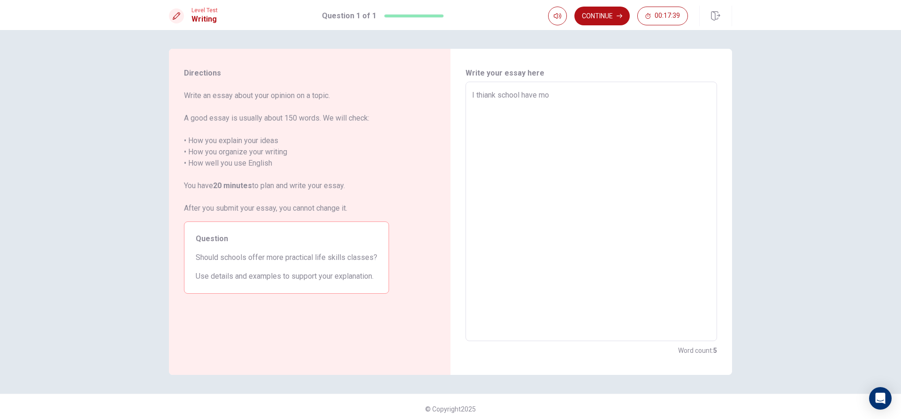
type textarea "I thiank school have mor"
type textarea "x"
type textarea "I thiank school have more"
type textarea "x"
type textarea "I thiank school have more"
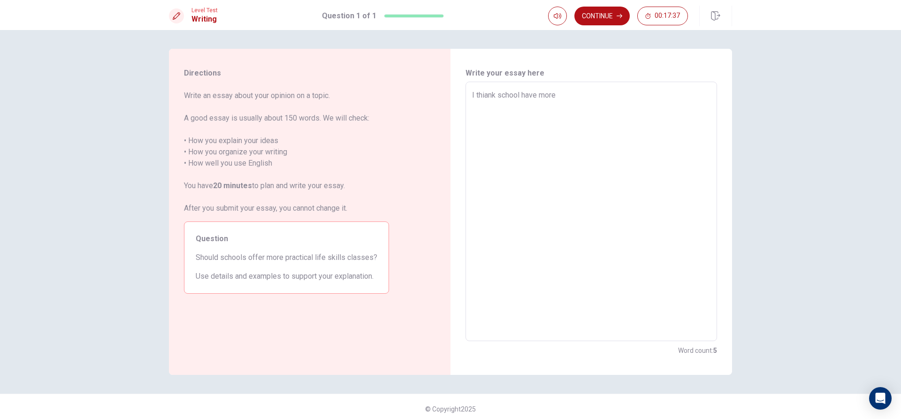
type textarea "x"
type textarea "I thiank school have more p"
type textarea "x"
type textarea "I thiank school have more pr"
type textarea "x"
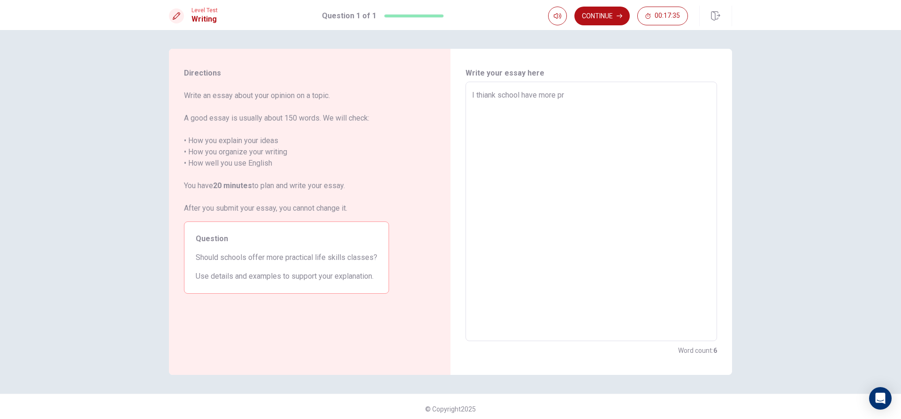
type textarea "I thiank school have more pra"
type textarea "x"
type textarea "I thiank school have more prat"
type textarea "x"
type textarea "I thiank school have more pratc"
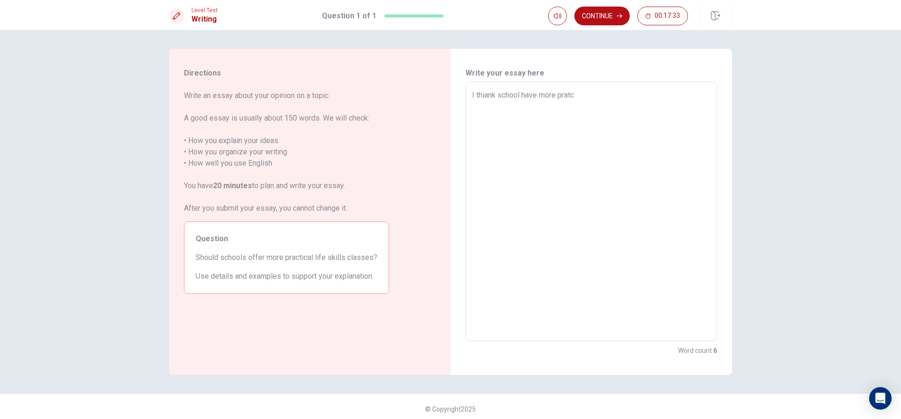
type textarea "x"
type textarea "I thiank school have more pratci"
type textarea "x"
type textarea "I thiank school have more pratcip"
type textarea "x"
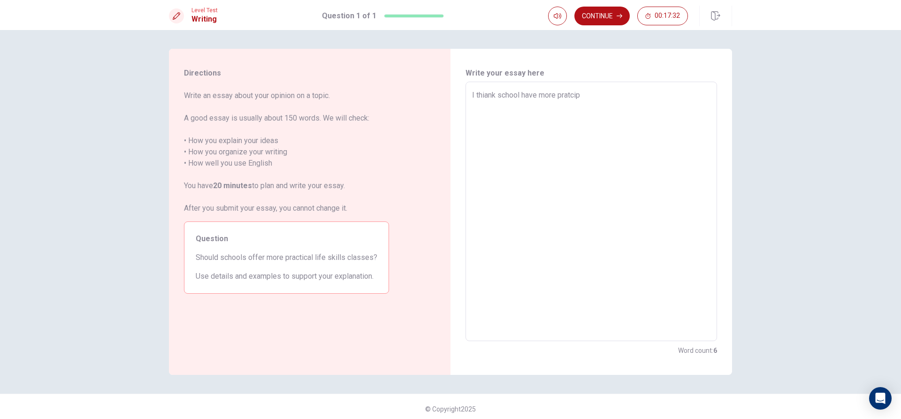
type textarea "I thiank school have more pratcipl"
type textarea "x"
type textarea "I thiank school have more pratciplw"
type textarea "x"
type textarea "I thiank school have more pratcipl"
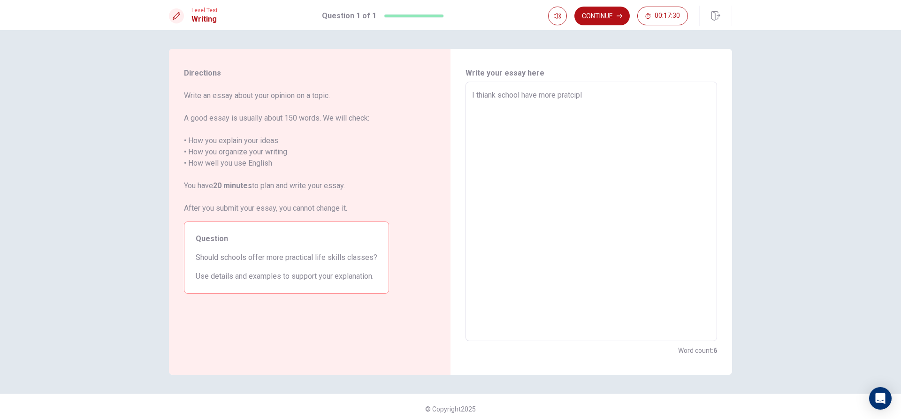
type textarea "x"
type textarea "I thiank school have more pratciple"
type textarea "x"
type textarea "I thiank school have more pratciple"
type textarea "x"
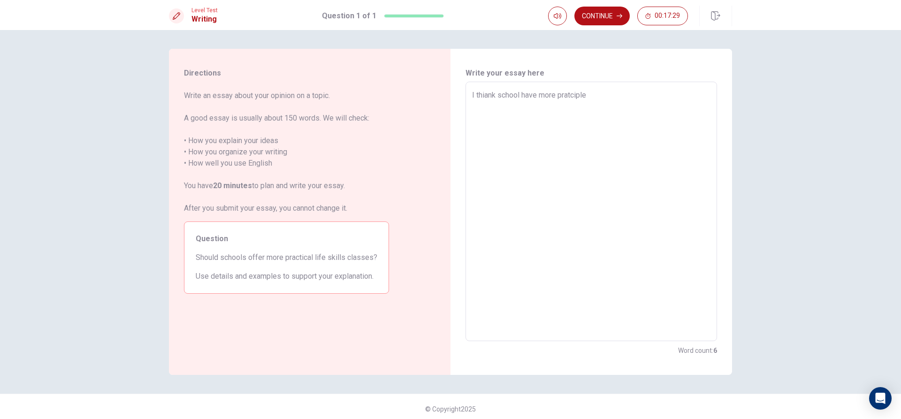
type textarea "I thiank school have more pratciple s"
type textarea "x"
type textarea "I thiank school have more pratciple sk"
type textarea "x"
type textarea "I thiank school have more pratciple ski"
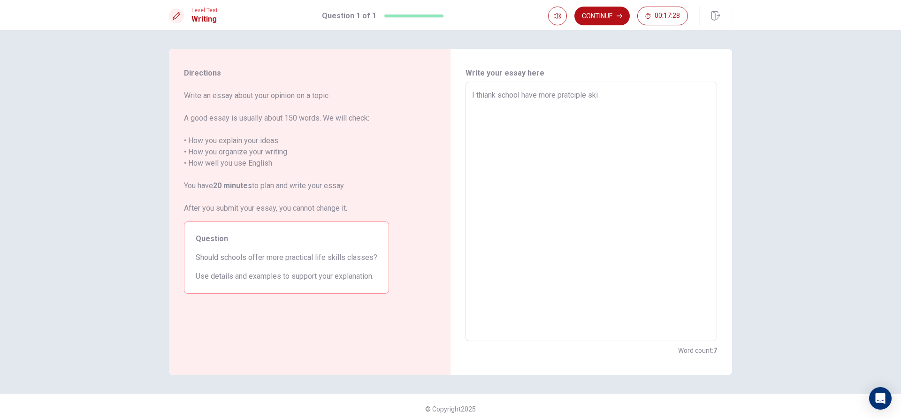
type textarea "x"
type textarea "I thiank school have more pratciple skii"
type textarea "x"
type textarea "I thiank school have more pratciple skiil"
type textarea "x"
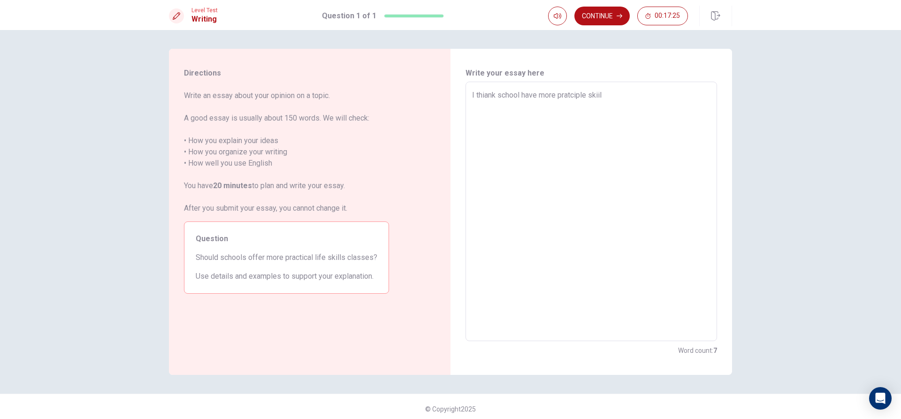
type textarea "I thiank school have more pratciple skiils"
click at [483, 101] on textarea "I thiank school have more pratciple skiils" at bounding box center [591, 212] width 238 height 244
click at [487, 101] on textarea "I thiank school have more pratciple skiils" at bounding box center [591, 212] width 238 height 244
type textarea "x"
type textarea "I think school have more pratciple skiils"
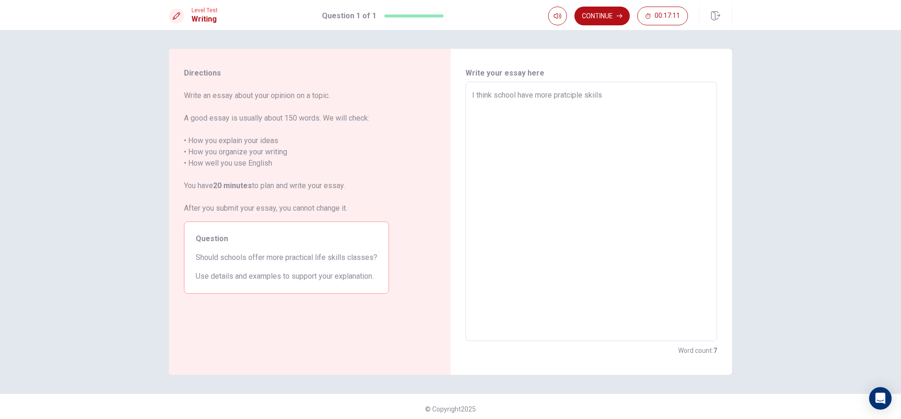
click at [533, 97] on textarea "I think school have more pratciple skiils" at bounding box center [591, 212] width 238 height 244
type textarea "x"
type textarea "I think school have more pratciple skiils"
type textarea "x"
type textarea "I think school have mmore pratciple skiils"
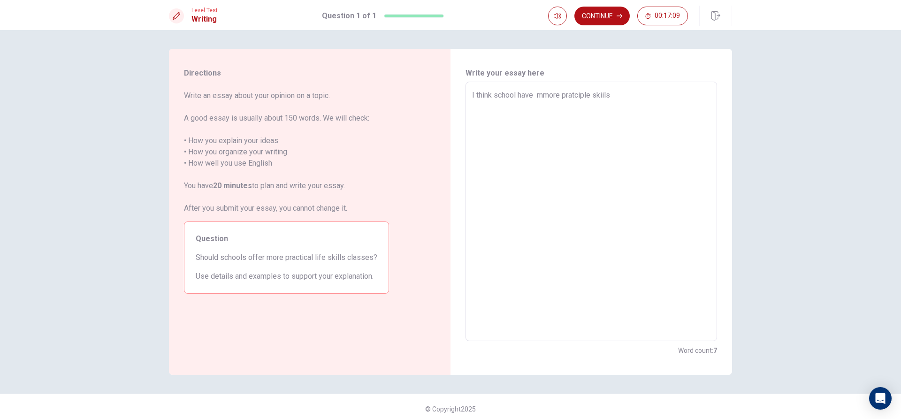
type textarea "x"
type textarea "I think school have mamore pratciple skiils"
type textarea "x"
type textarea "I think school have makmore pratciple skiils"
type textarea "x"
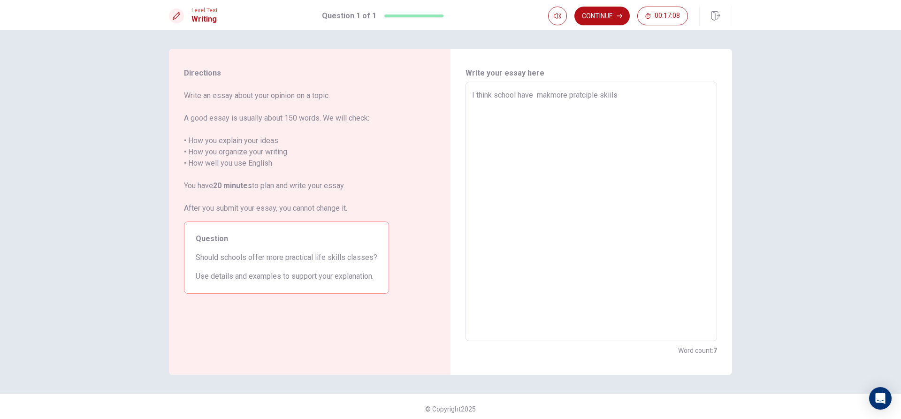
type textarea "I think school have makemore pratciple skiils"
type textarea "x"
type textarea "I think school have makesmore pratciple skiils"
type textarea "x"
type textarea "I think school have makesumore pratciple skiils"
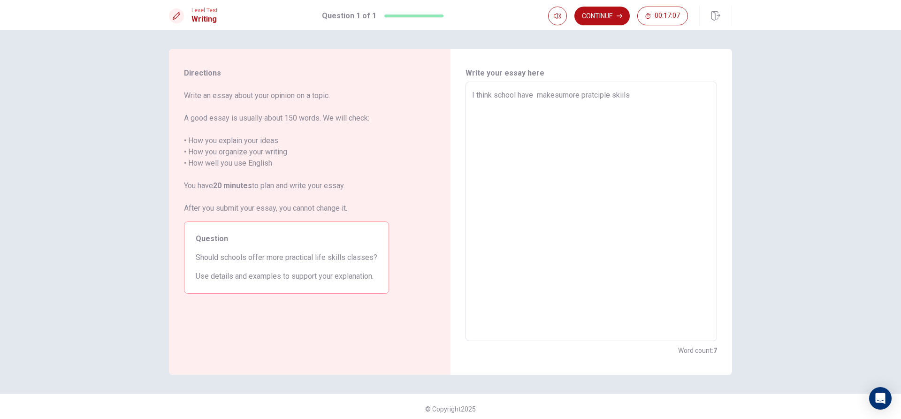
type textarea "x"
type textarea "I think school have makesurmore pratciple skiils"
type textarea "x"
type textarea "I think school have makesuremore pratciple skiils"
type textarea "x"
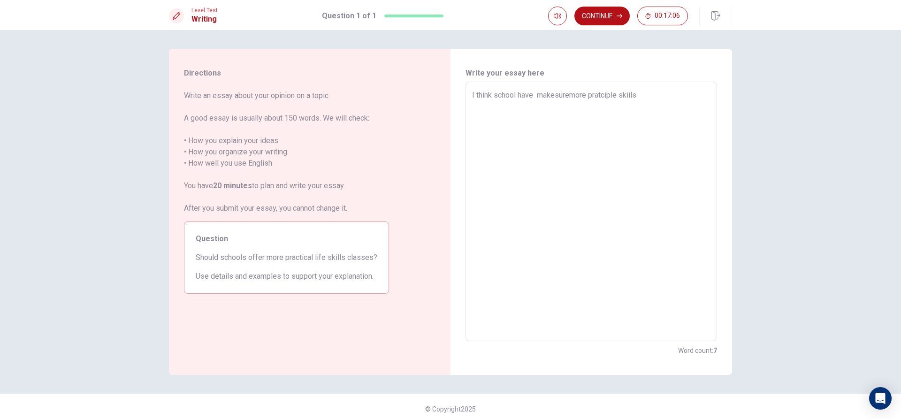
type textarea "I think school have makesurermore pratciple skiils"
type textarea "x"
type textarea "I think school have makesurer more pratciple skiils"
type textarea "x"
type textarea "I think school have makesurermore pratciple skiils"
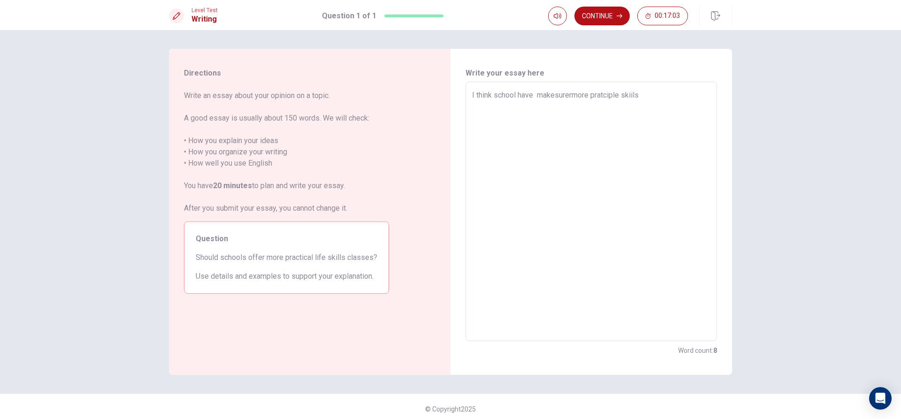
type textarea "x"
type textarea "I think school have makesuremore pratciple skiils"
type textarea "x"
type textarea "I think school have makesure more pratciple skiils"
click at [676, 101] on textarea "I think school have makesure more pratciple skiils" at bounding box center [591, 212] width 238 height 244
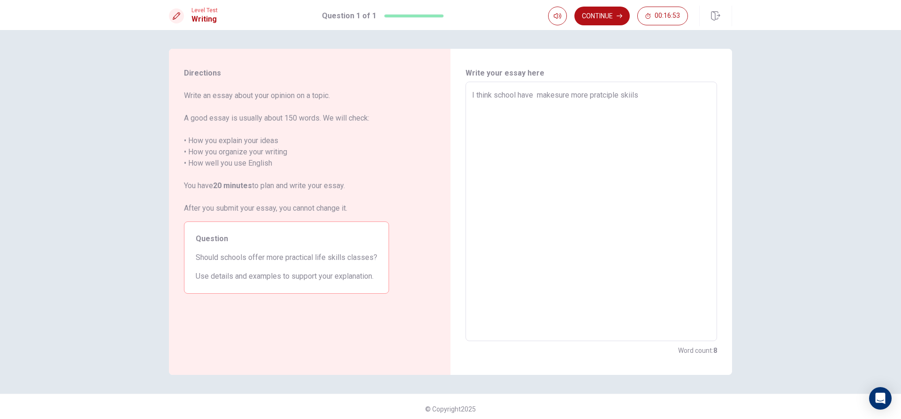
type textarea "x"
type textarea "I think school have makesure more pratciple skiils"
type textarea "x"
type textarea "I think school have makesure more pratciple skiils b"
type textarea "x"
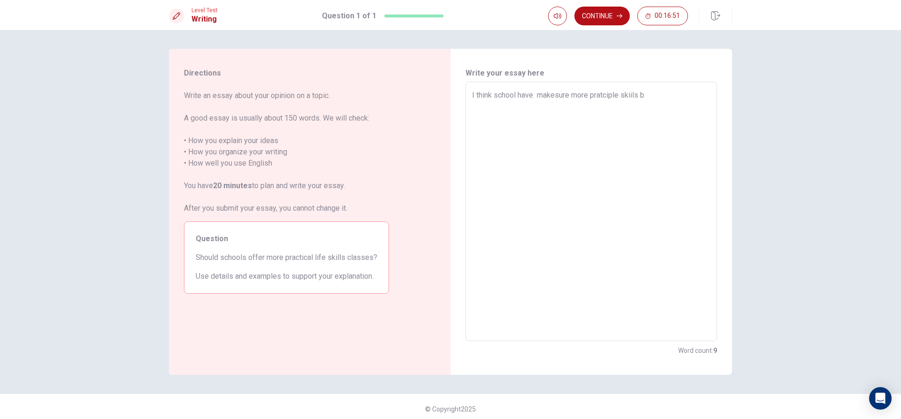
type textarea "I think school have makesure more pratciple skiils be"
type textarea "x"
type textarea "I think school have makesure more pratciple skiils bec"
type textarea "x"
type textarea "I think school have makesure more pratciple skiils beca"
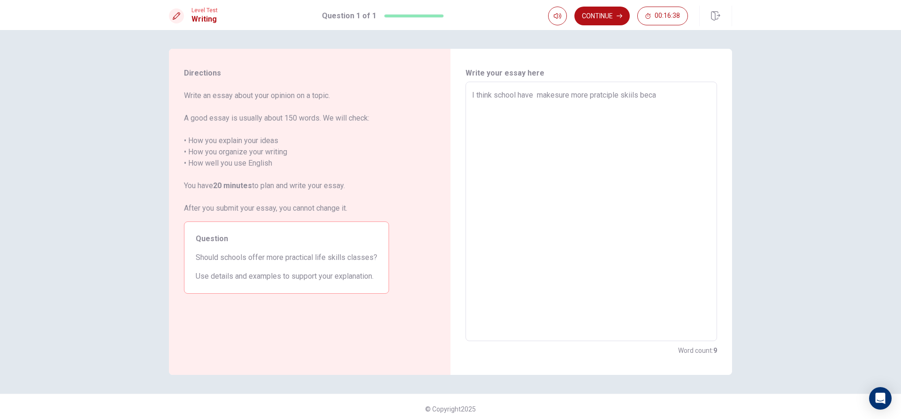
type textarea "x"
type textarea "I think school have makesure more pratciple skiils becau"
type textarea "x"
type textarea "I think school have makesure more pratciple skiils becaus"
type textarea "x"
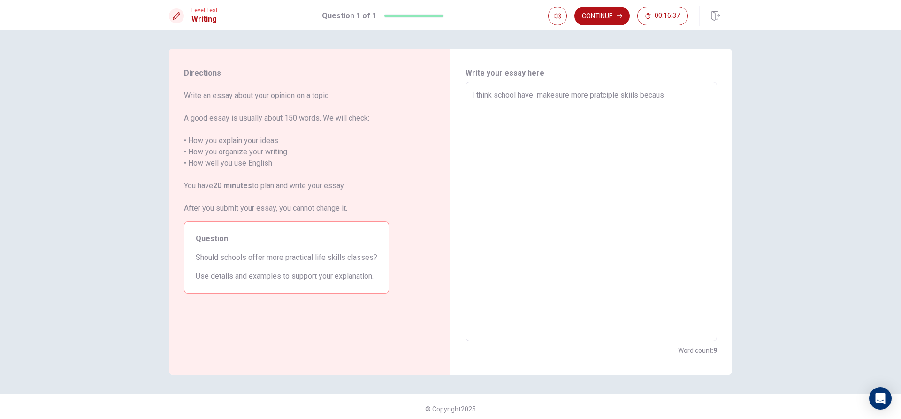
type textarea "I think school have makesure more pratciple skiils because"
type textarea "x"
type textarea "I think school have makesure more pratciple skiils because"
type textarea "x"
type textarea "I think school have makesure more pratciple skiils because o"
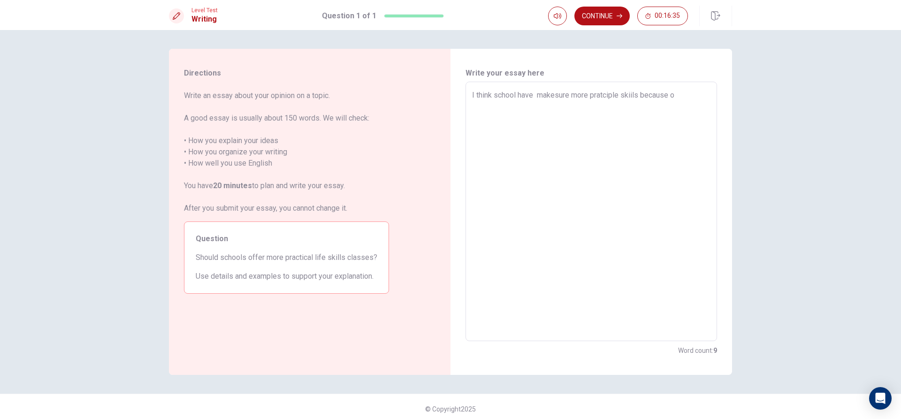
type textarea "x"
type textarea "I think school have makesure more pratciple skiils because on"
type textarea "x"
type textarea "I think school have makesure more pratciple skiils because on"
type textarea "x"
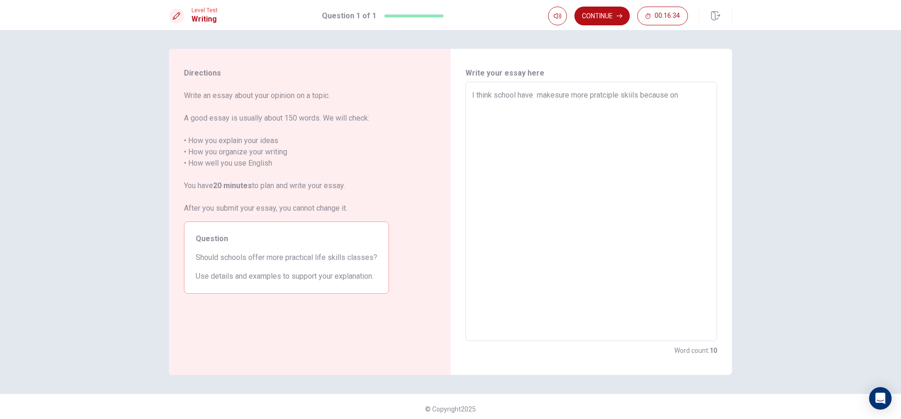
type textarea "I think school have makesure more pratciple skiils because on c"
type textarea "x"
type textarea "I think school have makesure more pratciple skiils because on cl"
type textarea "x"
type textarea "I think school have makesure more pratciple skiils because on cla"
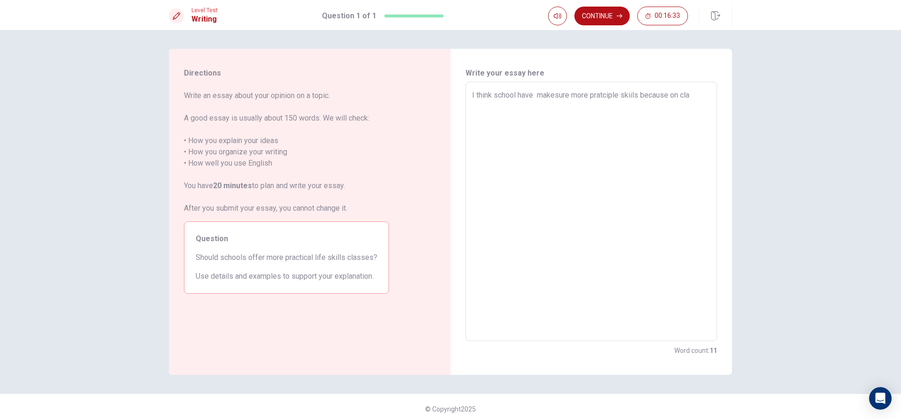
type textarea "x"
type textarea "I think school have makesure more pratciple skiils because on clas"
type textarea "x"
type textarea "I think school have makesure more pratciple skiils because on class"
type textarea "x"
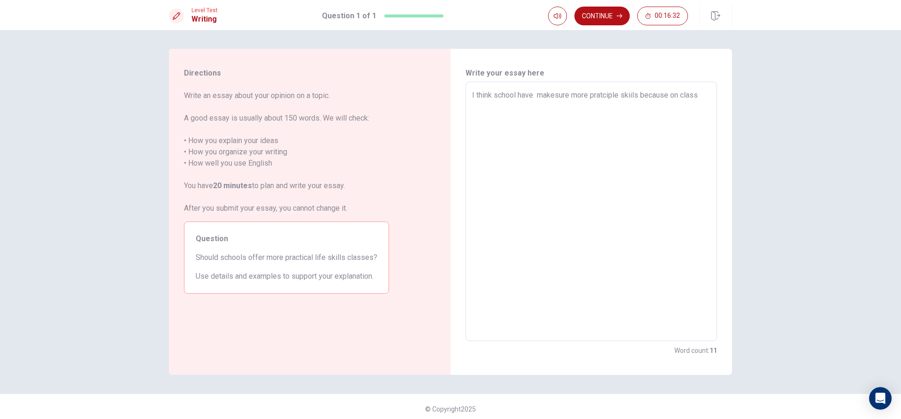
type textarea "I think school have makesure more pratciple skiils because on class"
type textarea "x"
type textarea "I think school have makesure more pratciple skiils because on class l"
type textarea "x"
type textarea "I think school have makesure more pratciple skiils because on class le"
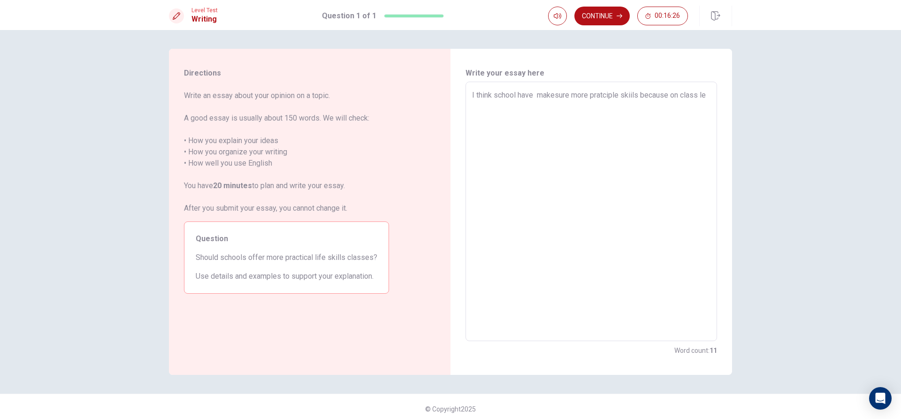
type textarea "x"
type textarea "I think school have makesure more pratciple skiils because on class les"
type textarea "x"
type textarea "I think school have makesure more pratciple skiils because on class less"
type textarea "x"
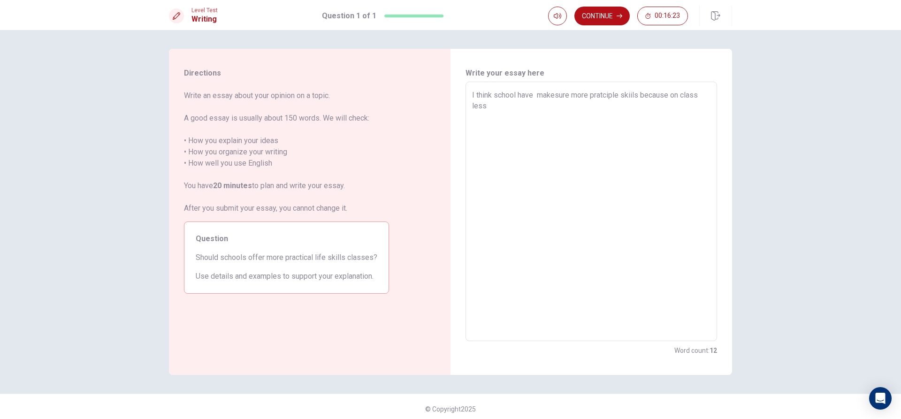
type textarea "I think school have makesure more pratciple skiils because on class less"
type textarea "x"
type textarea "I think school have makesure more pratciple skiils because on class less t"
type textarea "x"
type textarea "I think school have makesure more pratciple skiils because on class less te"
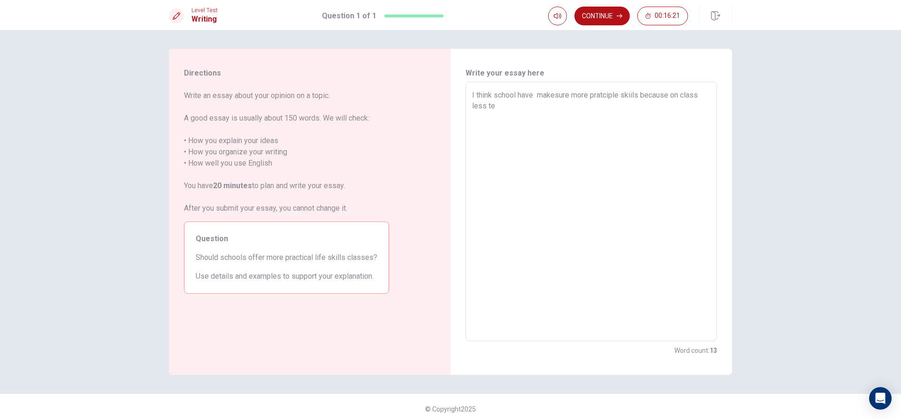
type textarea "x"
type textarea "I think school have makesure more pratciple skiils because on class less tea"
type textarea "x"
type textarea "I think school have makesure more pratciple skiils because on class less teac"
type textarea "x"
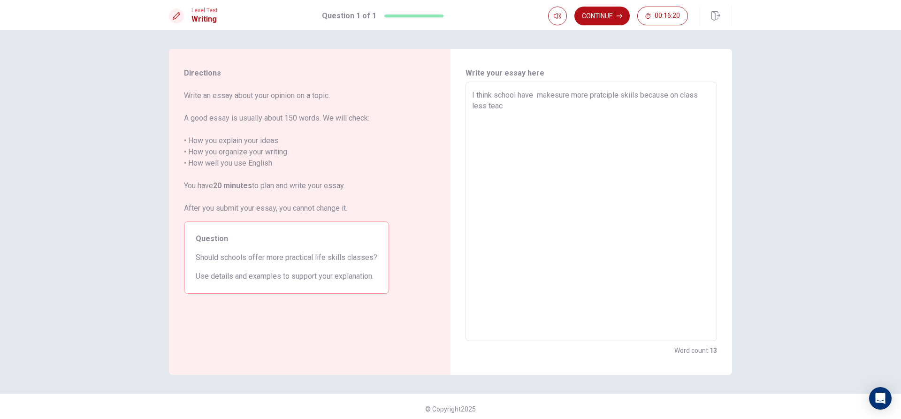
type textarea "I think school have makesure more pratciple skiils because on class less teach"
type textarea "x"
type textarea "I think school have makesure more pratciple skiils because on class less teache"
type textarea "x"
type textarea "I think school have makesure more pratciple skiils because on class less teacher"
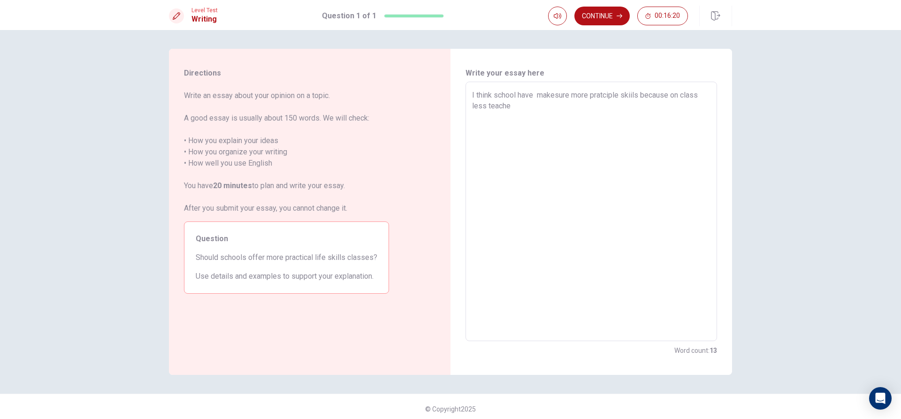
type textarea "x"
type textarea "I think school have makesure more pratciple skiils because on class less teacher"
type textarea "x"
type textarea "I think school have makesure more pratciple skiils because on class less teache…"
type textarea "x"
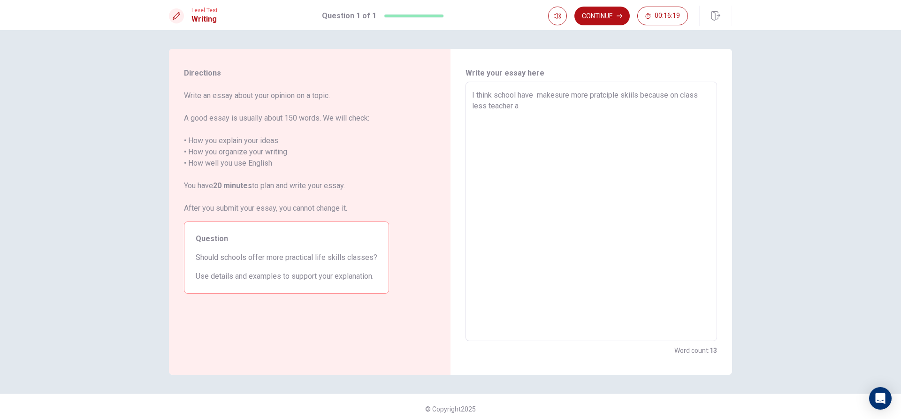
type textarea "I think school have makesure more pratciple skiils because on class less teache…"
type textarea "x"
type textarea "I think school have makesure more pratciple skiils because on class less teache…"
type textarea "x"
type textarea "I think school have makesure more pratciple skiils because on class less teache…"
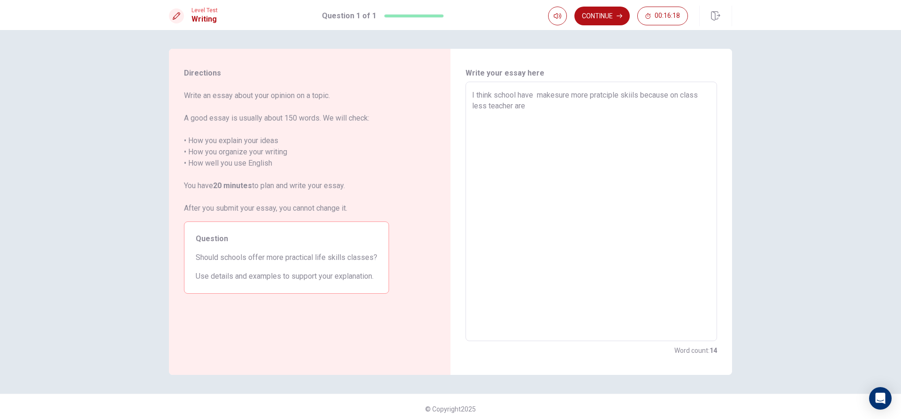
type textarea "x"
type textarea "I think school have makesure more pratciple skiils because on class less teache…"
type textarea "x"
type textarea "I think school have makesure more pratciple skiils because on class less teache…"
type textarea "x"
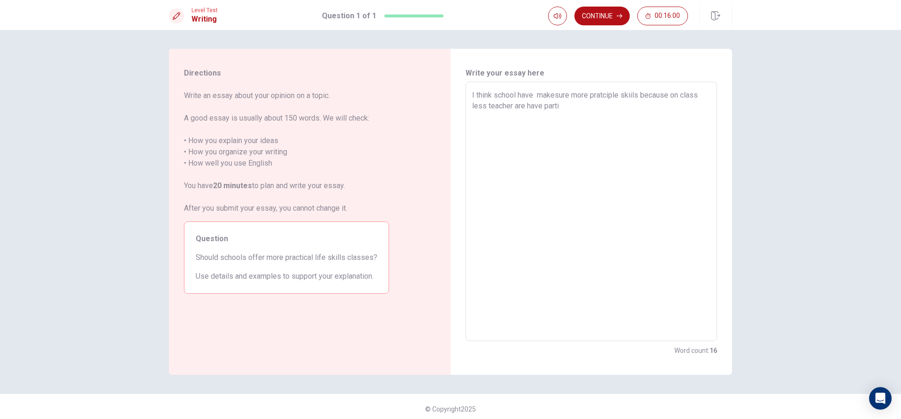
click at [616, 97] on textarea "I think school have makesure more pratciple skiils because on class less teache…" at bounding box center [591, 212] width 238 height 244
click at [619, 96] on textarea "I think school have makesure more pratciple skiils because on class less teache…" at bounding box center [591, 212] width 238 height 244
click at [569, 107] on textarea "I think school have makesure more pratical skiils because on class less teacher…" at bounding box center [591, 212] width 238 height 244
click at [486, 108] on textarea "I think school have makesure more pratical skiils because on class less teacher…" at bounding box center [591, 212] width 238 height 244
click at [483, 108] on textarea "I think school have makesure more pratical skiils because on class less teacher…" at bounding box center [591, 212] width 238 height 244
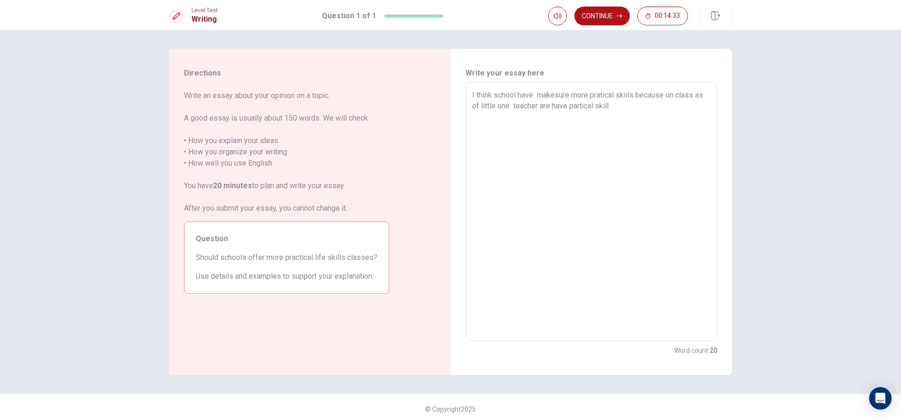
click at [509, 104] on textarea "I think school have makesure more pratical skiils because on class as of little…" at bounding box center [591, 212] width 238 height 244
click at [617, 111] on textarea "I think school have makesure more pratical skiils because on class as of little…" at bounding box center [591, 212] width 238 height 244
click at [562, 118] on textarea "I think school have makesure more pratical skiils because on class as of little…" at bounding box center [591, 212] width 238 height 244
click at [686, 129] on textarea "I think school have makesure more pratical skiils because on class as of little…" at bounding box center [591, 212] width 238 height 244
drag, startPoint x: 469, startPoint y: 94, endPoint x: 711, endPoint y: 140, distance: 246.4
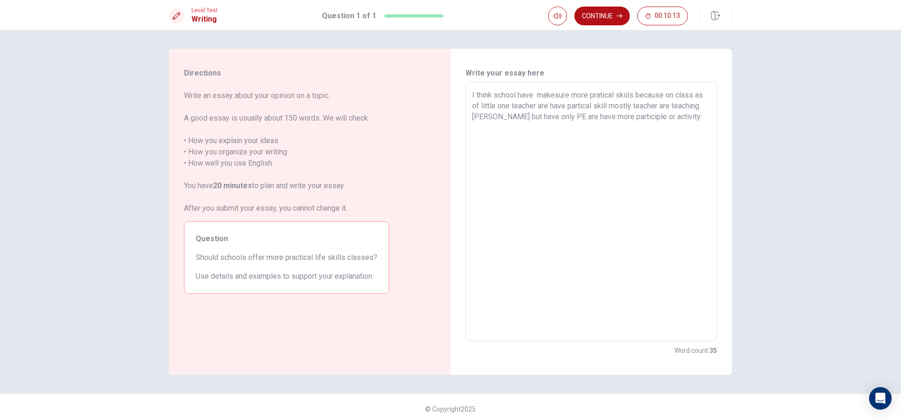
click at [711, 140] on div "I think school have makesure more pratical skiils because on class as of little…" at bounding box center [590, 211] width 251 height 259
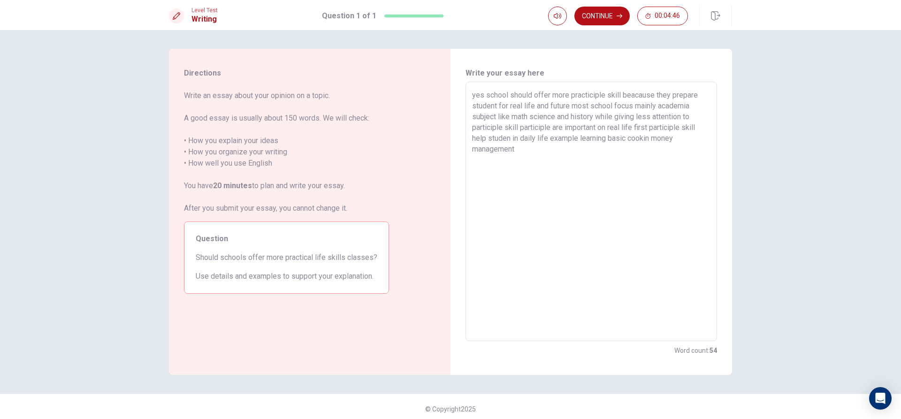
click at [648, 140] on textarea "yes school should offer more practiciple skill beacause they prepare student fo…" at bounding box center [591, 212] width 238 height 244
click at [563, 162] on textarea "yes school should offer more practiciple skill beacause they prepare student fo…" at bounding box center [591, 212] width 238 height 244
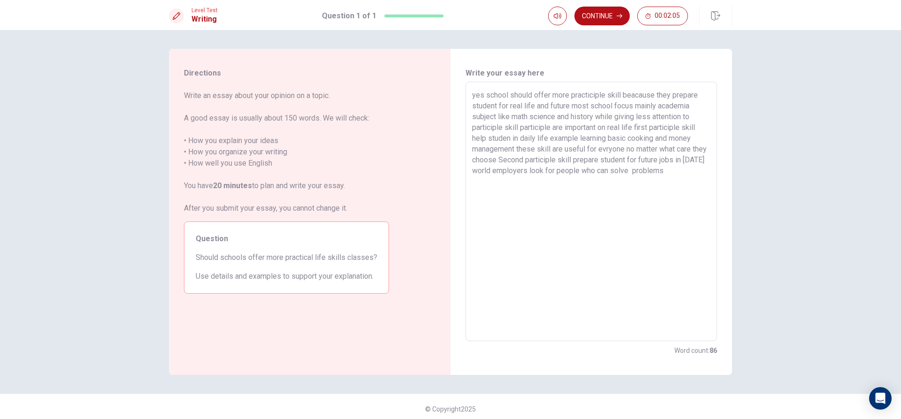
click at [646, 174] on textarea "yes school should offer more practiciple skill beacause they prepare student fo…" at bounding box center [591, 212] width 238 height 244
click at [649, 173] on textarea "yes school should offer more practiciple skill beacause they prepare student fo…" at bounding box center [591, 212] width 238 height 244
click at [688, 173] on textarea "yes school should offer more practiciple skill beacause they prepare student fo…" at bounding box center [591, 212] width 238 height 244
click at [472, 179] on textarea "yes school should offer more practiciple skill beacause they prepare student fo…" at bounding box center [591, 212] width 238 height 244
click at [472, 190] on textarea "yes school should offer more practiciple skill beacause they prepare student fo…" at bounding box center [591, 212] width 238 height 244
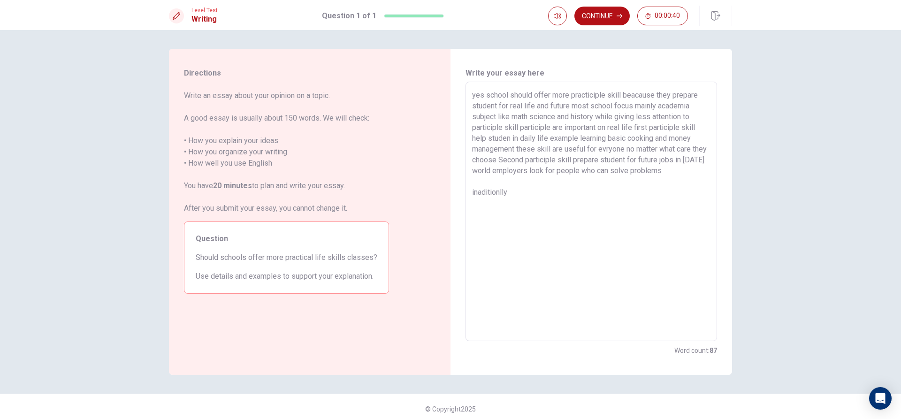
click at [498, 190] on textarea "yes school should offer more practiciple skill beacause they prepare student fo…" at bounding box center [591, 212] width 238 height 244
click at [522, 192] on textarea "yes school should offer more practiciple skill beacause they prepare student fo…" at bounding box center [591, 212] width 238 height 244
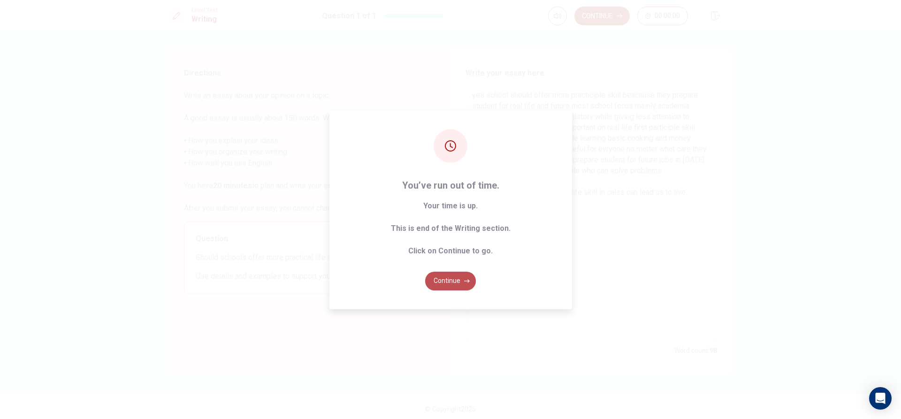
click at [459, 272] on button "Continue" at bounding box center [450, 281] width 51 height 19
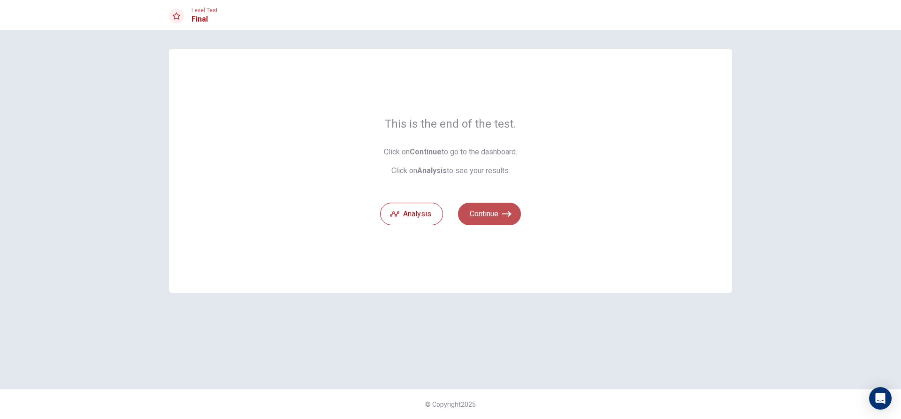
click at [498, 214] on button "Continue" at bounding box center [489, 214] width 63 height 23
